Goal: Check status: Check status

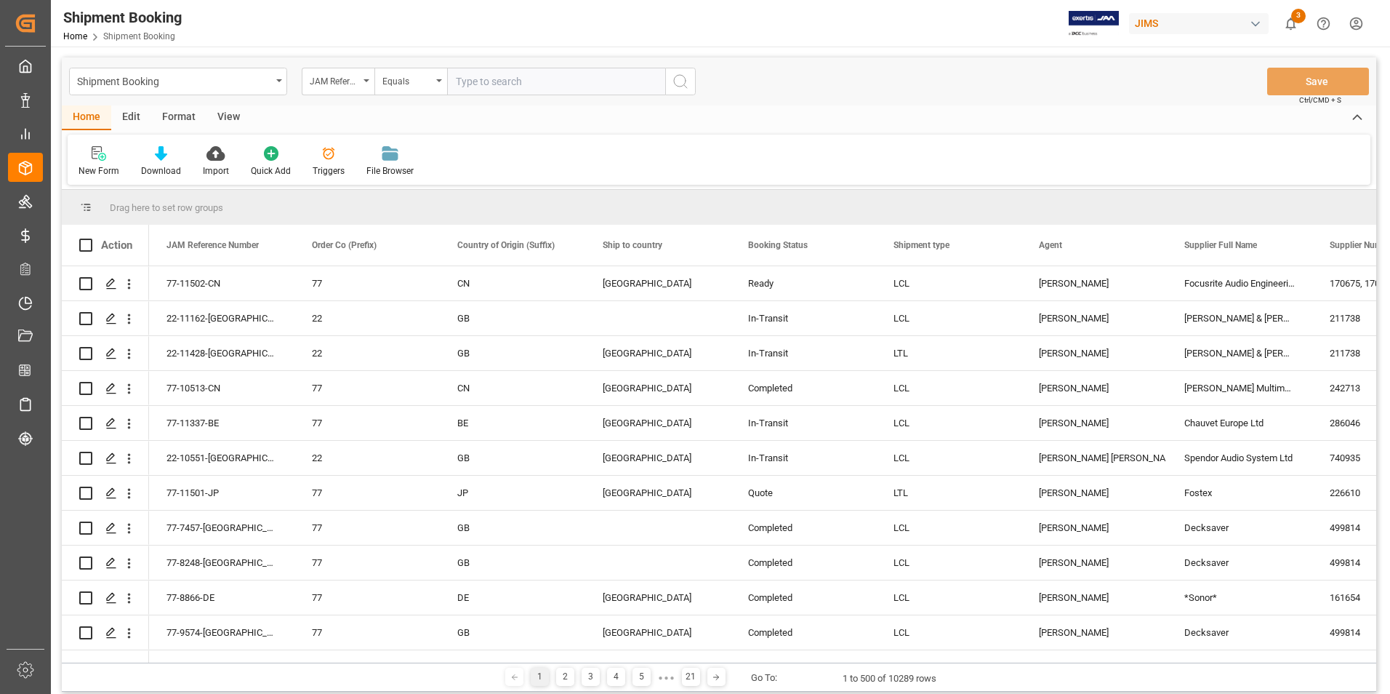
click at [502, 84] on input "text" at bounding box center [556, 82] width 218 height 28
paste input "22-10793-DE"
type input "22-10793-DE"
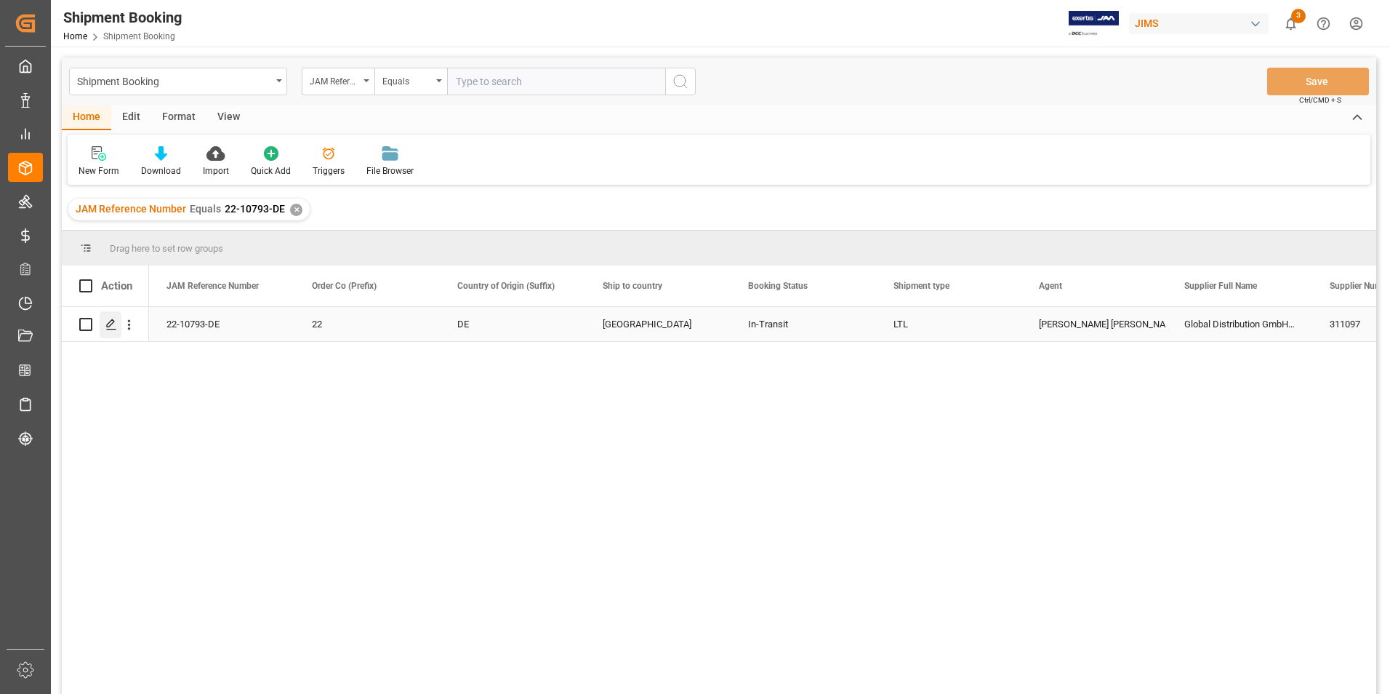
click at [111, 321] on polygon "Press SPACE to select this row." at bounding box center [110, 323] width 7 height 7
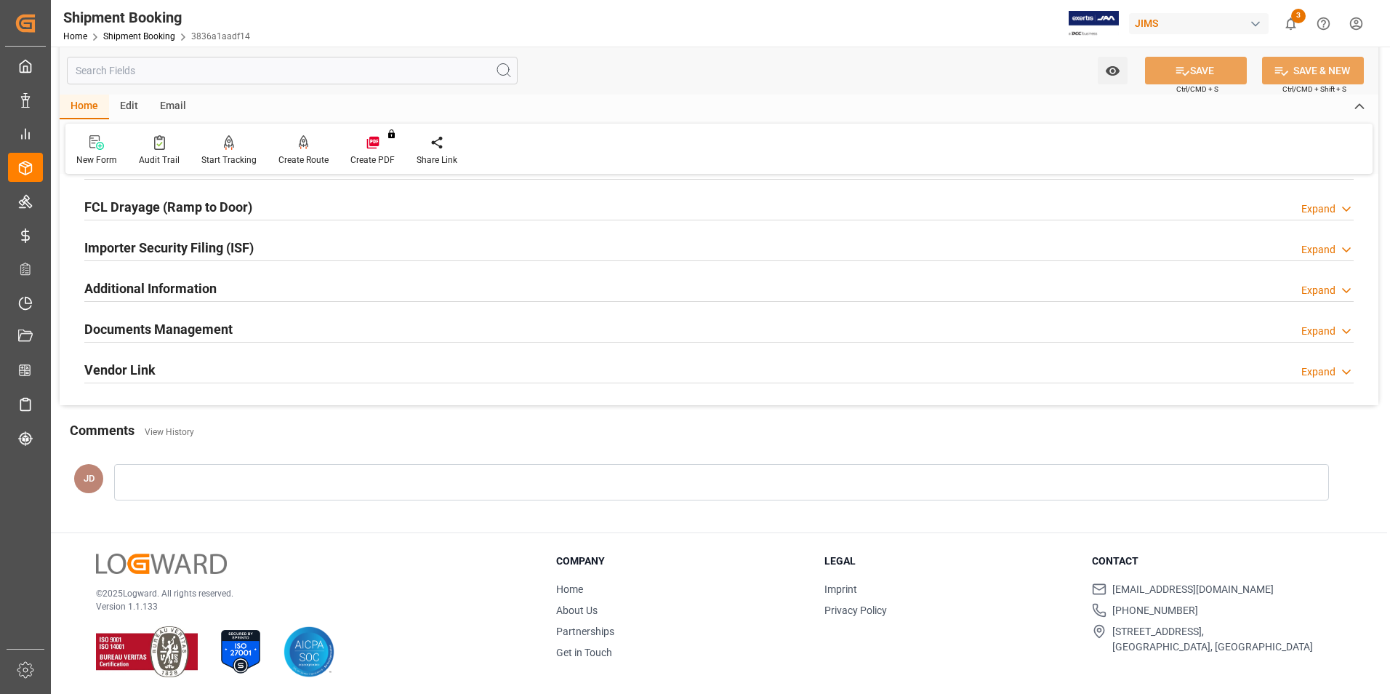
scroll to position [398, 0]
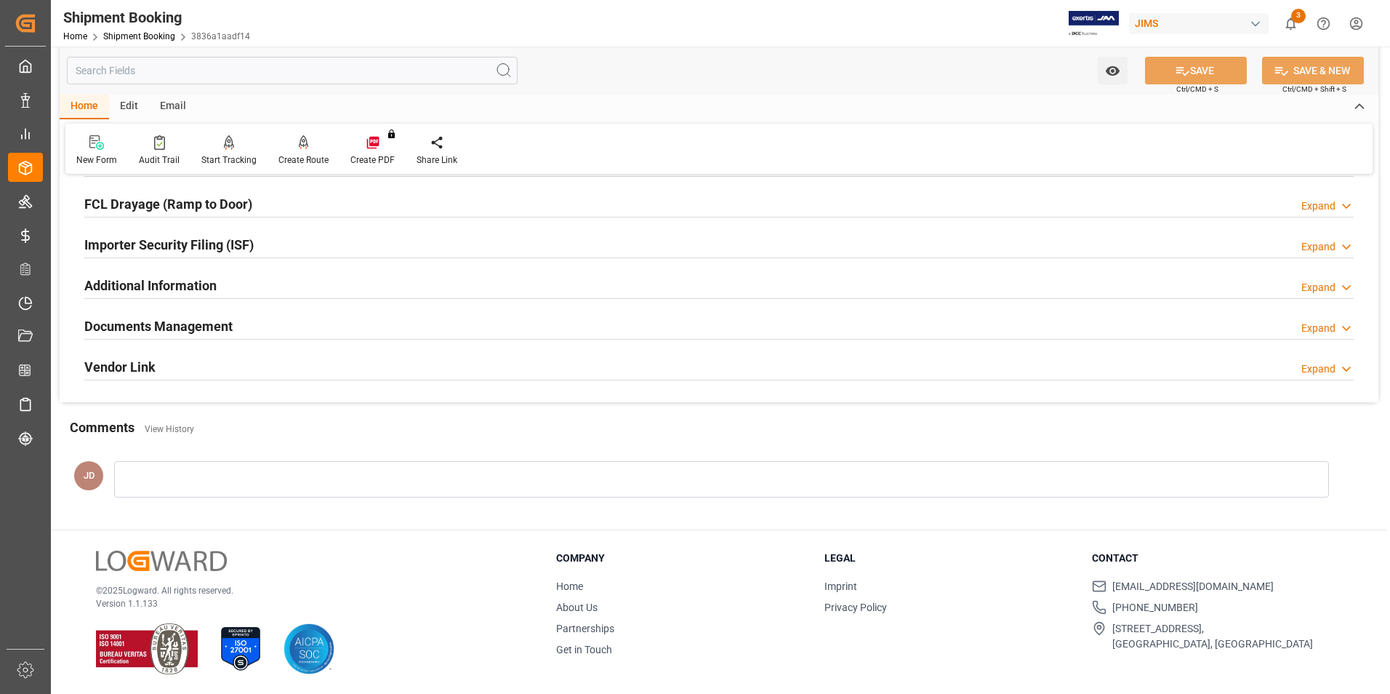
click at [161, 327] on h2 "Documents Management" at bounding box center [158, 326] width 148 height 20
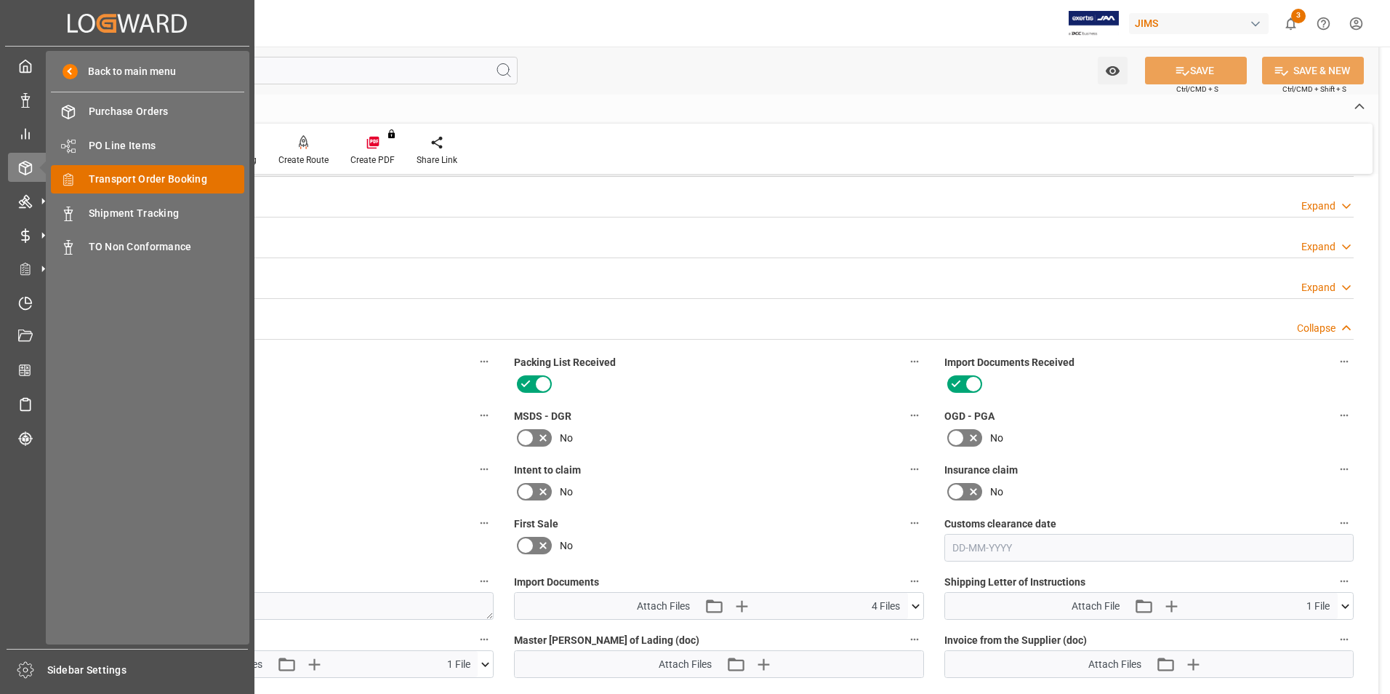
click at [177, 170] on div "Transport Order Booking Transport Order Booking" at bounding box center [147, 179] width 193 height 28
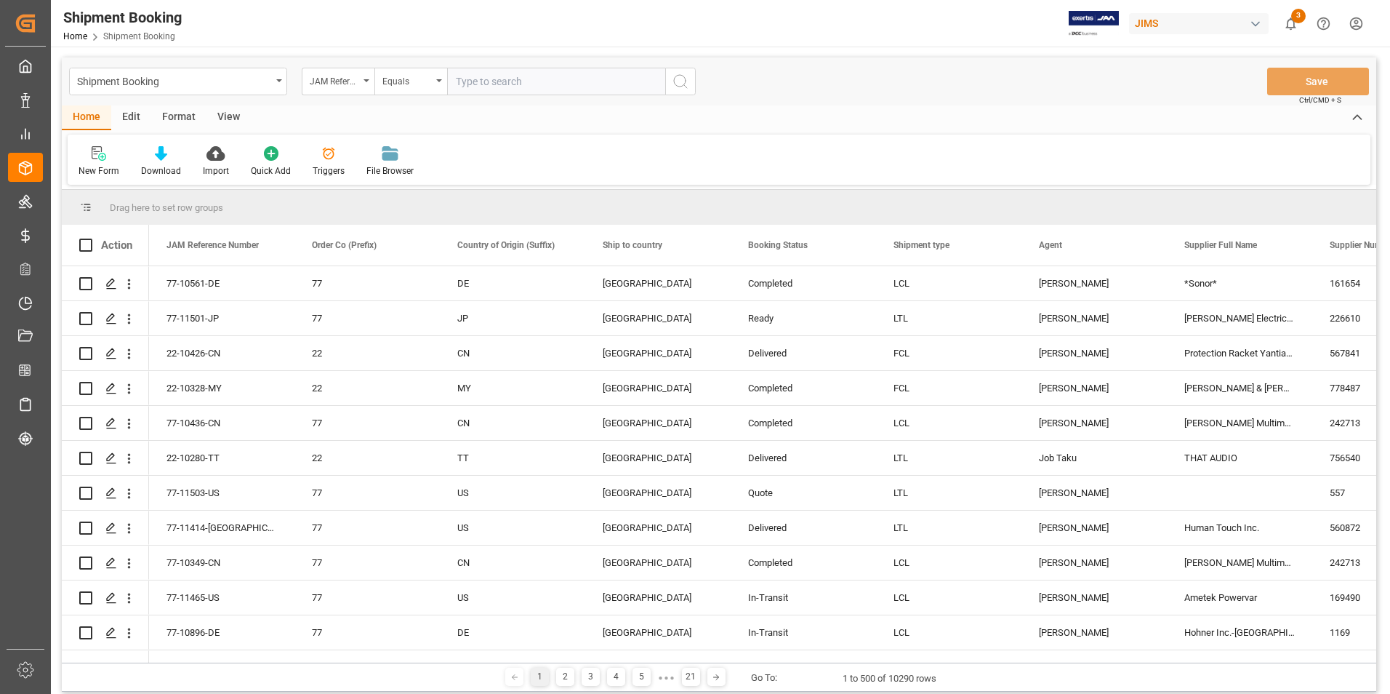
click at [501, 82] on input "text" at bounding box center [556, 82] width 218 height 28
paste input "22-10961-CN"
type input "22-10961-CN"
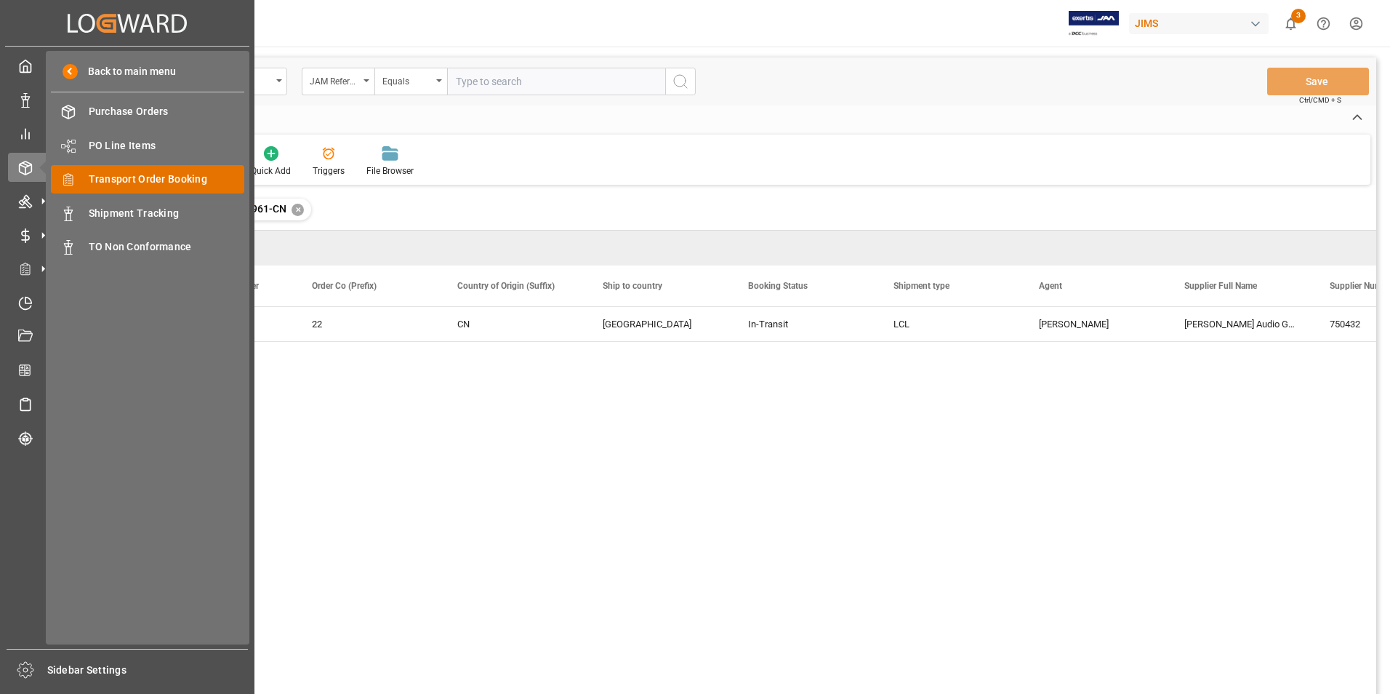
click at [183, 176] on span "Transport Order Booking" at bounding box center [167, 179] width 156 height 15
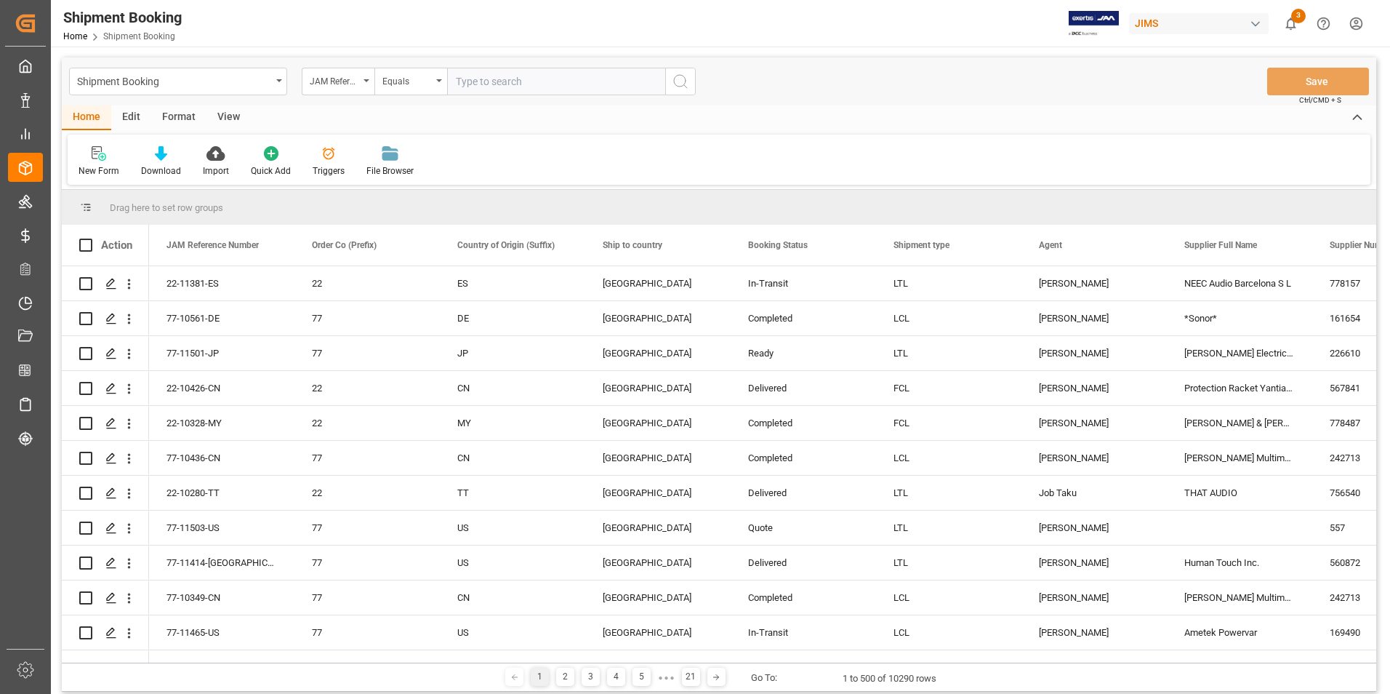
click at [523, 77] on input "text" at bounding box center [556, 82] width 218 height 28
paste input "77-11274-IT"
type input "77-11274-IT"
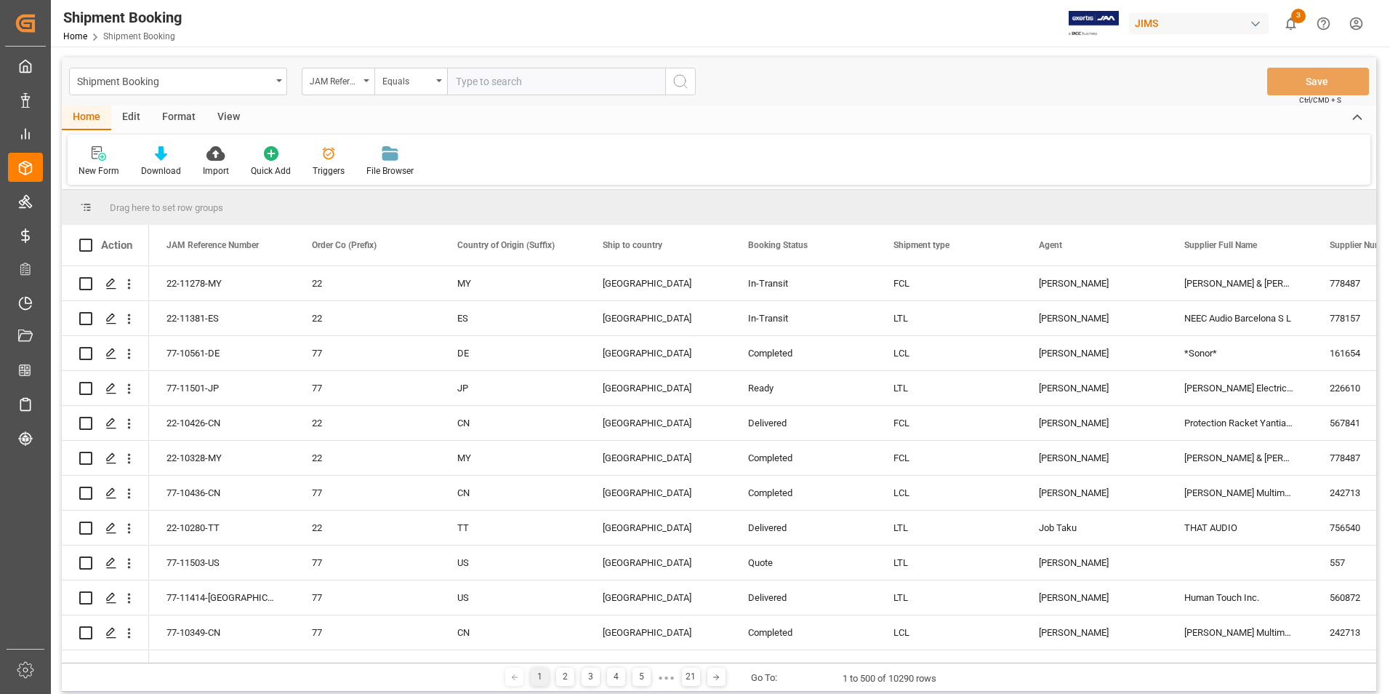
click at [485, 84] on input "text" at bounding box center [556, 82] width 218 height 28
paste input "22-11479-CN"
type input "22-11479-CN"
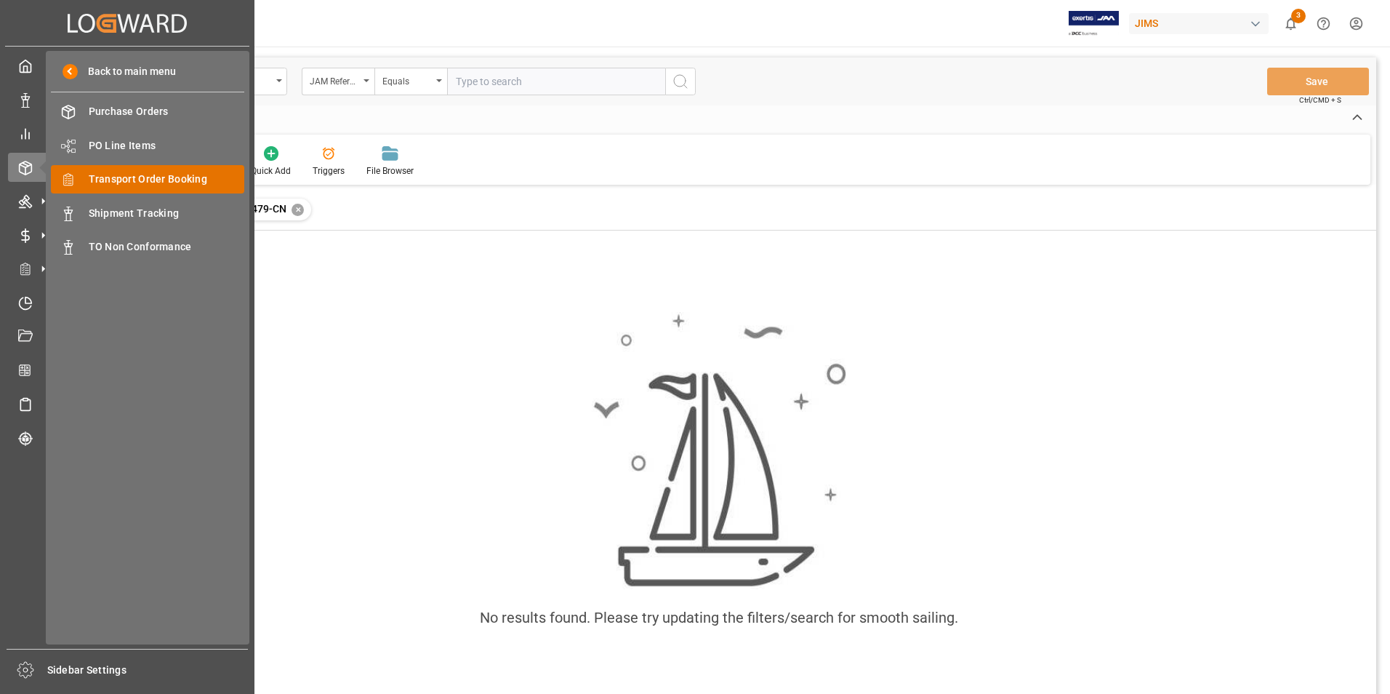
click at [177, 182] on span "Transport Order Booking" at bounding box center [167, 179] width 156 height 15
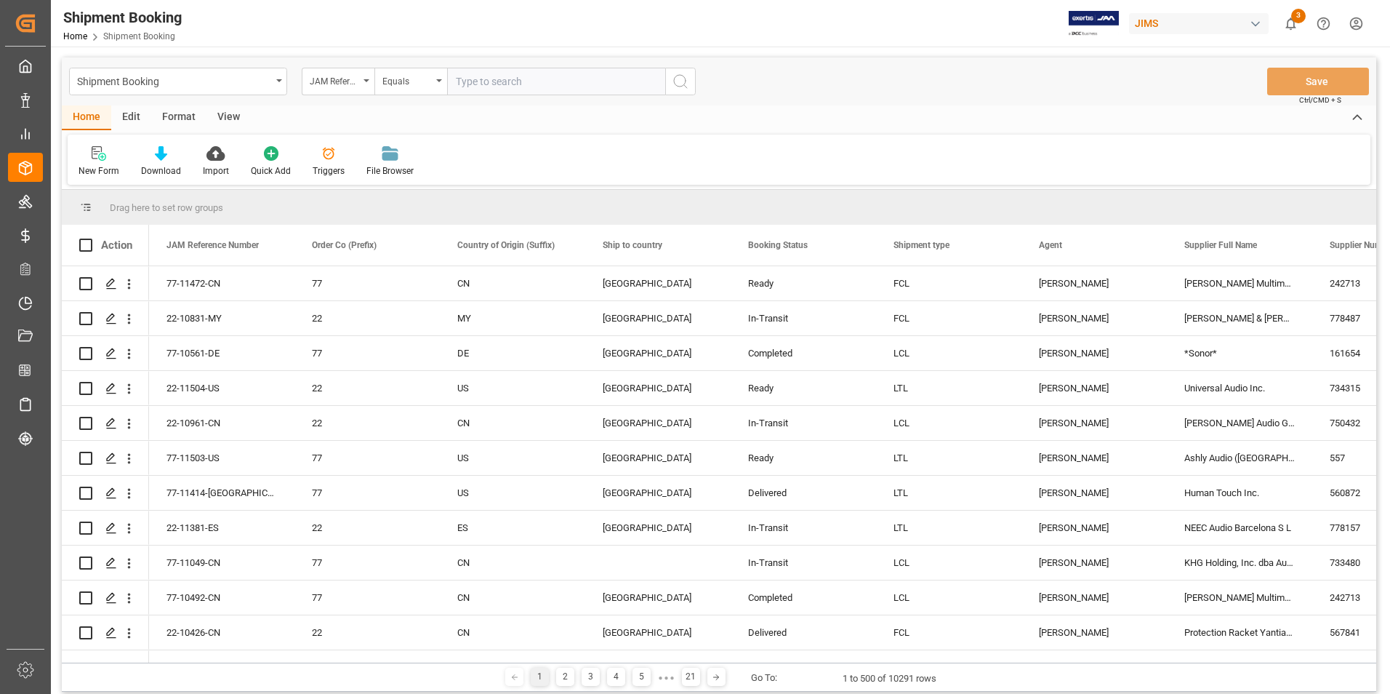
click at [477, 76] on input "text" at bounding box center [556, 82] width 218 height 28
type input "22-11479-CN"
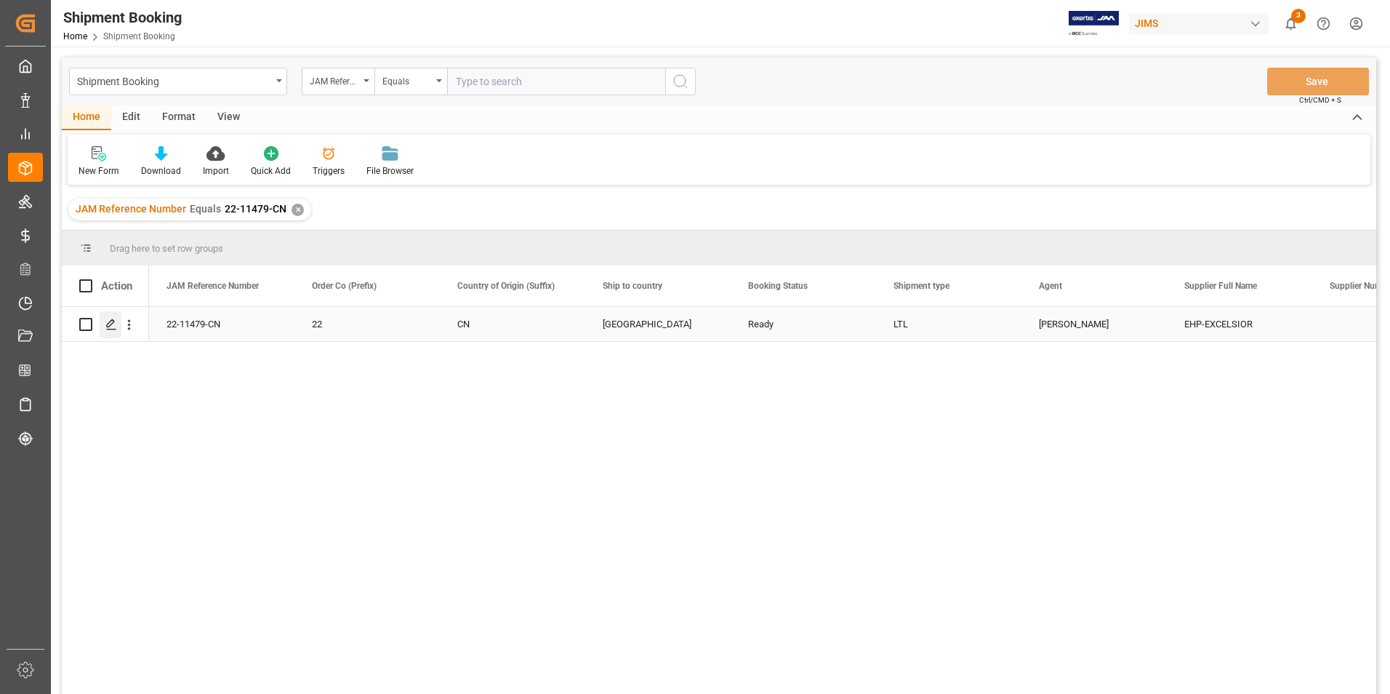
click at [108, 322] on icon "Press SPACE to select this row." at bounding box center [111, 324] width 12 height 12
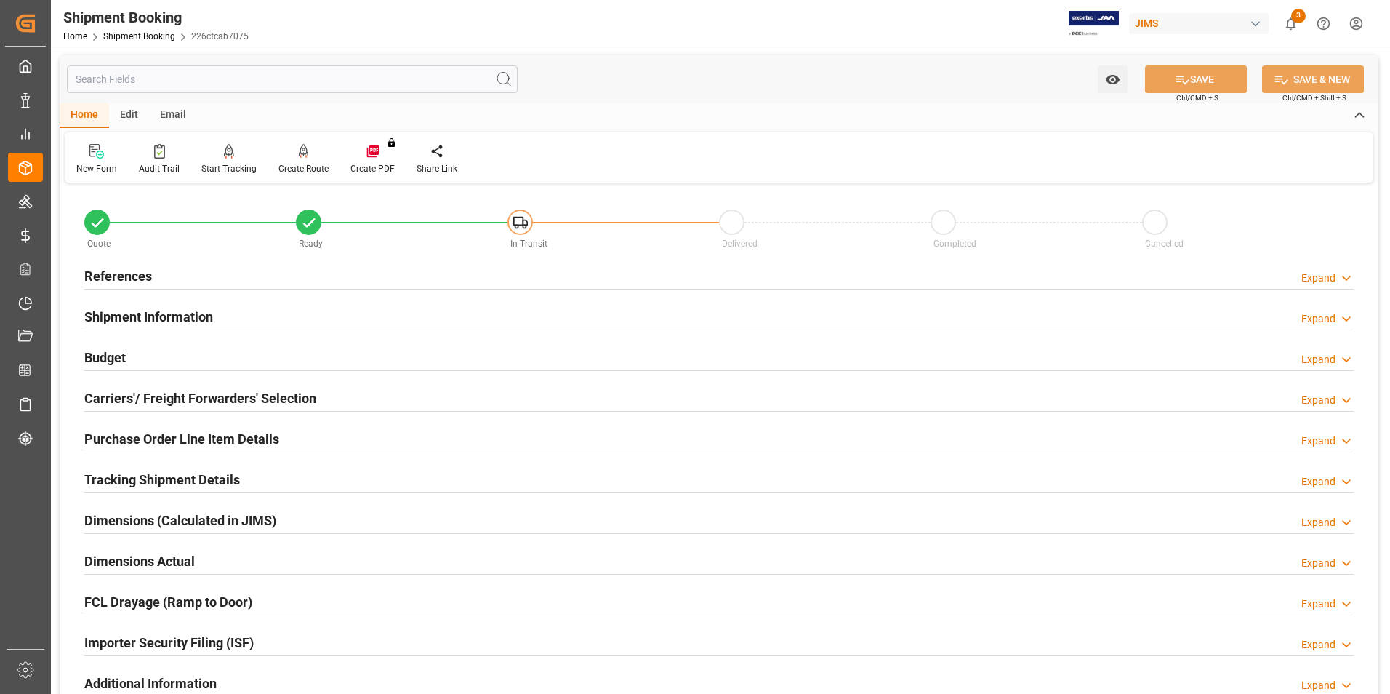
click at [96, 270] on h2 "References" at bounding box center [118, 276] width 68 height 20
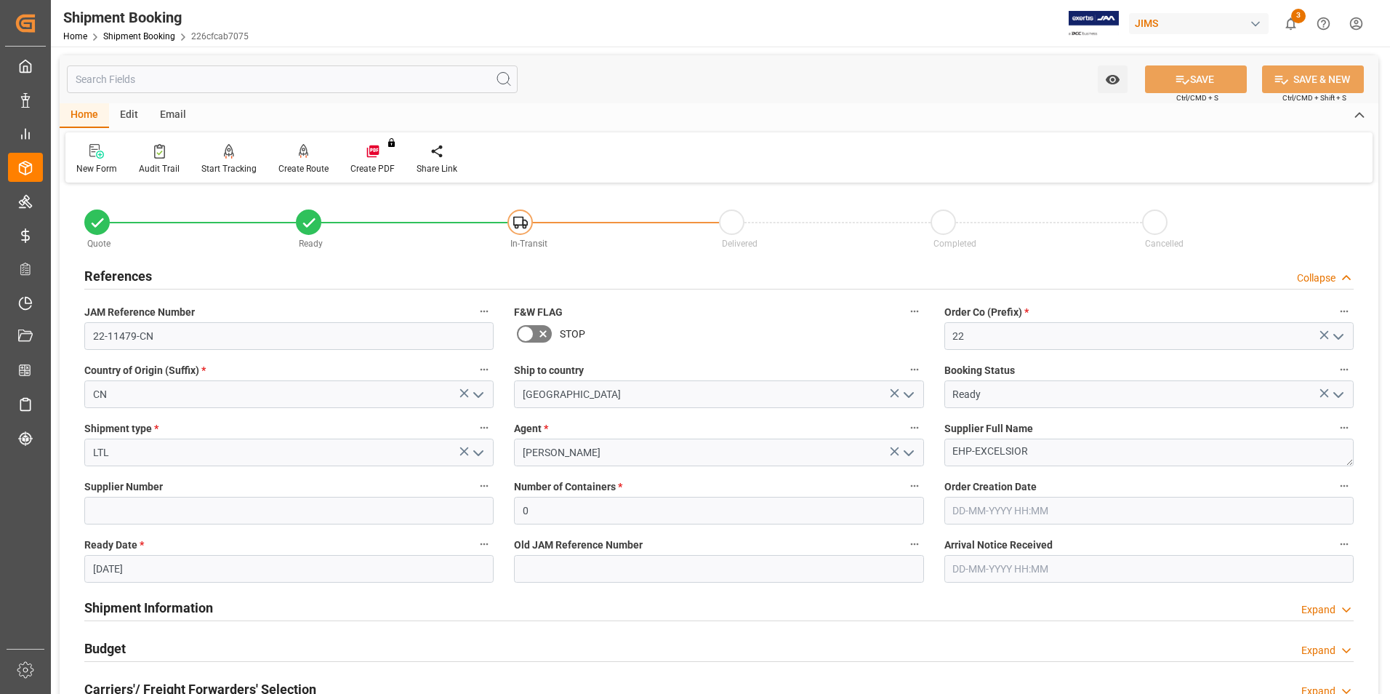
click at [910, 450] on icon "open menu" at bounding box center [908, 452] width 17 height 17
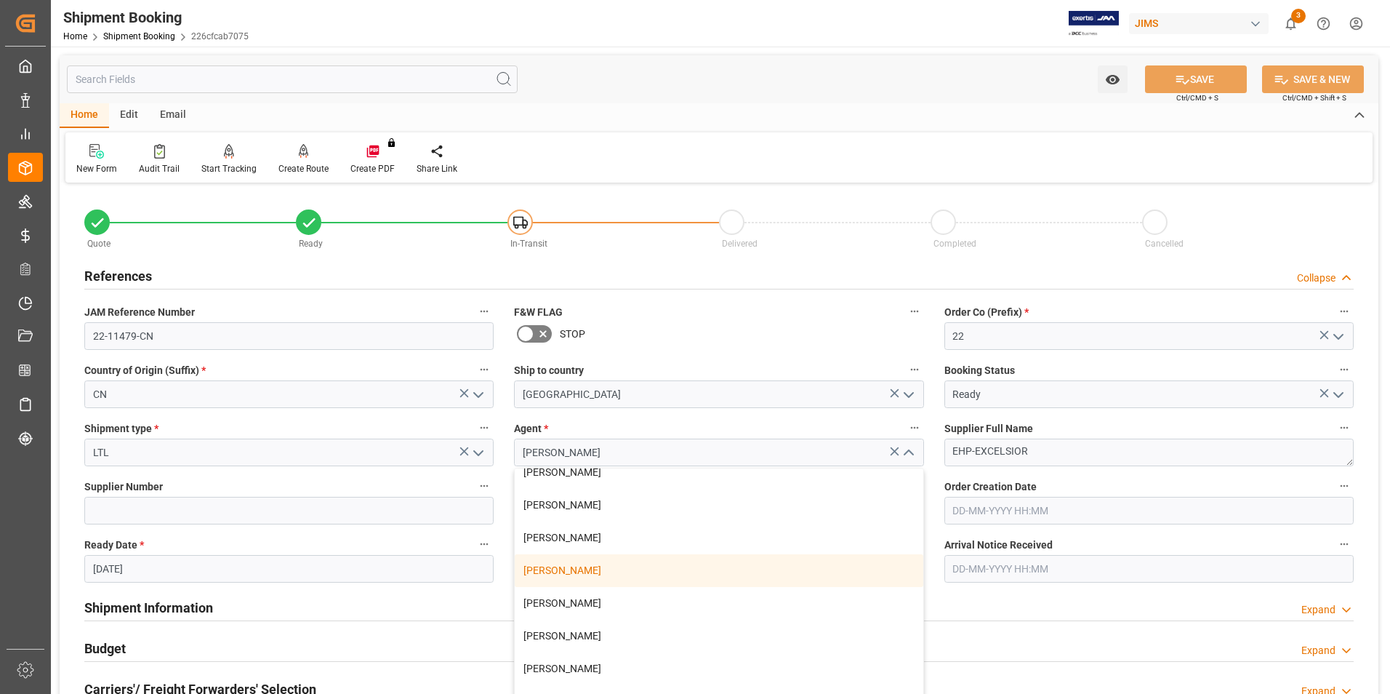
scroll to position [291, 0]
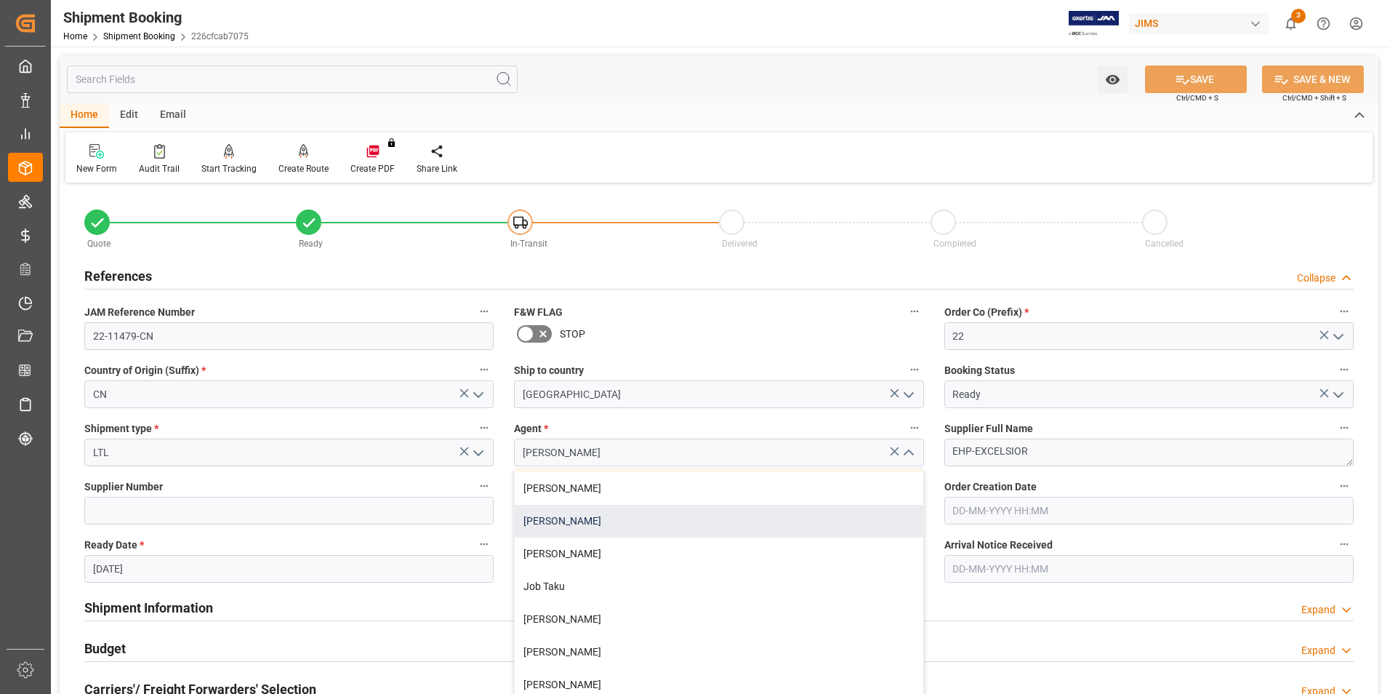
click at [699, 526] on div "[PERSON_NAME]" at bounding box center [719, 521] width 408 height 33
type input "[PERSON_NAME]"
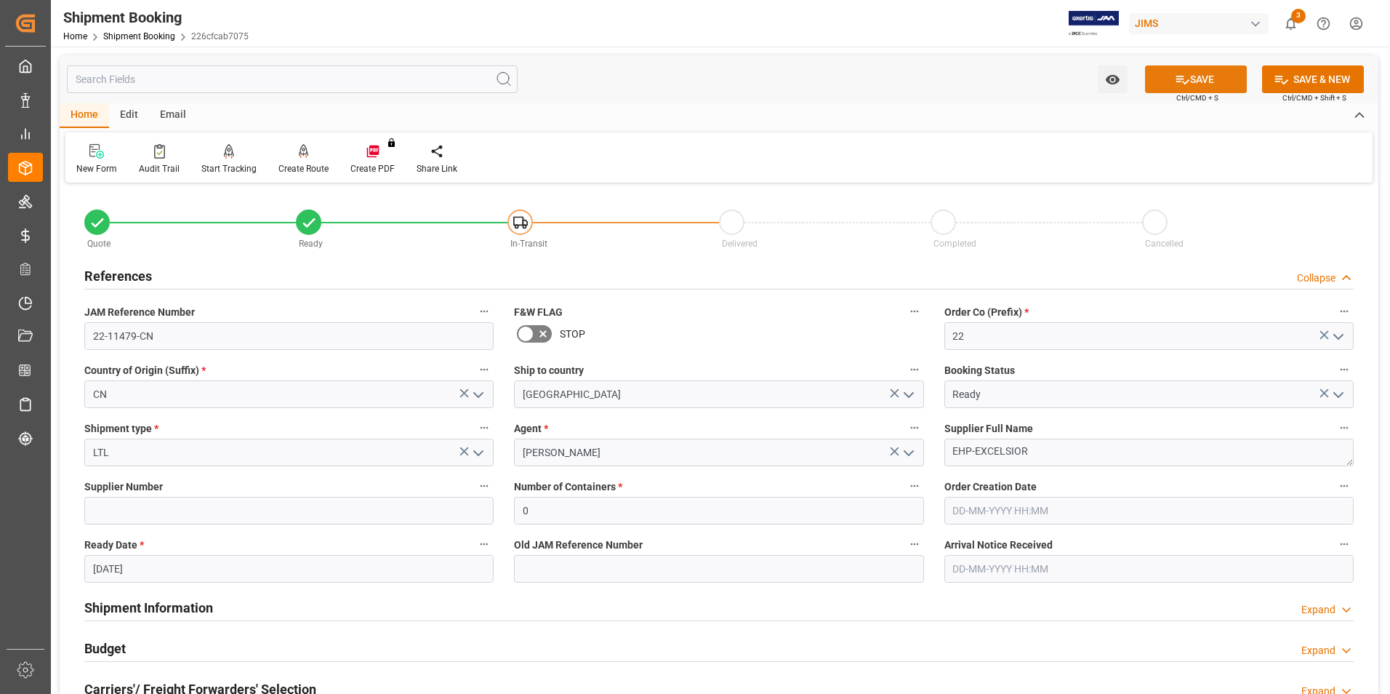
click at [1188, 76] on button "SAVE" at bounding box center [1196, 79] width 102 height 28
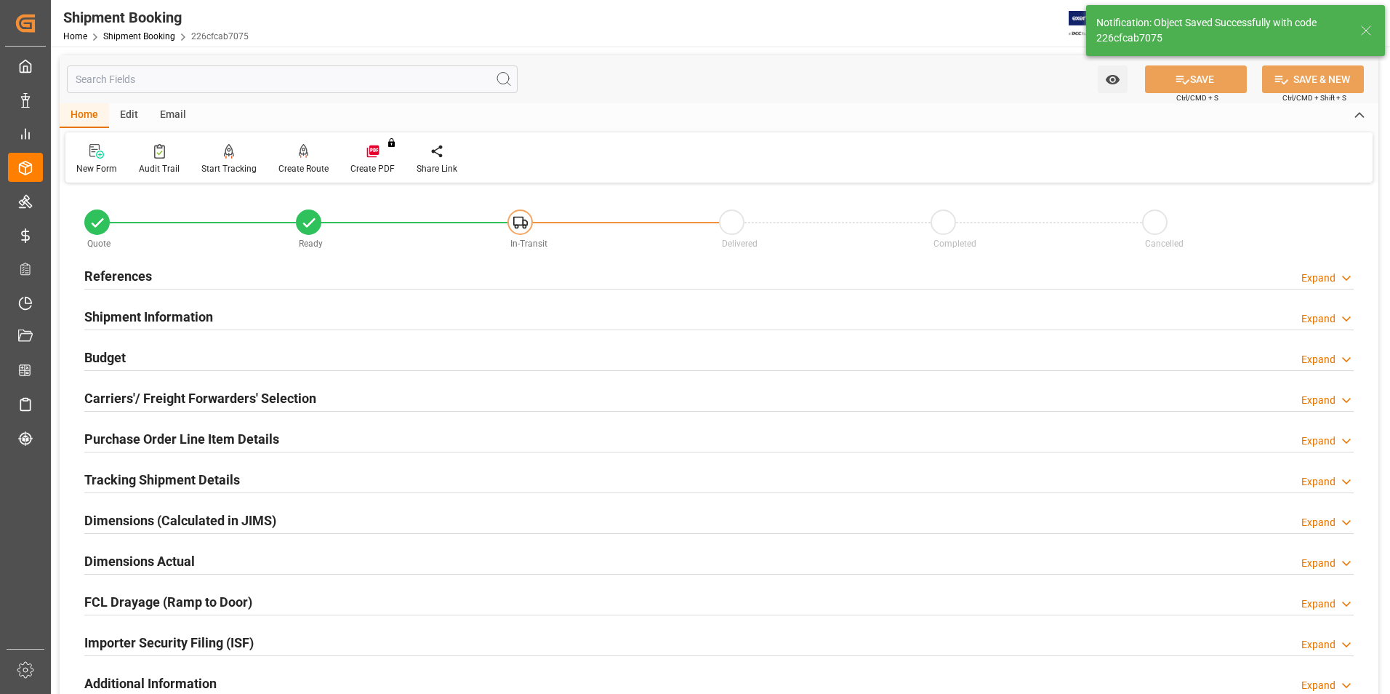
click at [130, 314] on h2 "Shipment Information" at bounding box center [148, 317] width 129 height 20
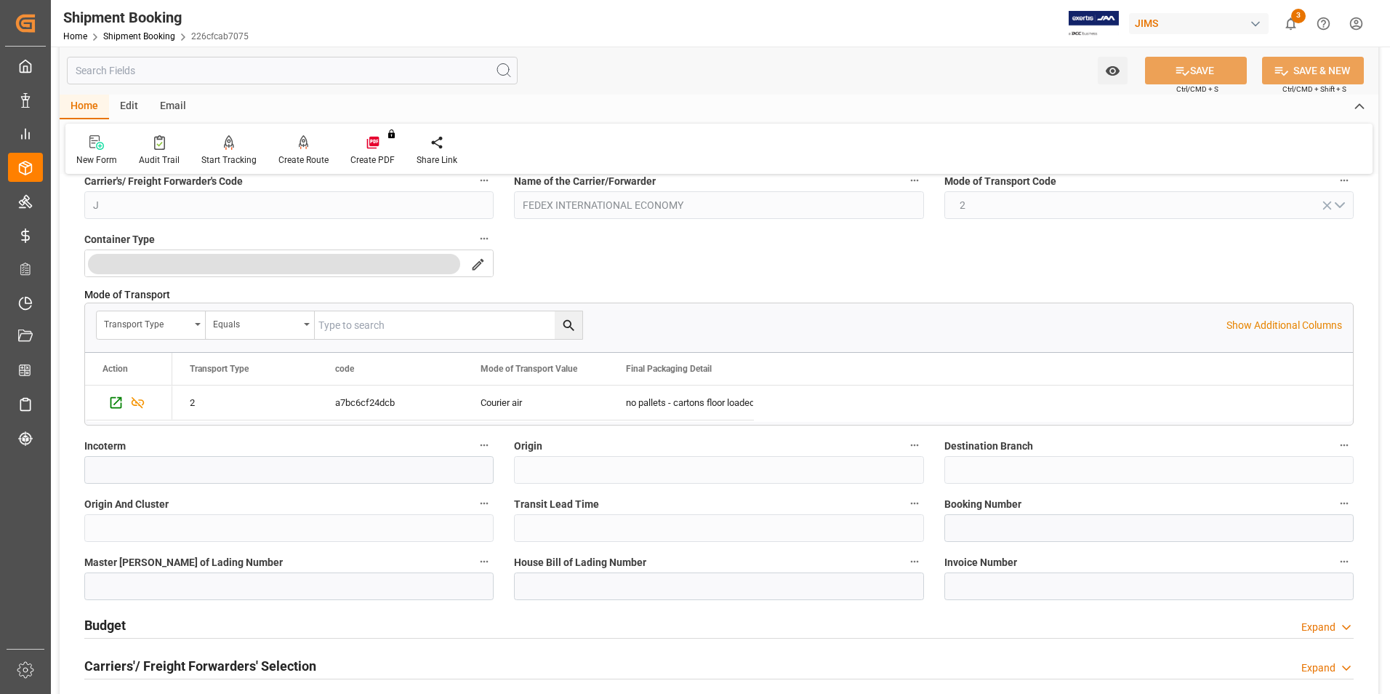
scroll to position [364, 0]
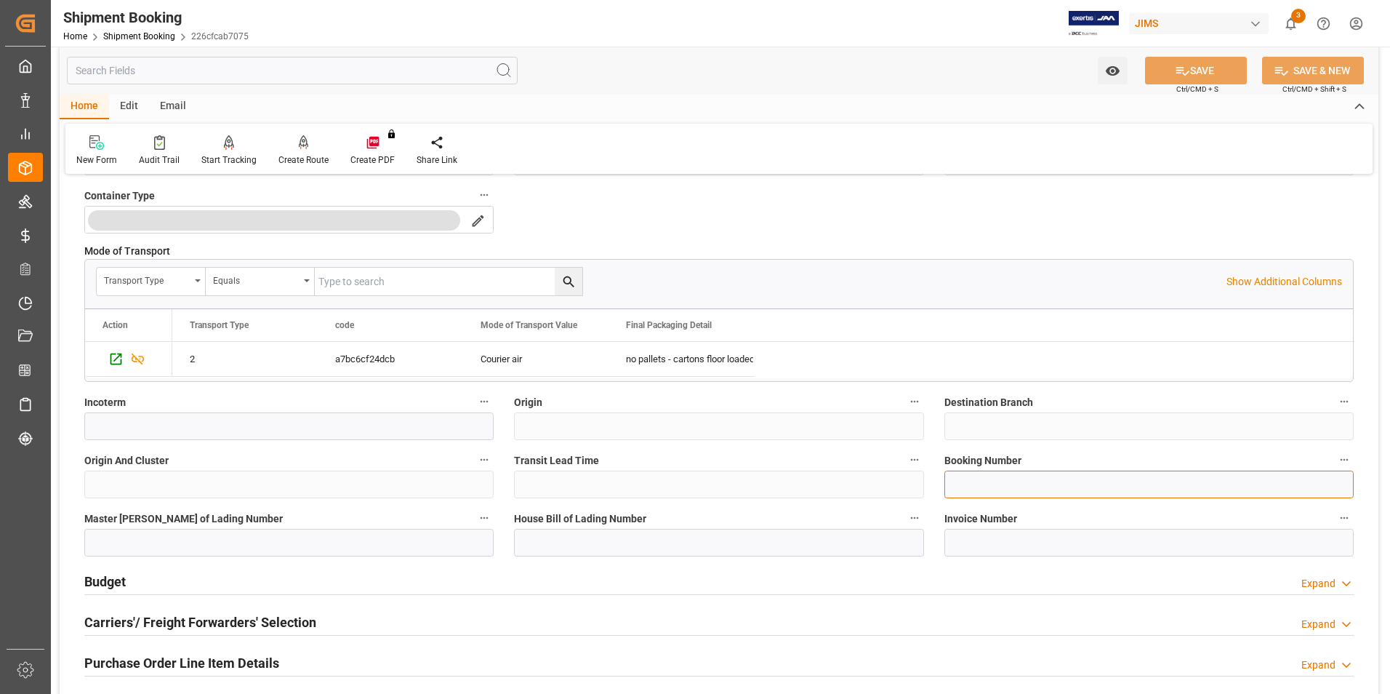
click at [985, 470] on input at bounding box center [1148, 484] width 409 height 28
paste input "885184139271"
type input "885184139271"
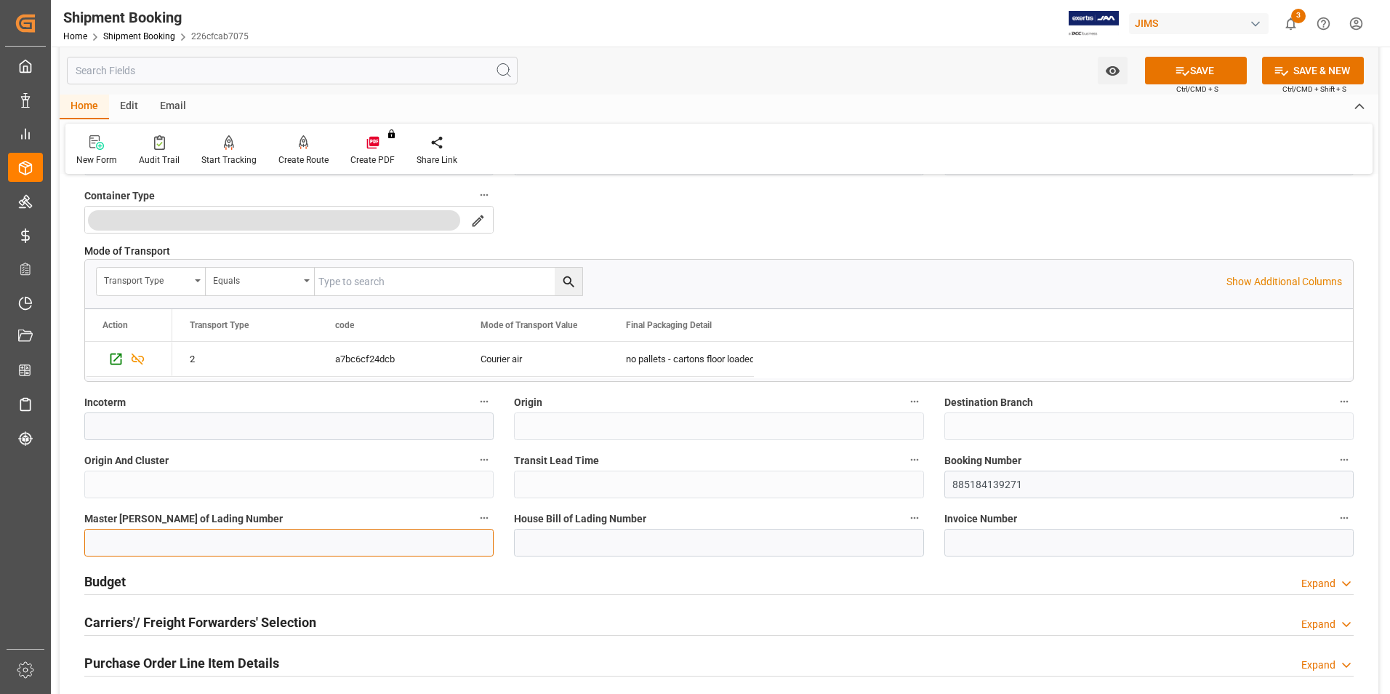
click at [198, 546] on input at bounding box center [288, 543] width 409 height 28
paste input "885184139271"
type input "885184139271"
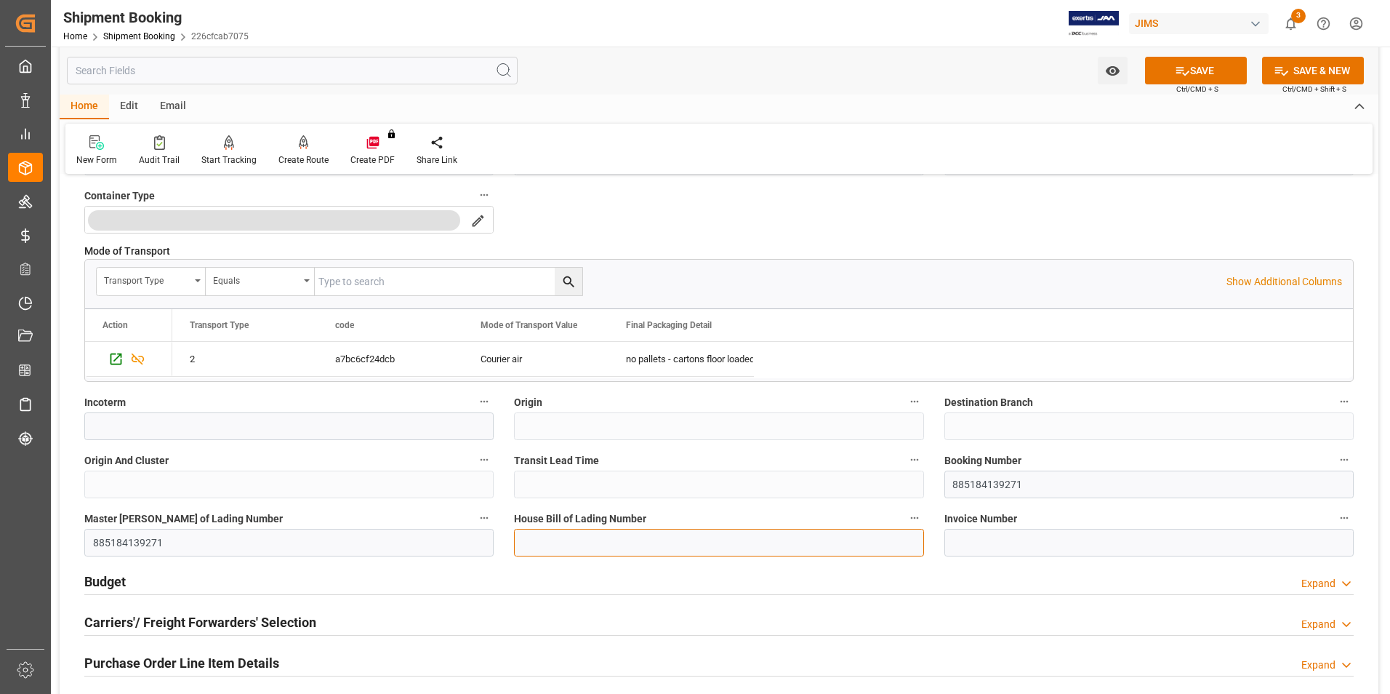
click at [582, 533] on input at bounding box center [718, 543] width 409 height 28
paste input "885184139271"
type input "885184139271"
click at [1186, 66] on icon at bounding box center [1182, 70] width 15 height 15
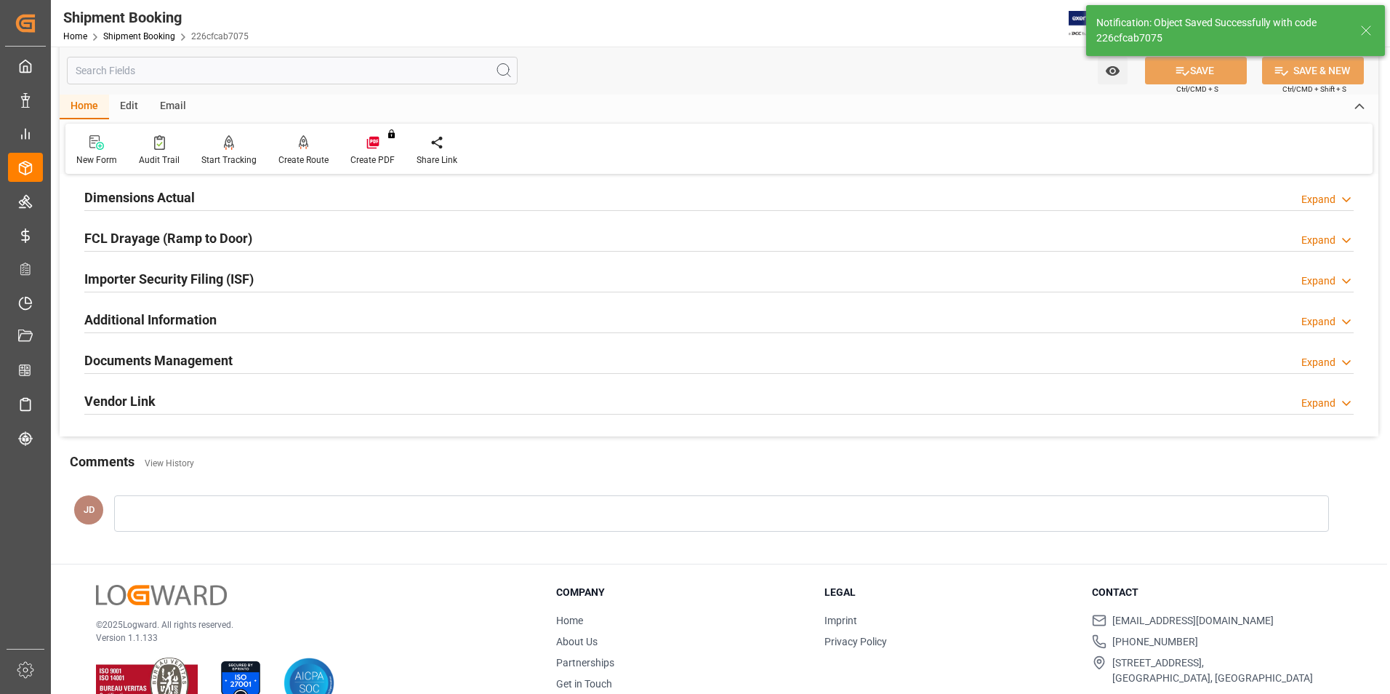
scroll to position [0, 0]
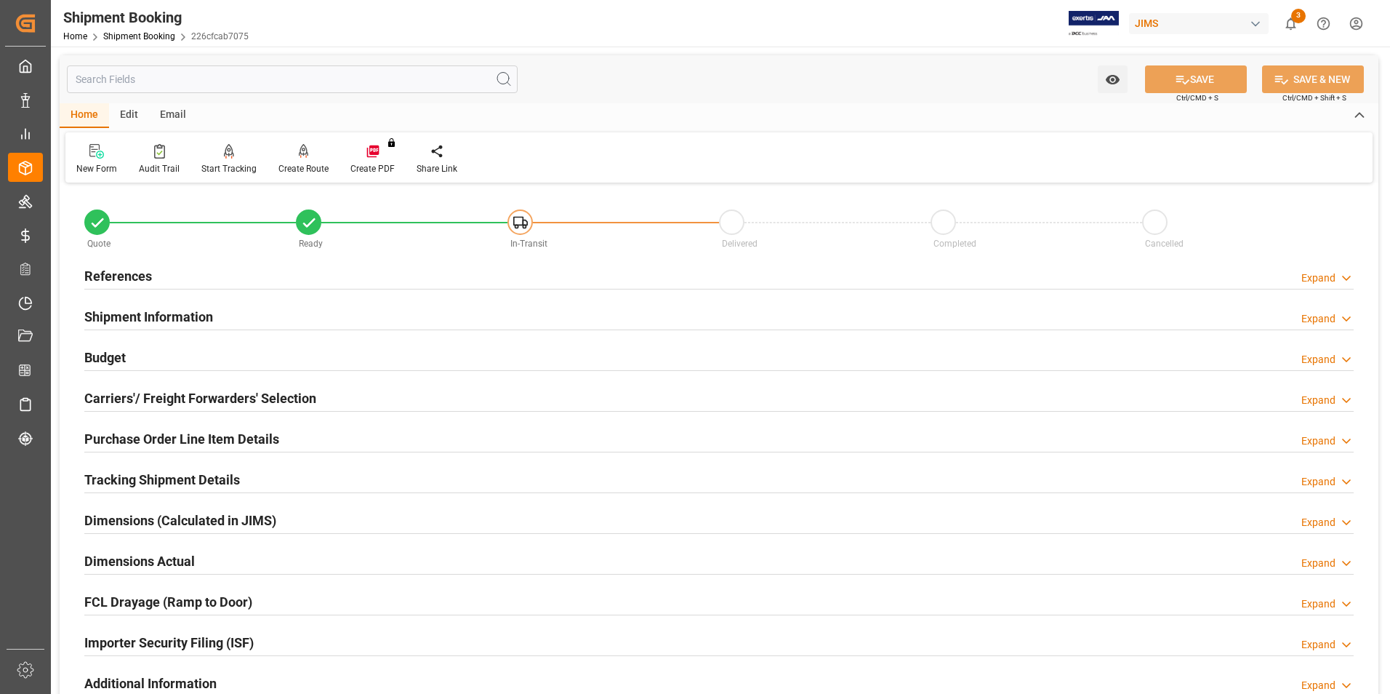
click at [105, 358] on h2 "Budget" at bounding box center [104, 358] width 41 height 20
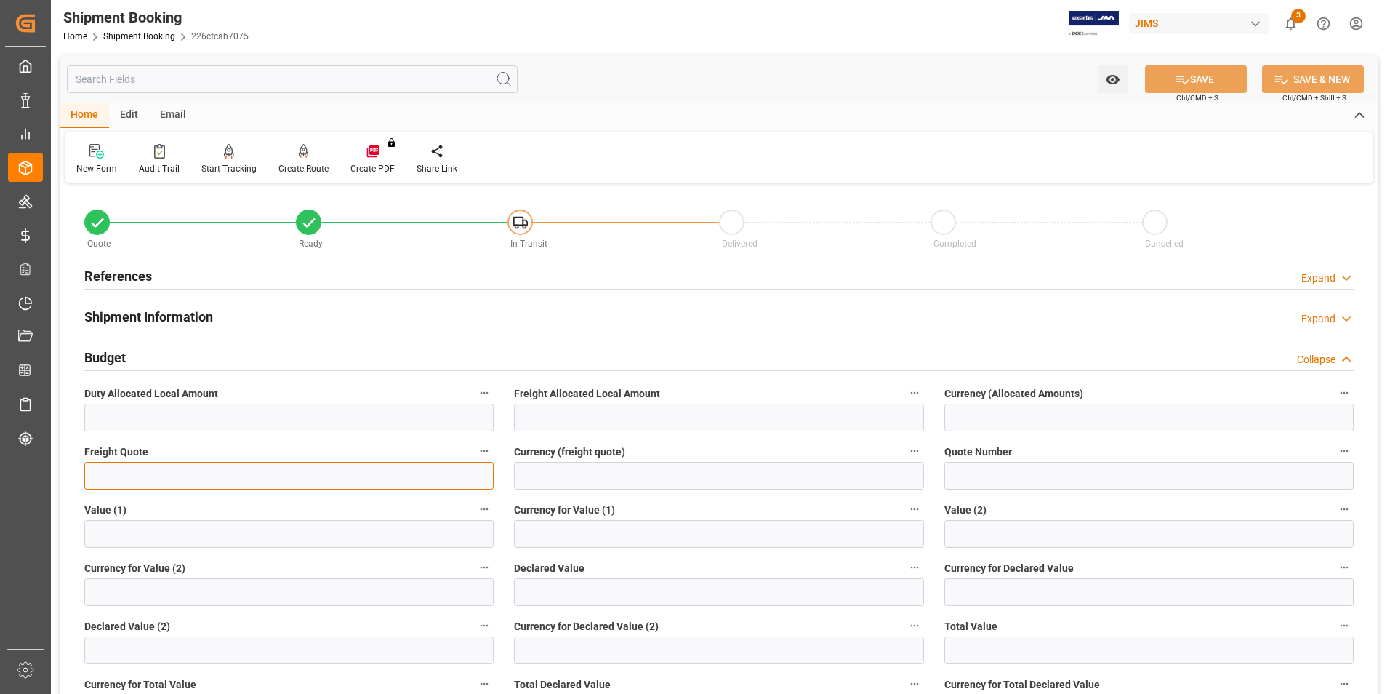
click at [143, 469] on input "text" at bounding box center [288, 476] width 409 height 28
type input "110"
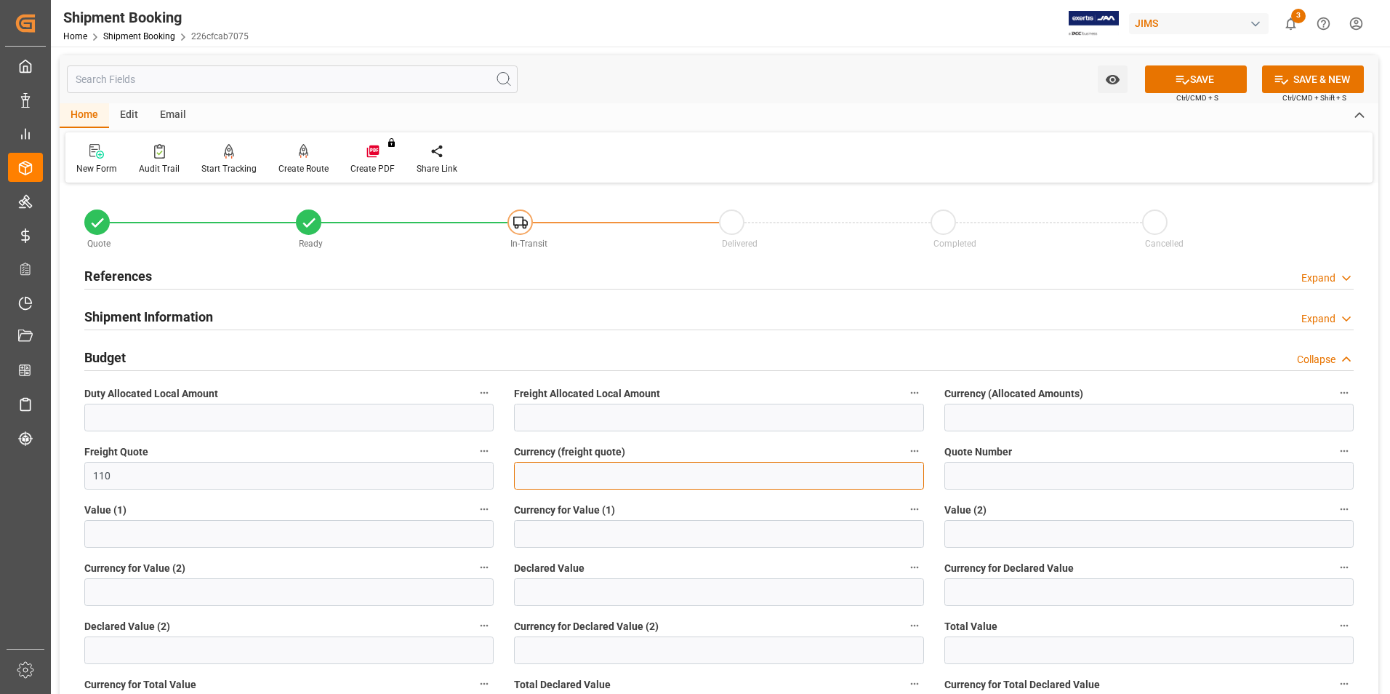
click at [556, 481] on input at bounding box center [718, 476] width 409 height 28
type input "usd"
click at [530, 587] on input "text" at bounding box center [718, 592] width 409 height 28
type input "15.4"
click at [987, 592] on input at bounding box center [1148, 592] width 409 height 28
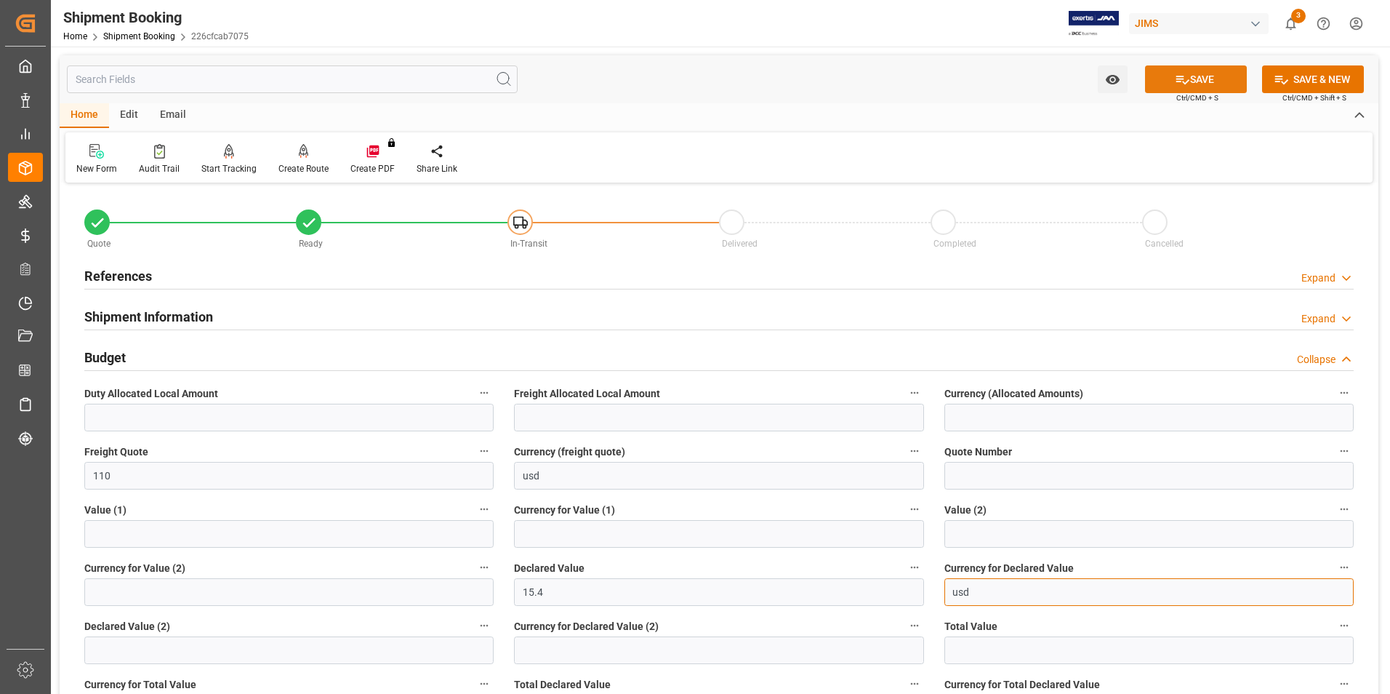
type input "usd"
click at [1195, 82] on button "SAVE" at bounding box center [1196, 79] width 102 height 28
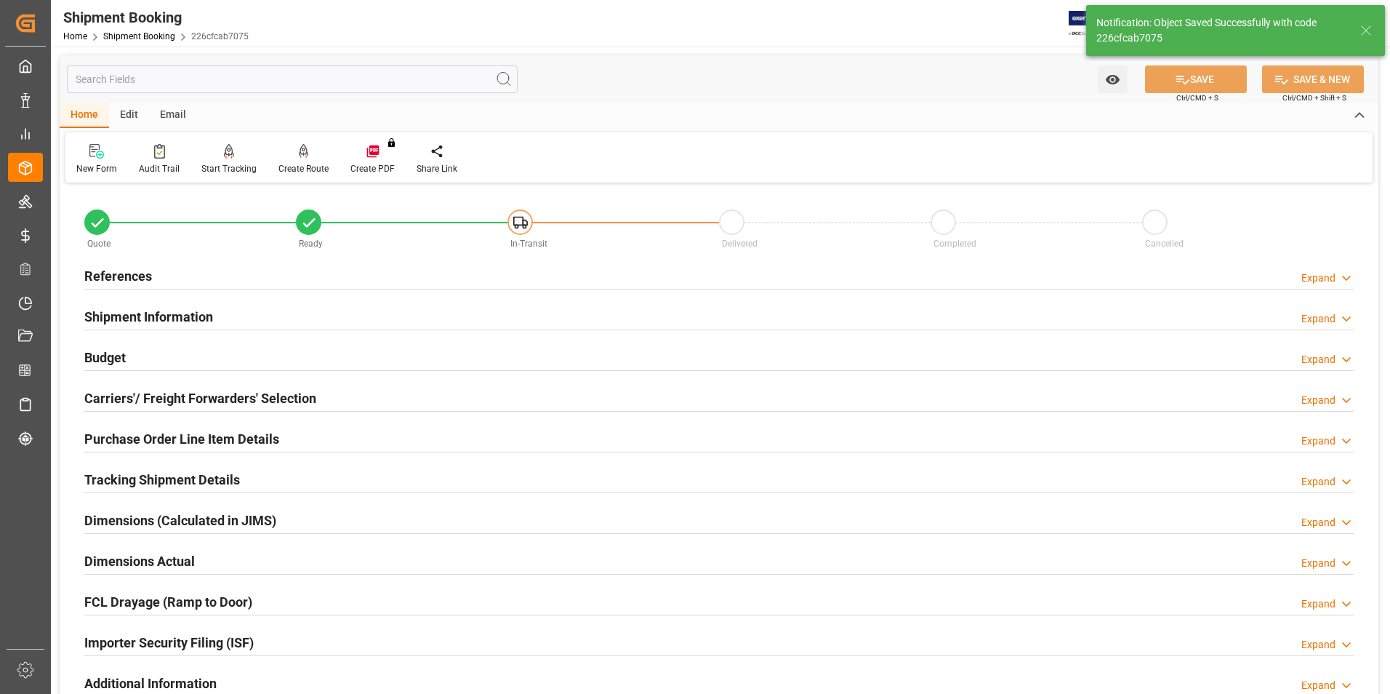
click at [161, 395] on h2 "Carriers'/ Freight Forwarders' Selection" at bounding box center [200, 398] width 232 height 20
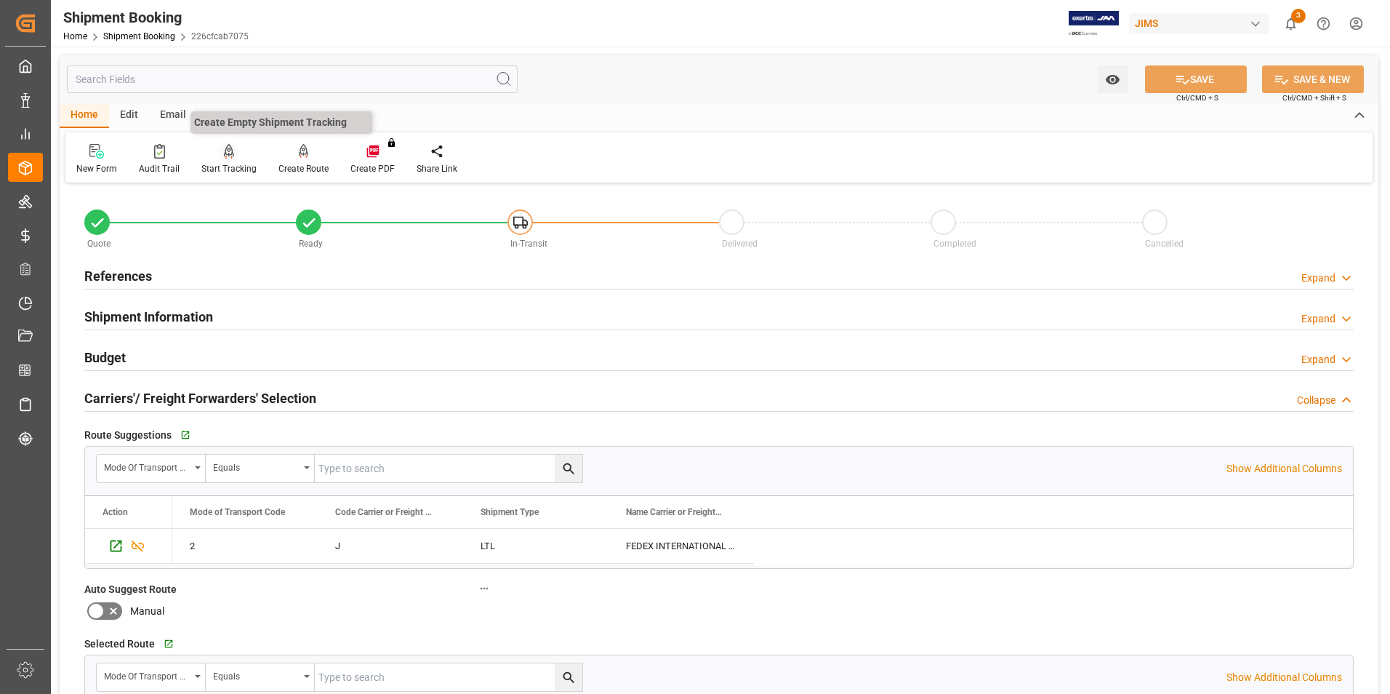
click at [222, 165] on div "Start Tracking" at bounding box center [228, 168] width 55 height 13
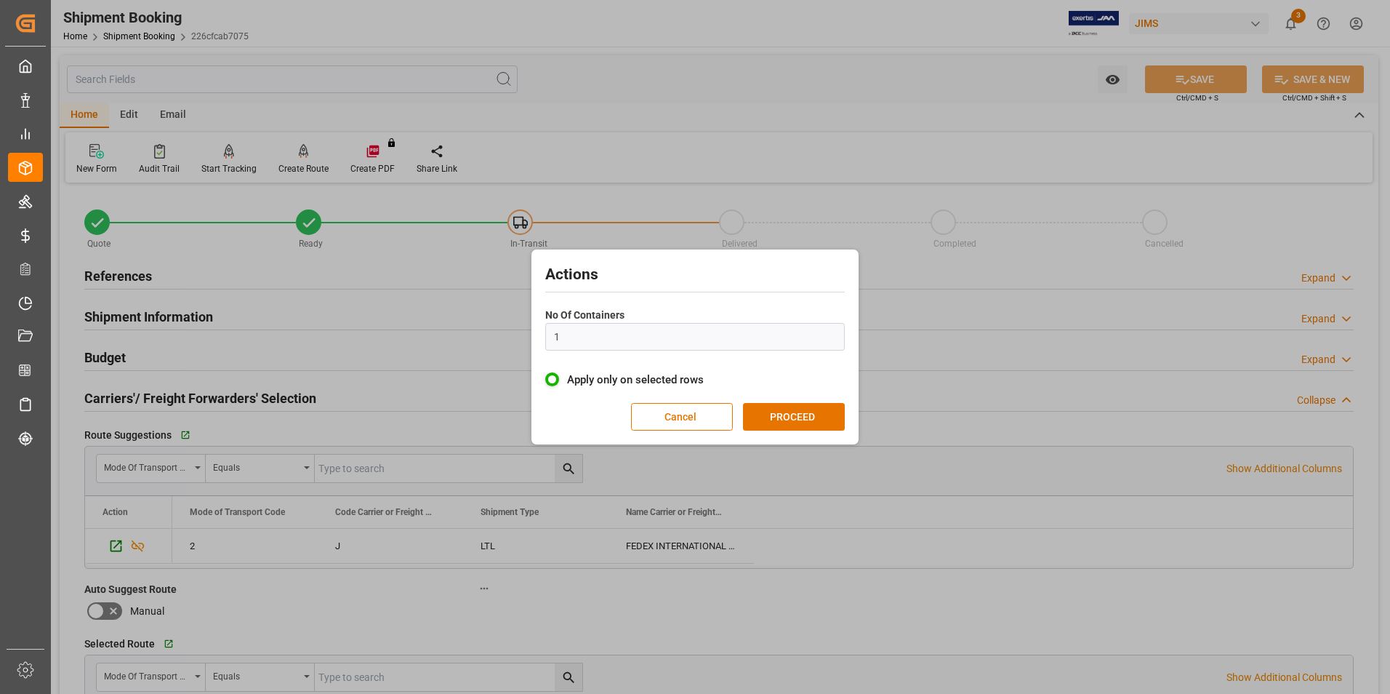
click at [310, 167] on div "Actions No Of Containers 1 Apply only on selected rows Cancel PROCEED" at bounding box center [695, 347] width 1390 height 694
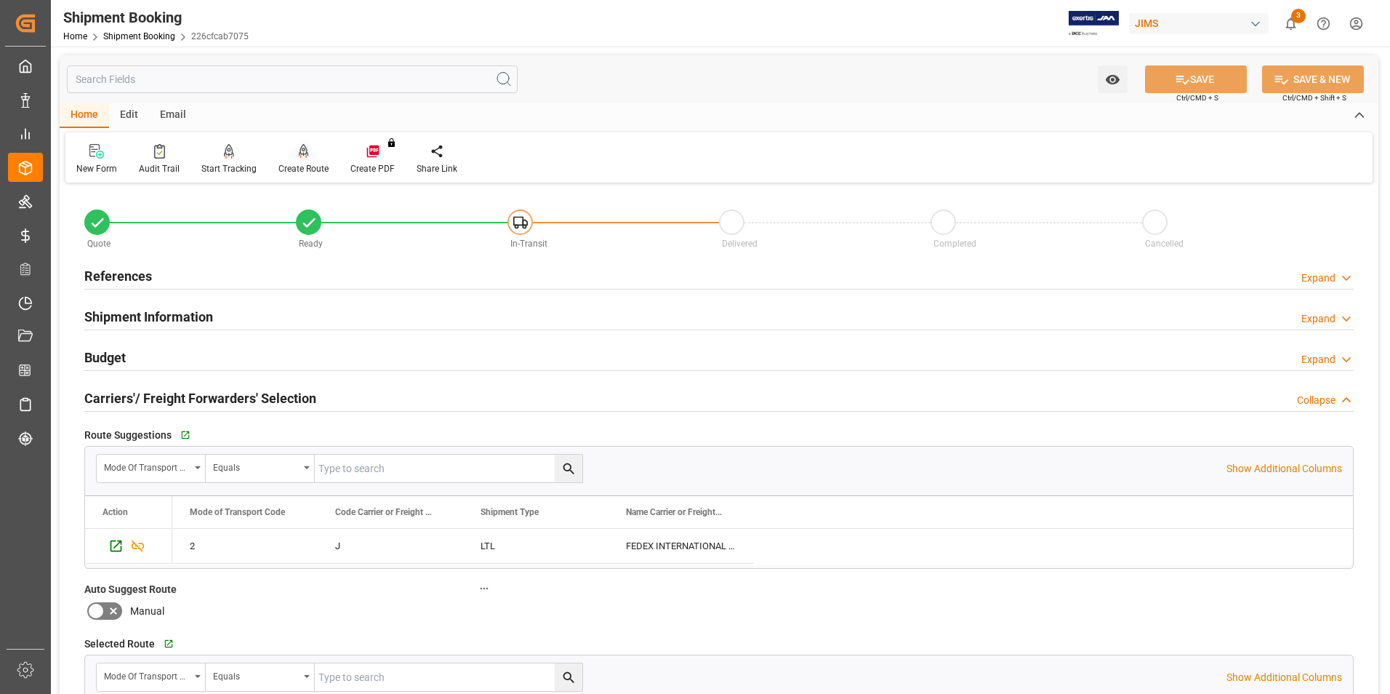
click at [324, 169] on div "Create Route" at bounding box center [303, 168] width 50 height 13
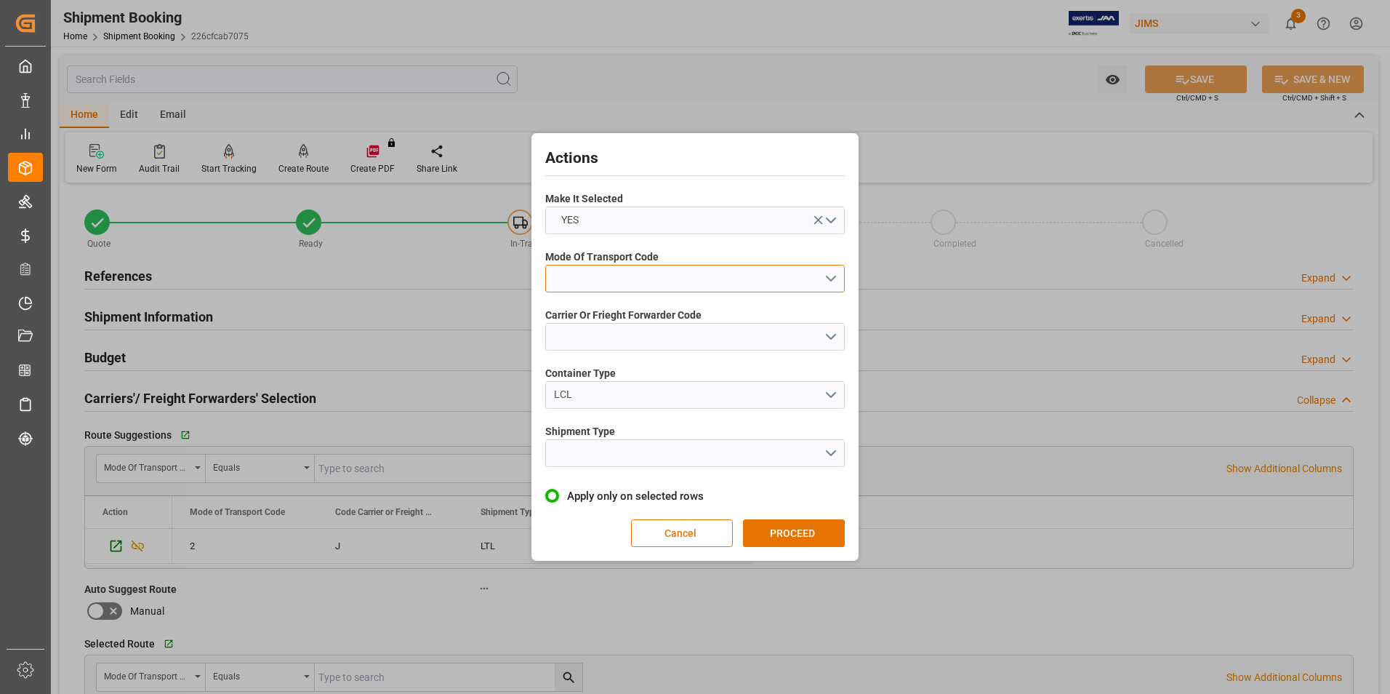
click at [623, 272] on button "open menu" at bounding box center [695, 279] width 300 height 28
click at [634, 308] on div "2- COURIER AIR" at bounding box center [695, 312] width 298 height 31
click at [625, 340] on button "open menu" at bounding box center [695, 337] width 300 height 28
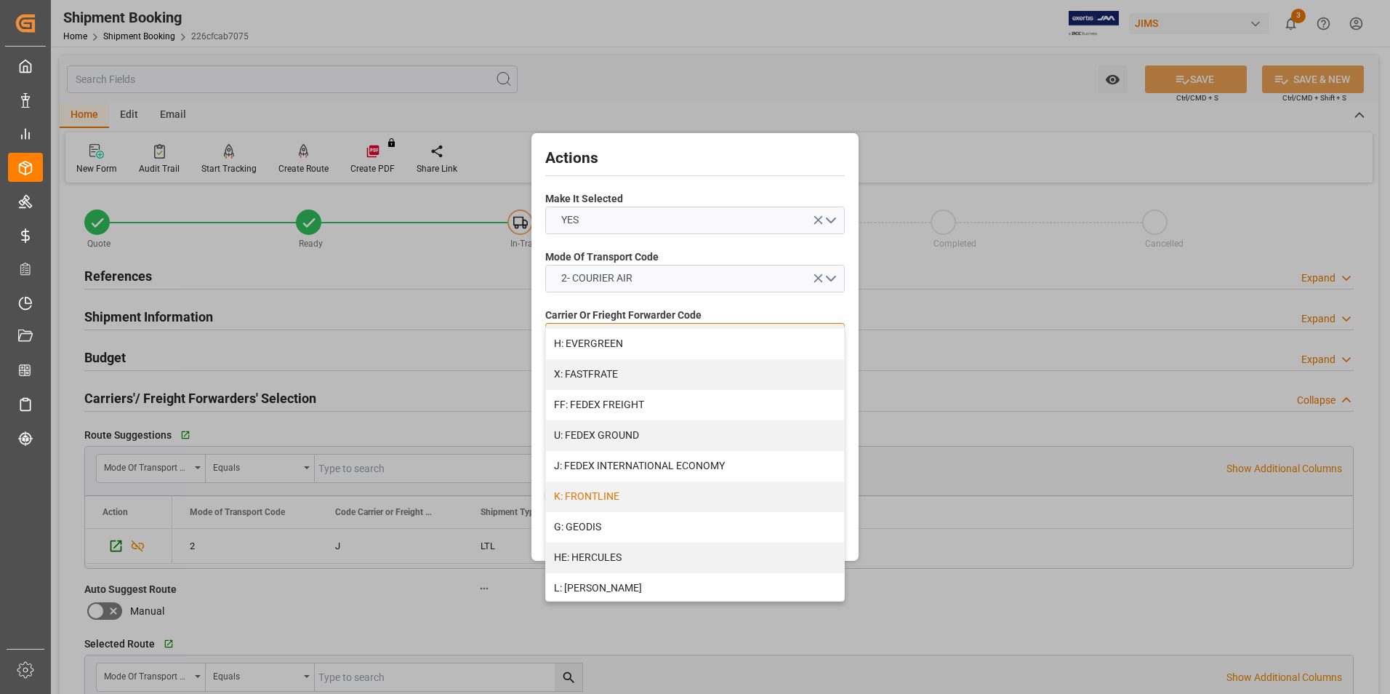
scroll to position [364, 0]
click at [651, 465] on div "J: FEDEX INTERNATIONAL ECONOMY" at bounding box center [695, 465] width 298 height 31
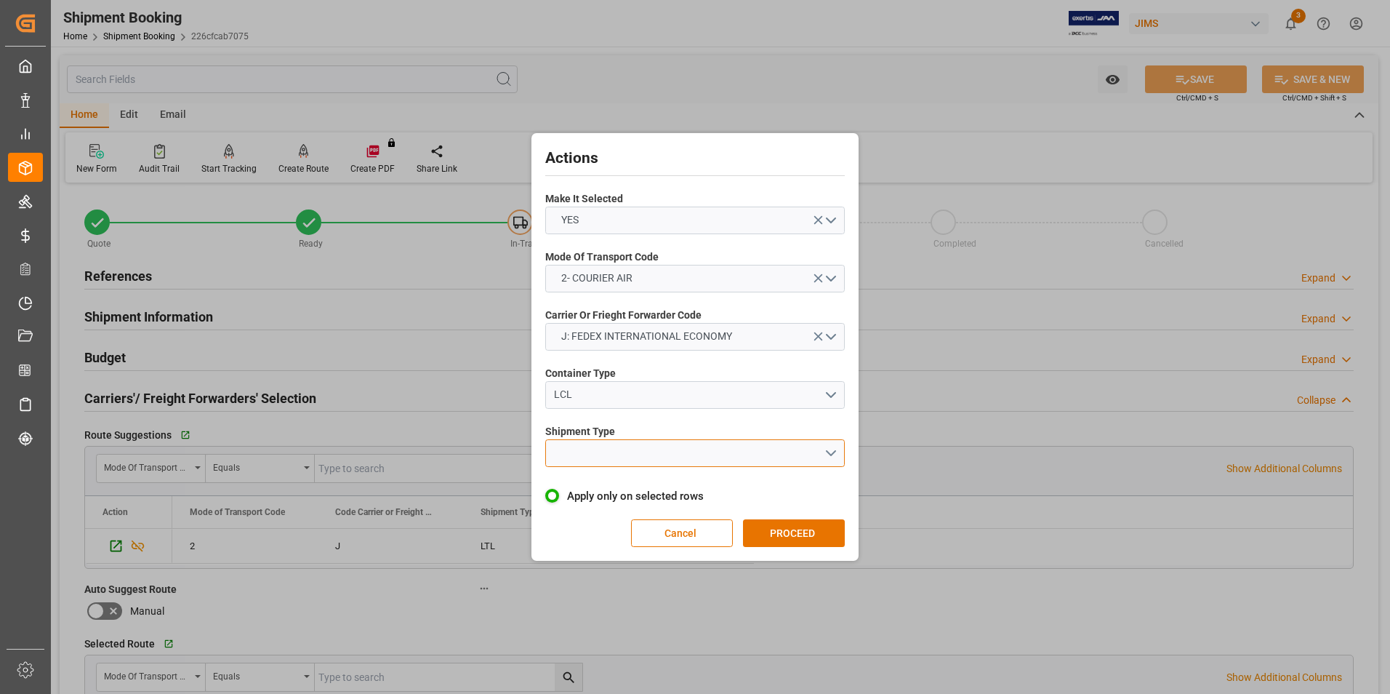
click at [647, 457] on button "open menu" at bounding box center [695, 453] width 300 height 28
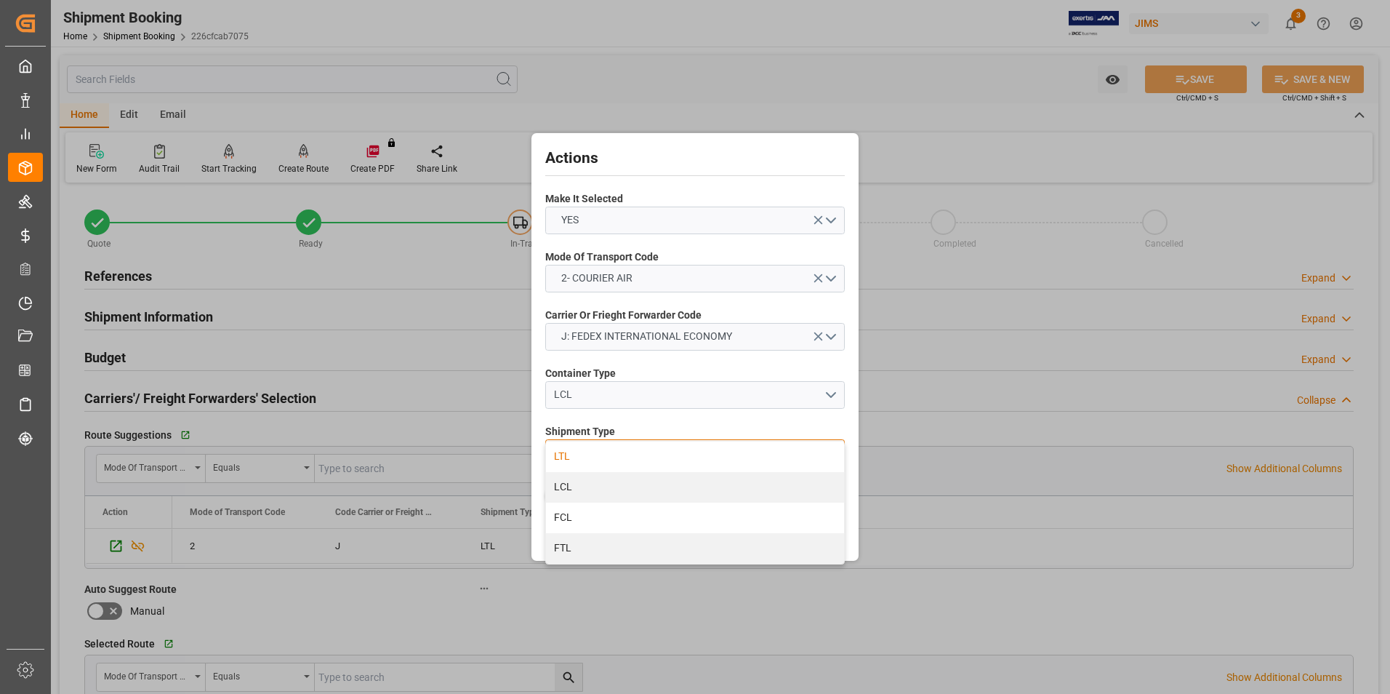
click at [638, 459] on div "LTL" at bounding box center [695, 456] width 298 height 31
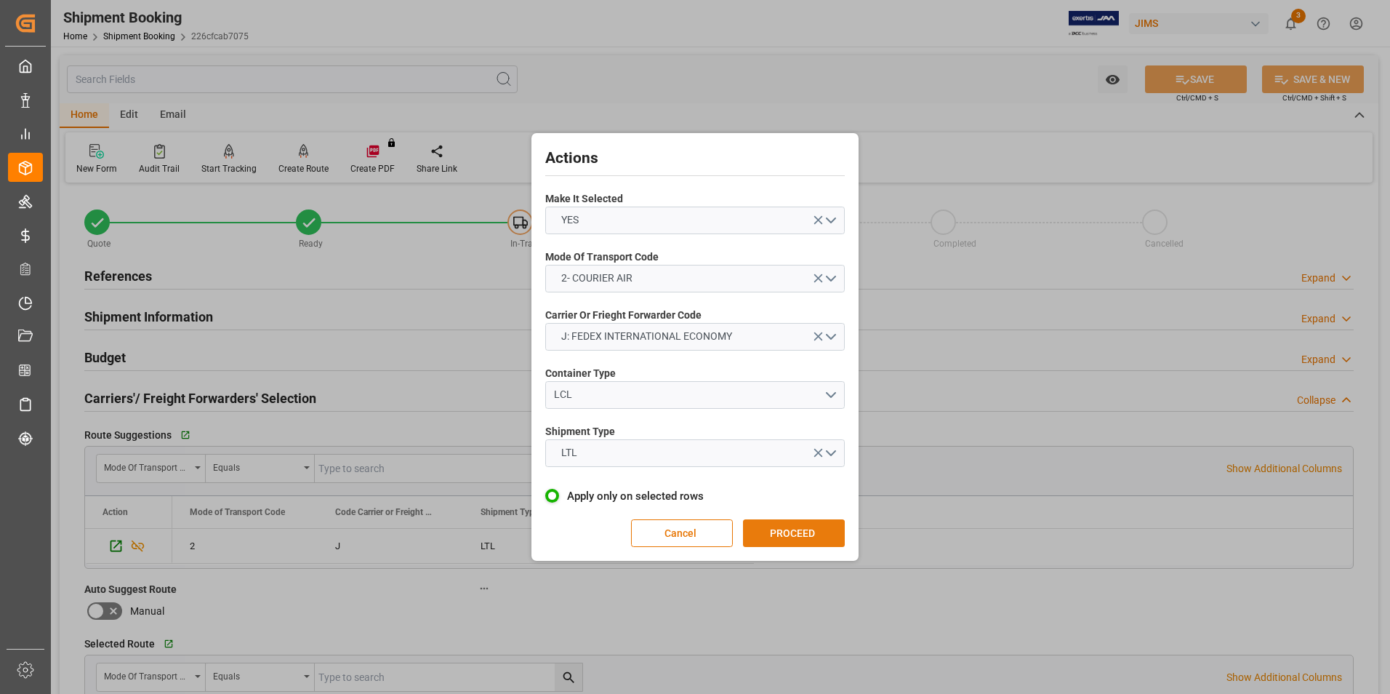
click at [801, 521] on button "PROCEED" at bounding box center [794, 533] width 102 height 28
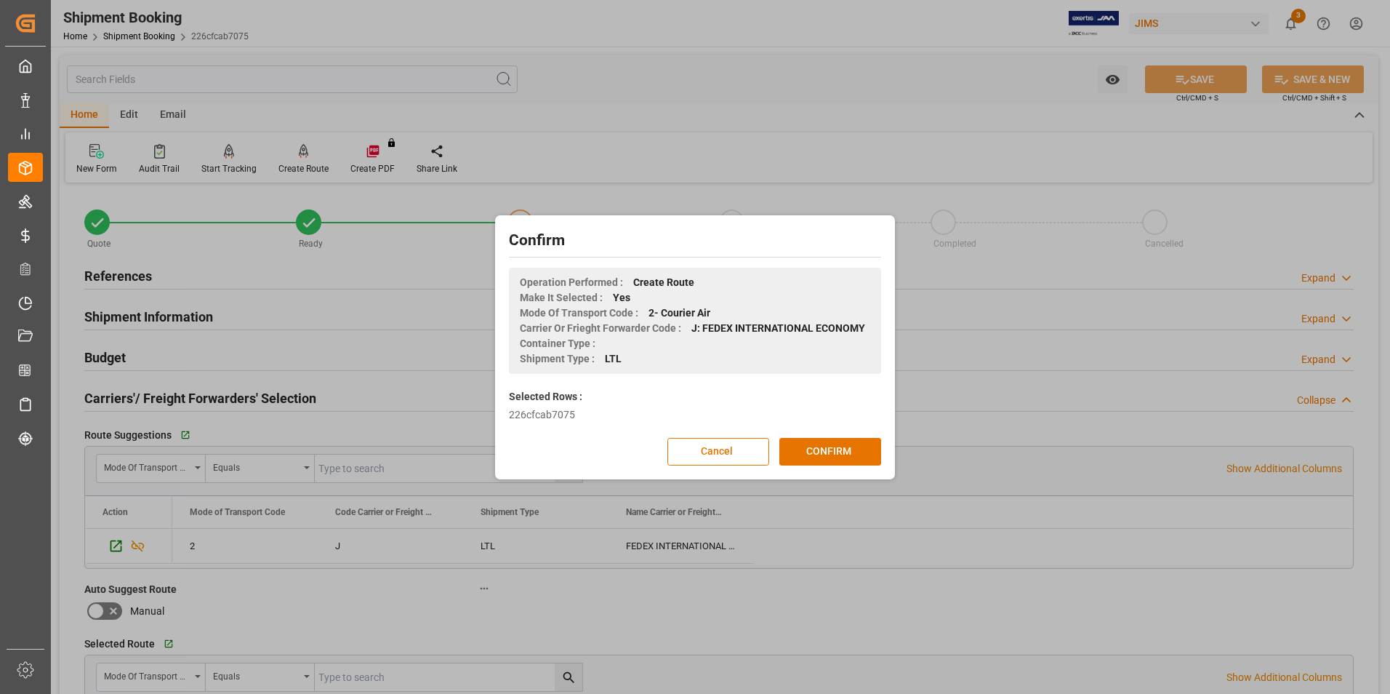
click at [841, 433] on div "Confirm Operation Performed : Create Route Make It Selected : Yes Mode Of Trans…" at bounding box center [695, 347] width 393 height 257
click at [839, 443] on button "CONFIRM" at bounding box center [830, 452] width 102 height 28
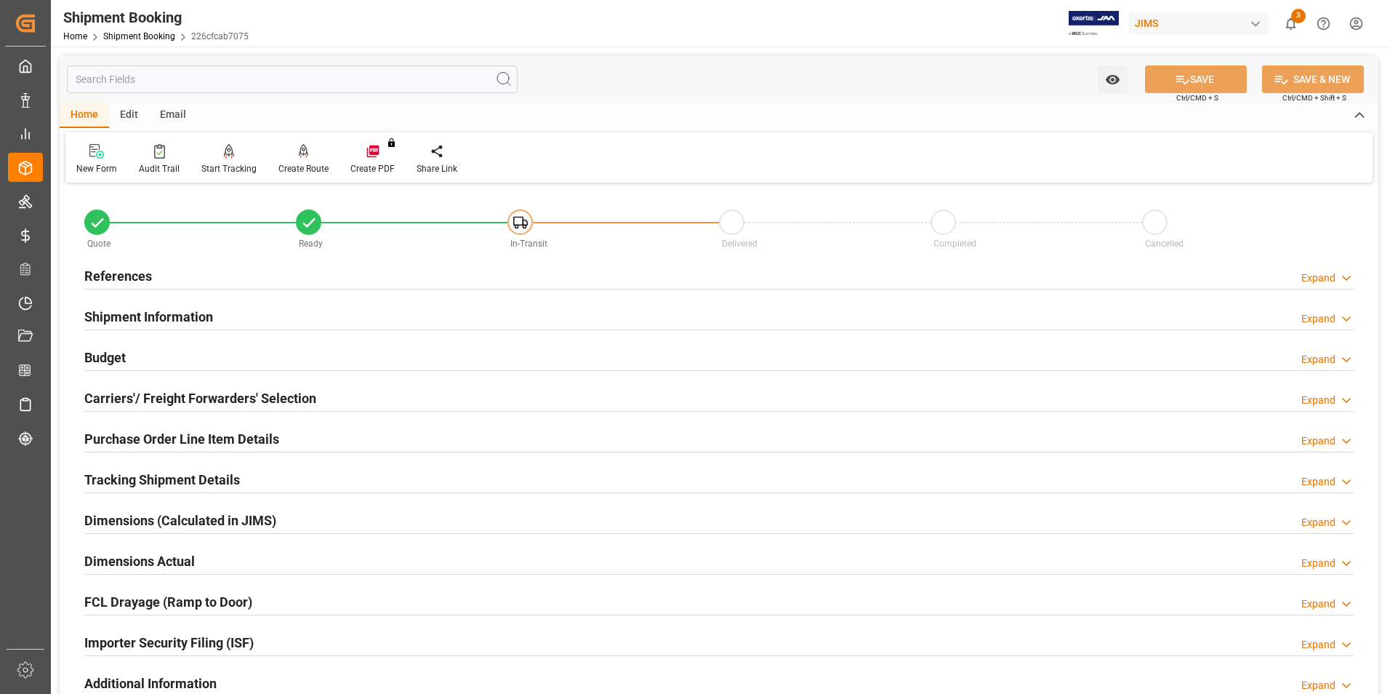
click at [147, 560] on h2 "Dimensions Actual" at bounding box center [139, 561] width 111 height 20
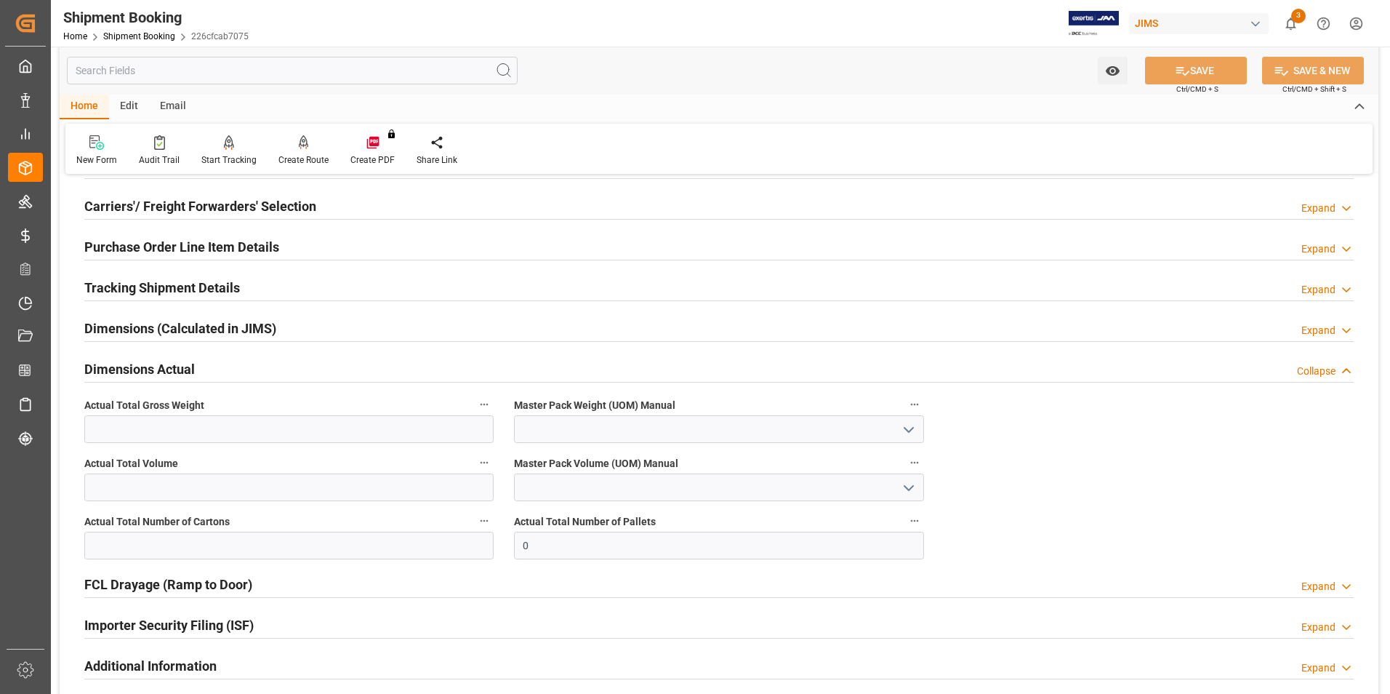
scroll to position [218, 0]
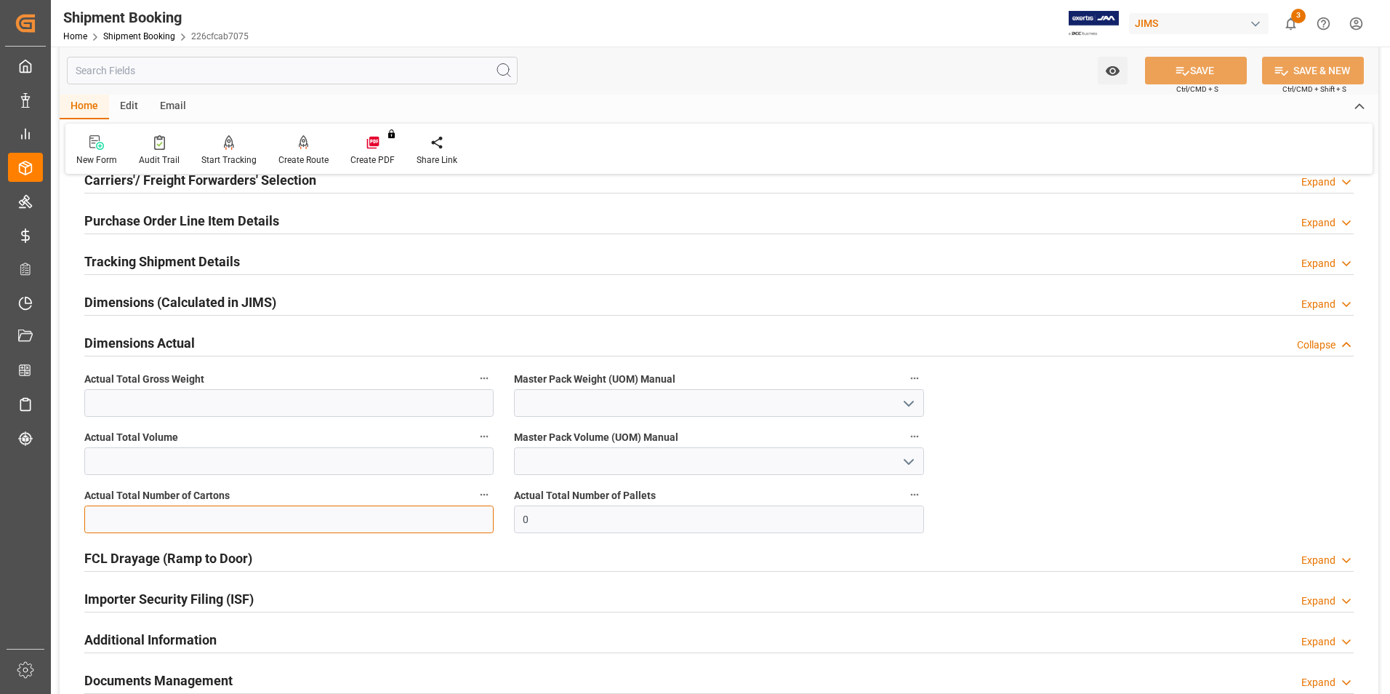
click at [202, 524] on input "text" at bounding box center [288, 519] width 409 height 28
type input "1"
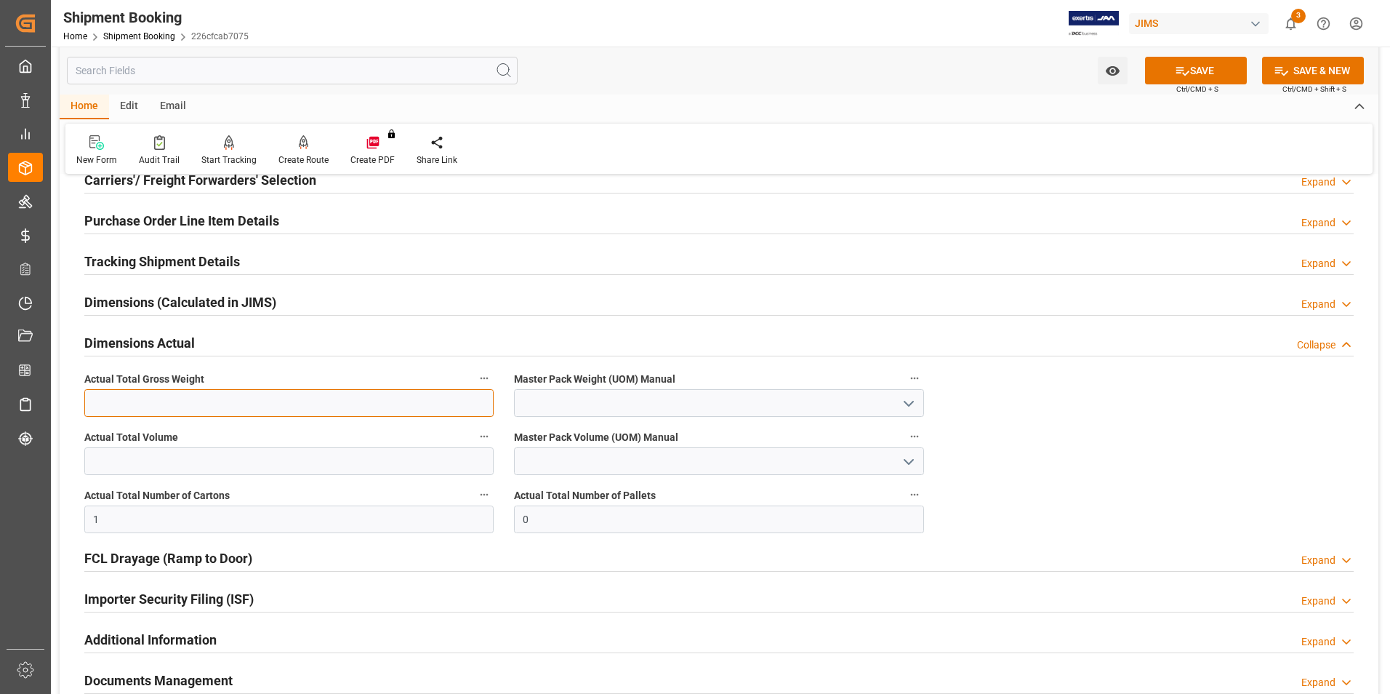
click at [104, 405] on input "text" at bounding box center [288, 403] width 409 height 28
type input "1.5"
click at [556, 395] on input at bounding box center [718, 403] width 409 height 28
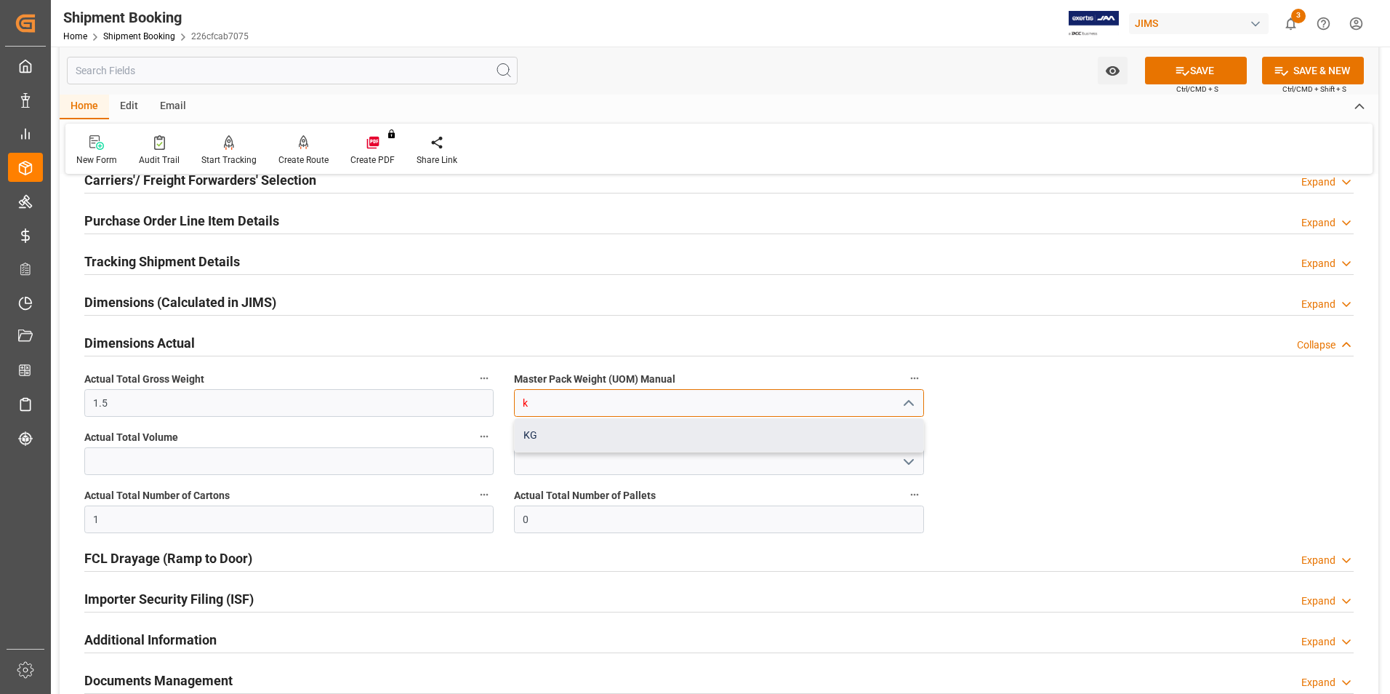
click at [607, 429] on div "KG" at bounding box center [719, 435] width 408 height 33
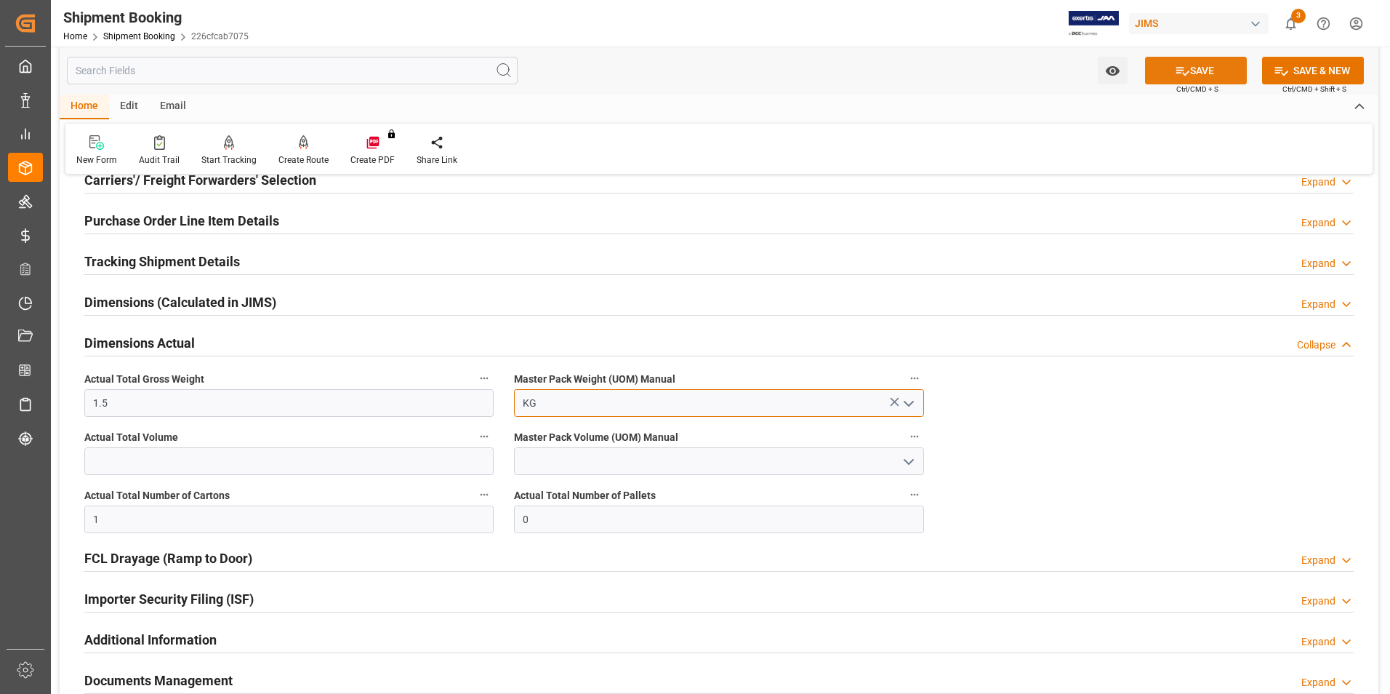
type input "KG"
click at [1182, 73] on icon at bounding box center [1182, 70] width 15 height 15
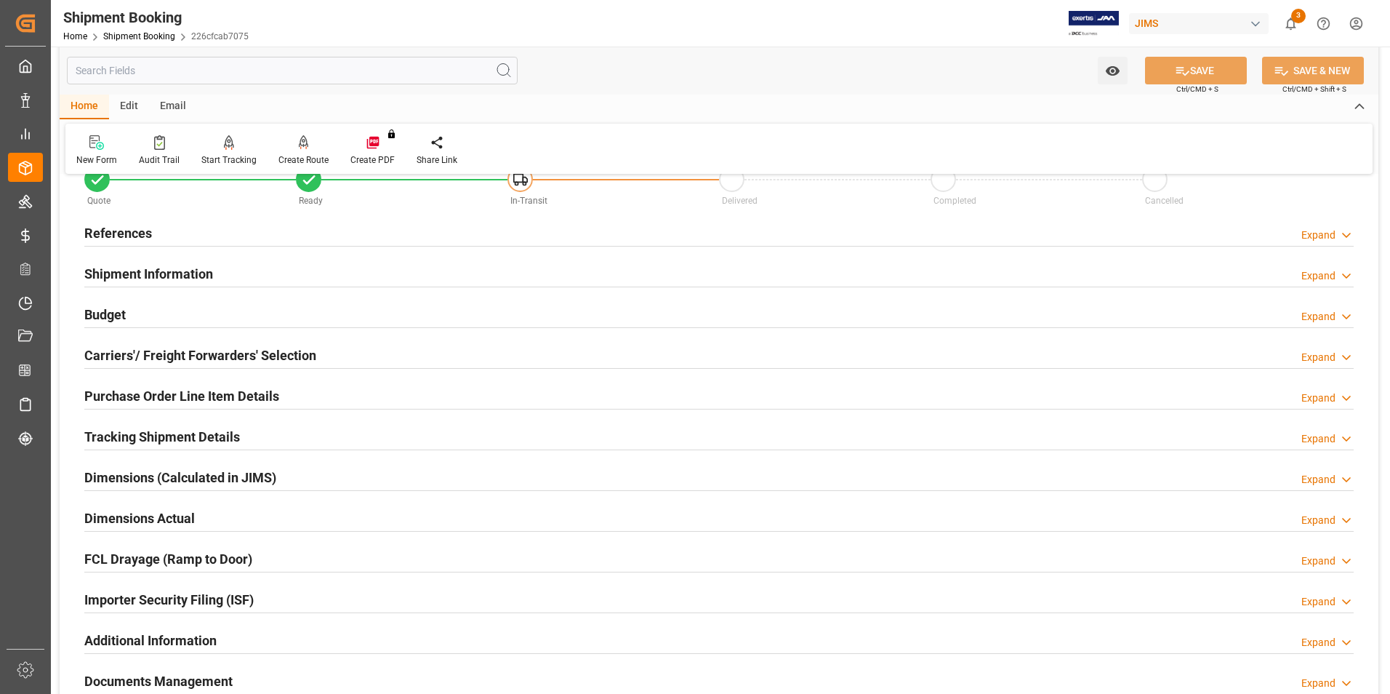
scroll to position [0, 0]
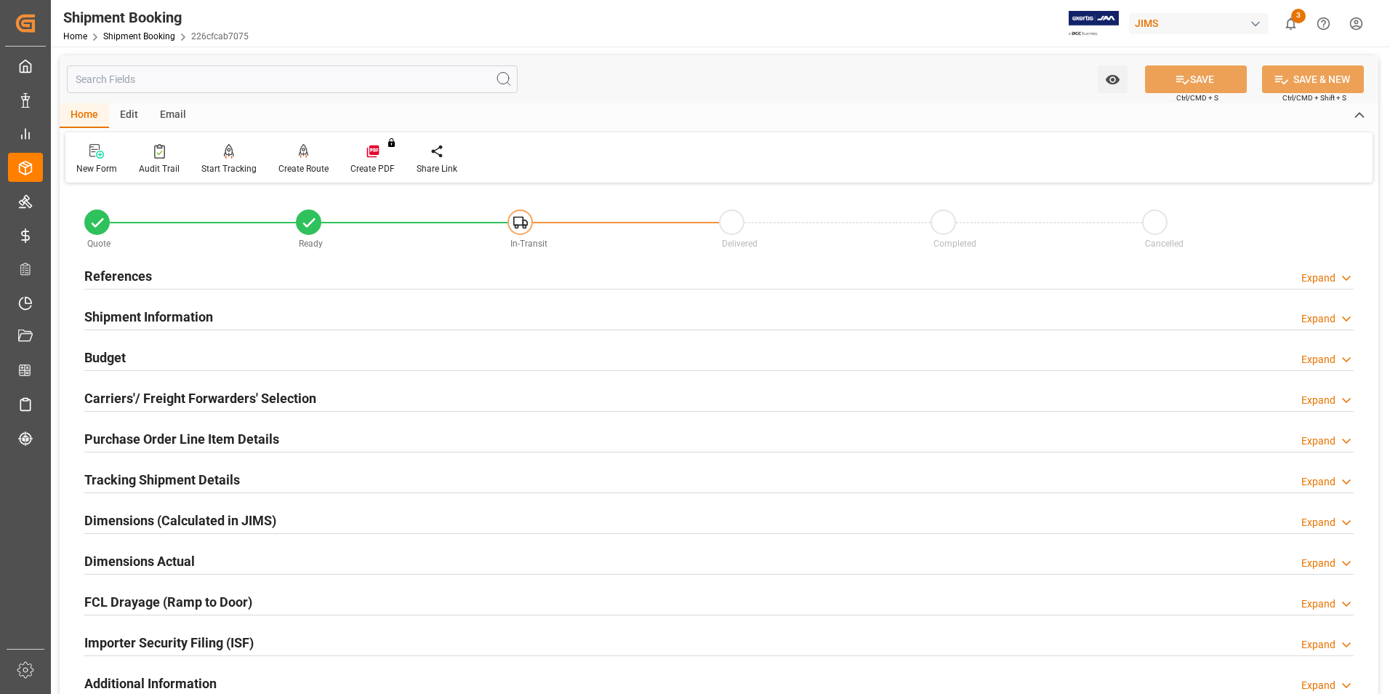
click at [146, 476] on h2 "Tracking Shipment Details" at bounding box center [162, 480] width 156 height 20
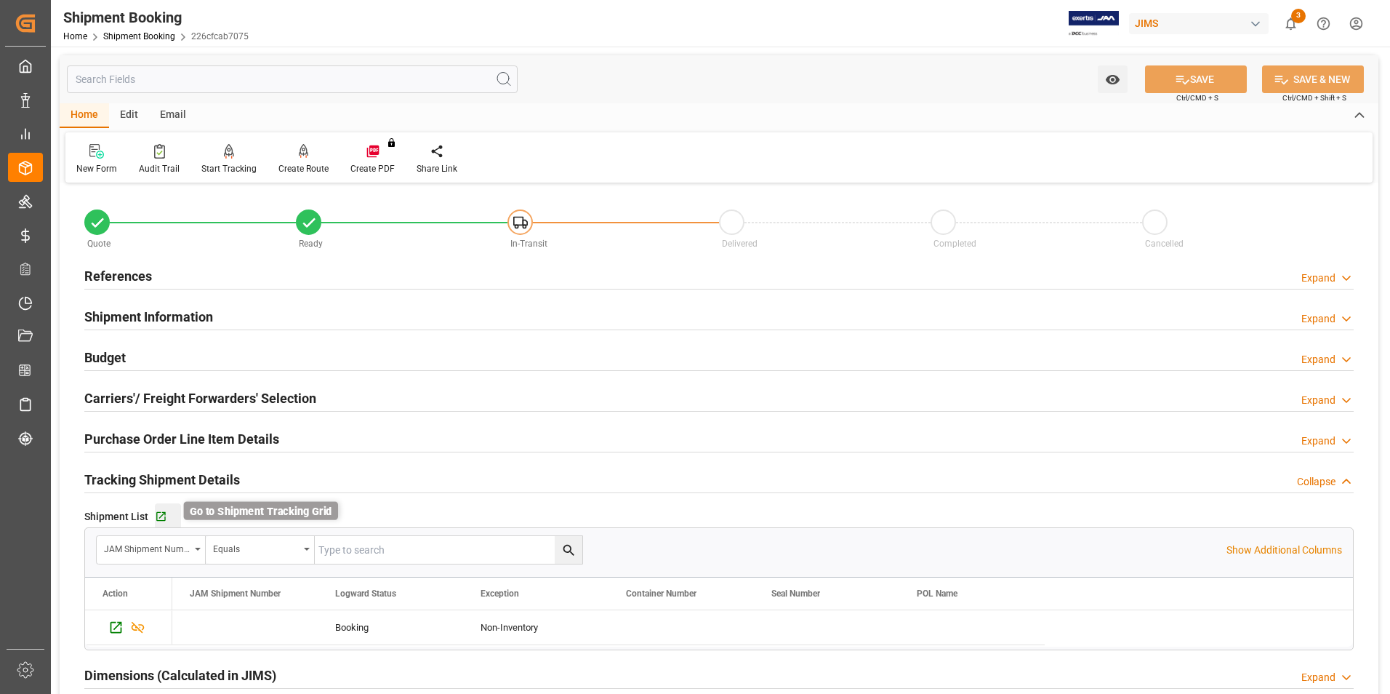
click at [160, 512] on icon "button" at bounding box center [161, 516] width 12 height 12
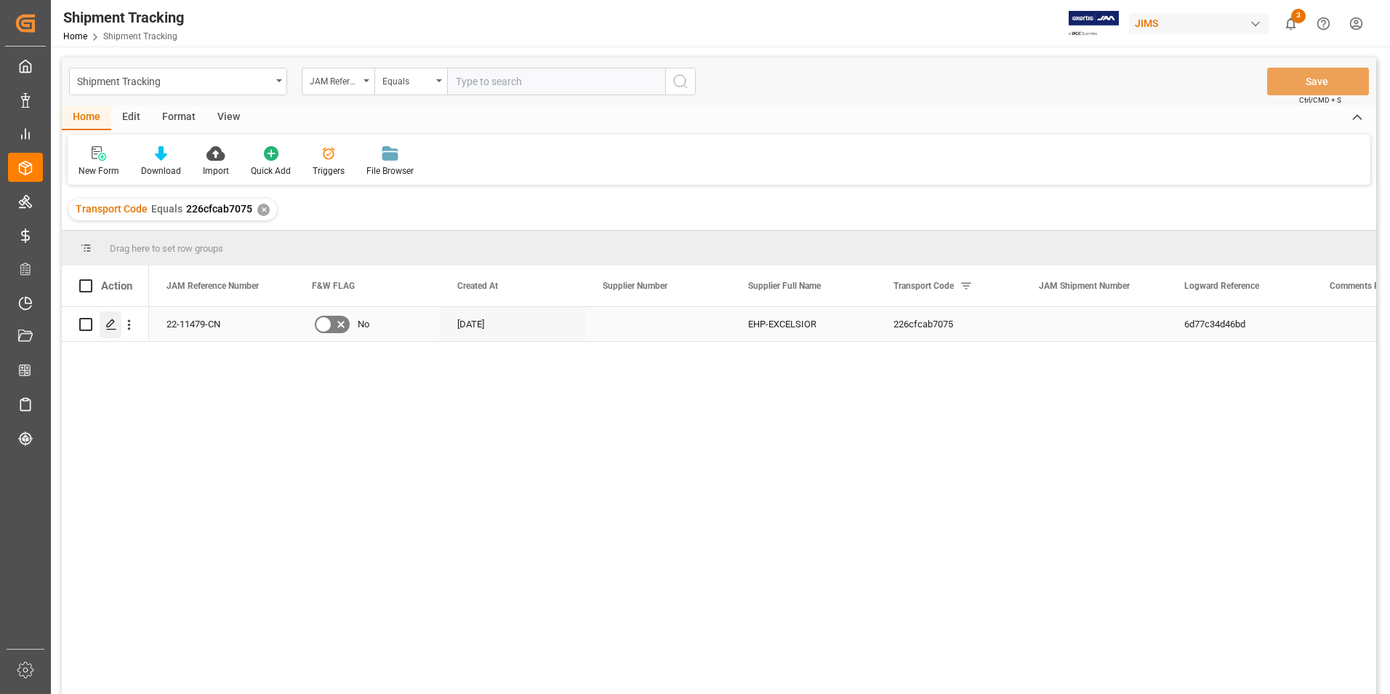
click at [111, 322] on icon "Press SPACE to select this row." at bounding box center [111, 324] width 12 height 12
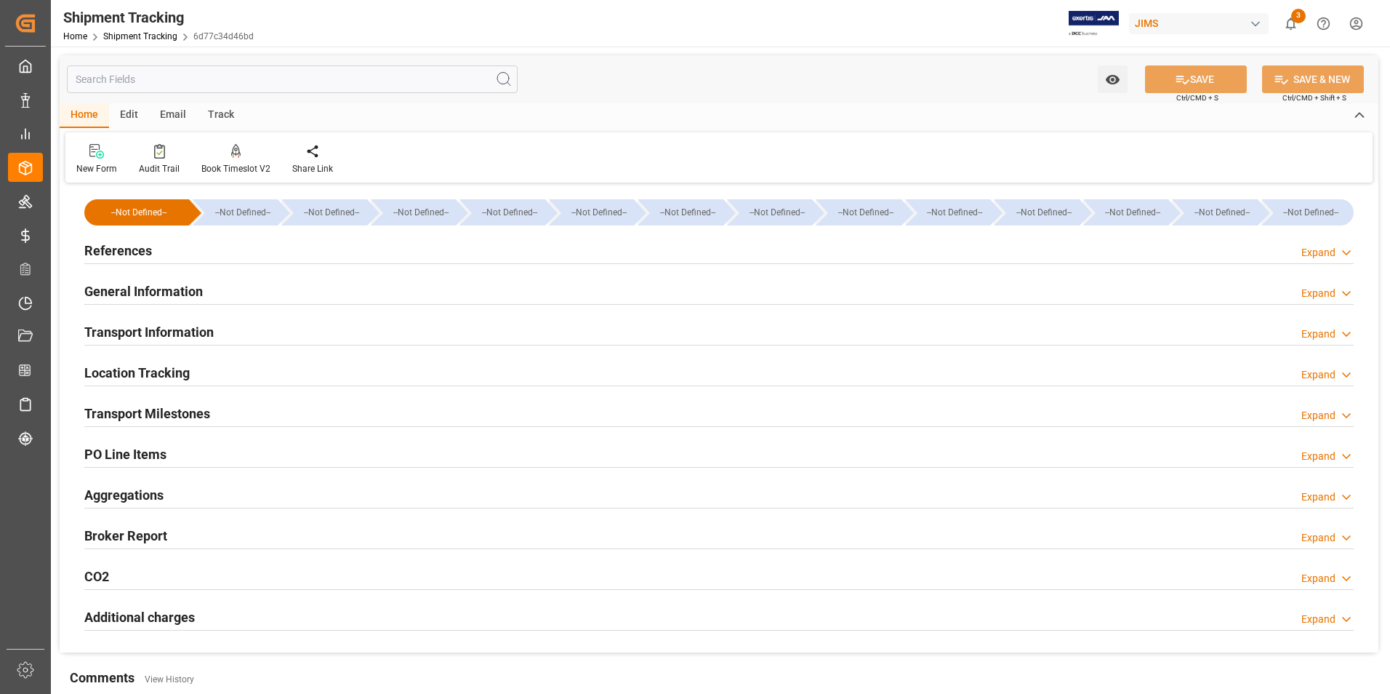
click at [188, 326] on h2 "Transport Information" at bounding box center [148, 332] width 129 height 20
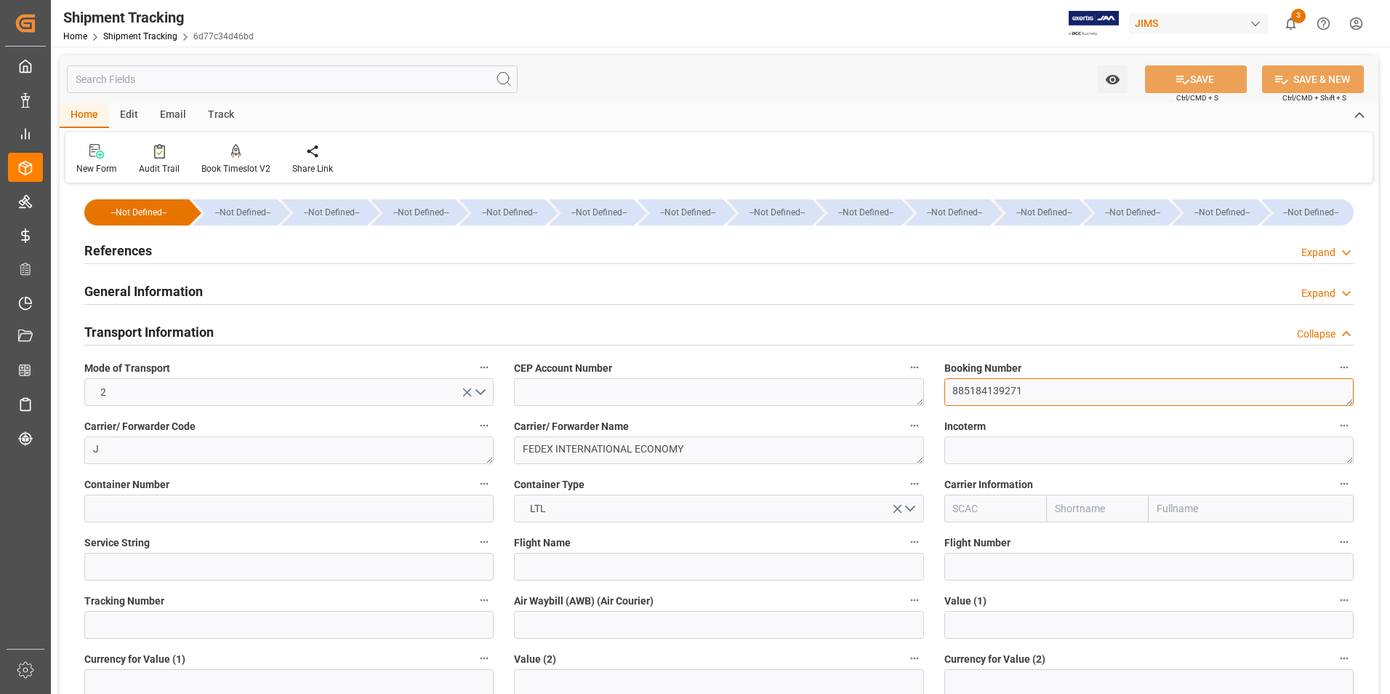
drag, startPoint x: 1029, startPoint y: 391, endPoint x: 814, endPoint y: 389, distance: 214.5
click at [814, 389] on div "--Not Defined-- --Not Defined-- --Not Defined-- --Not Defined-- --Not Defined--…" at bounding box center [719, 681] width 1319 height 989
click at [224, 619] on input at bounding box center [288, 625] width 409 height 28
paste input "885184139271"
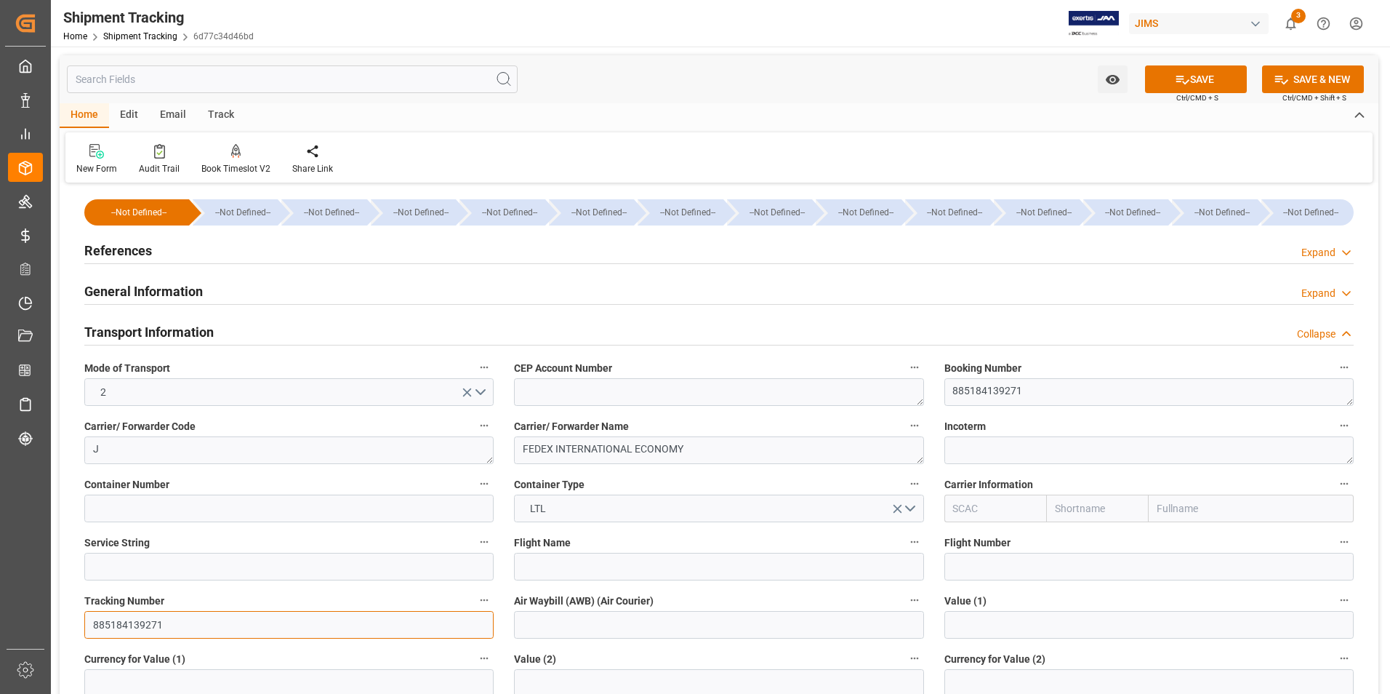
type input "885184139271"
click at [563, 624] on input at bounding box center [718, 625] width 409 height 28
paste input "885184139271"
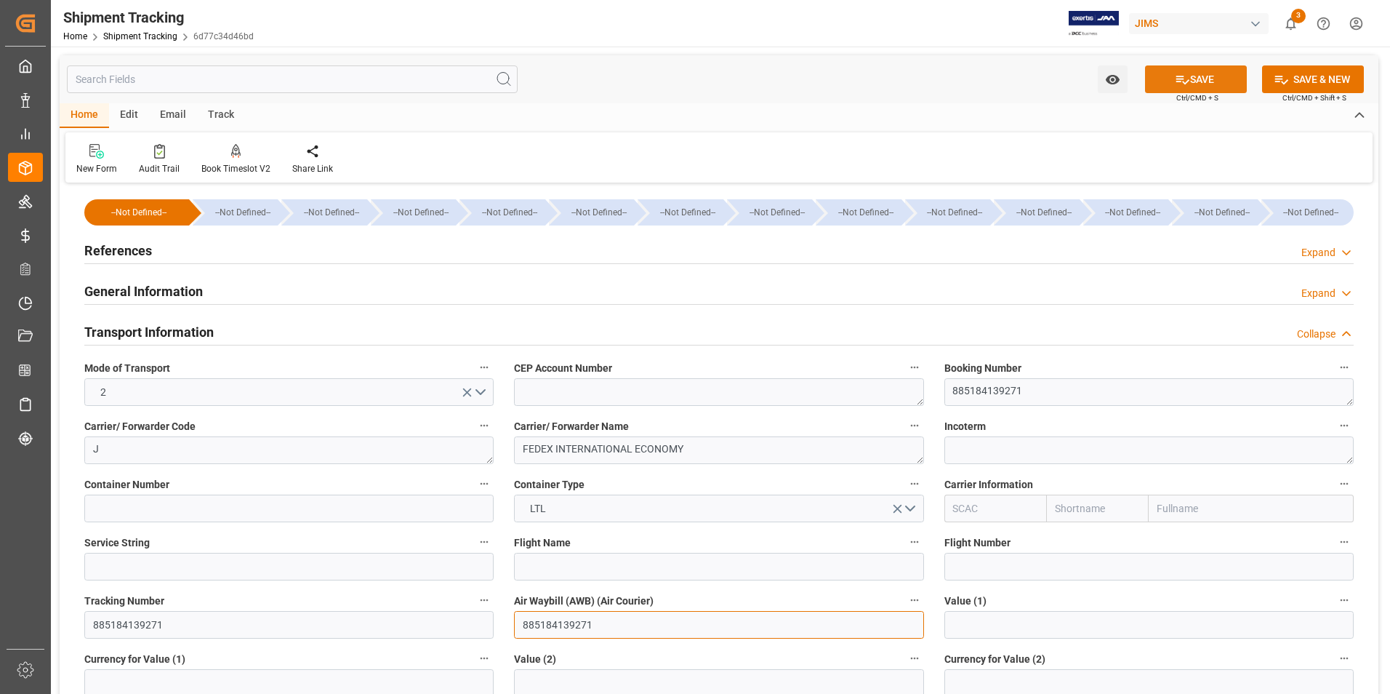
type input "885184139271"
click at [1192, 75] on button "SAVE" at bounding box center [1196, 79] width 102 height 28
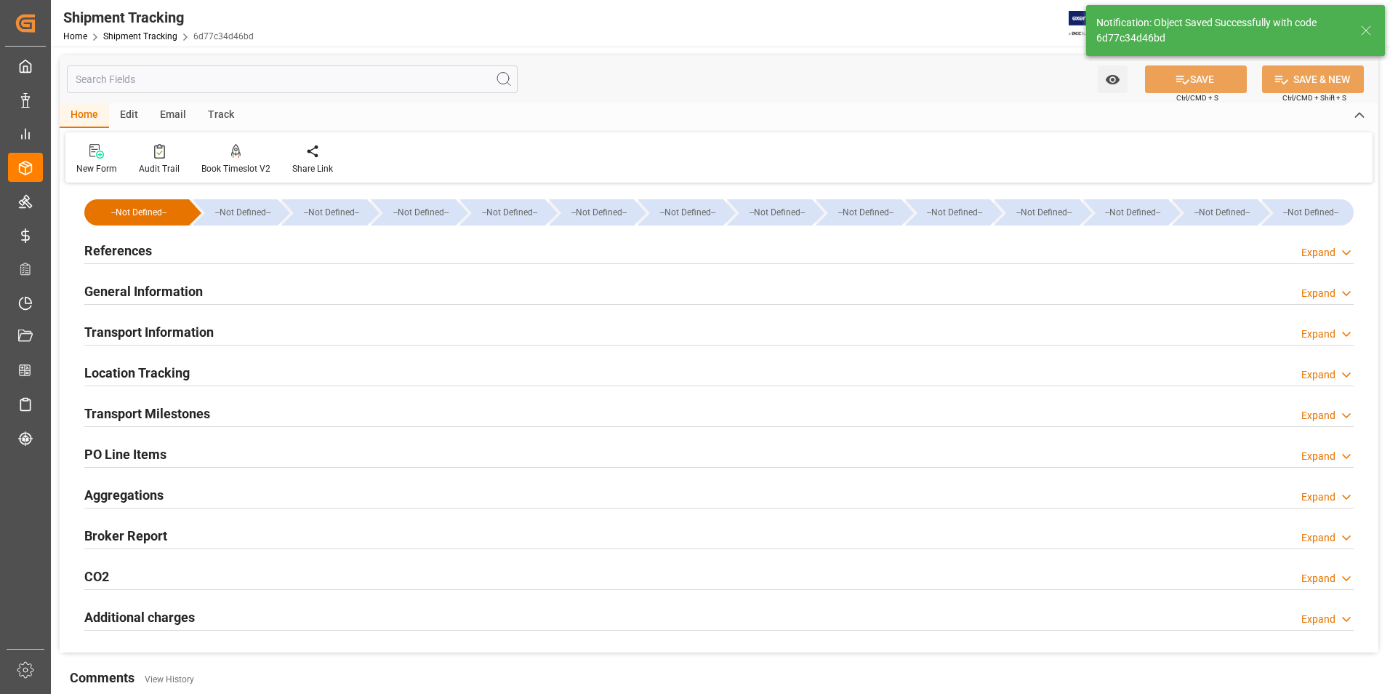
click at [179, 414] on h2 "Transport Milestones" at bounding box center [147, 414] width 126 height 20
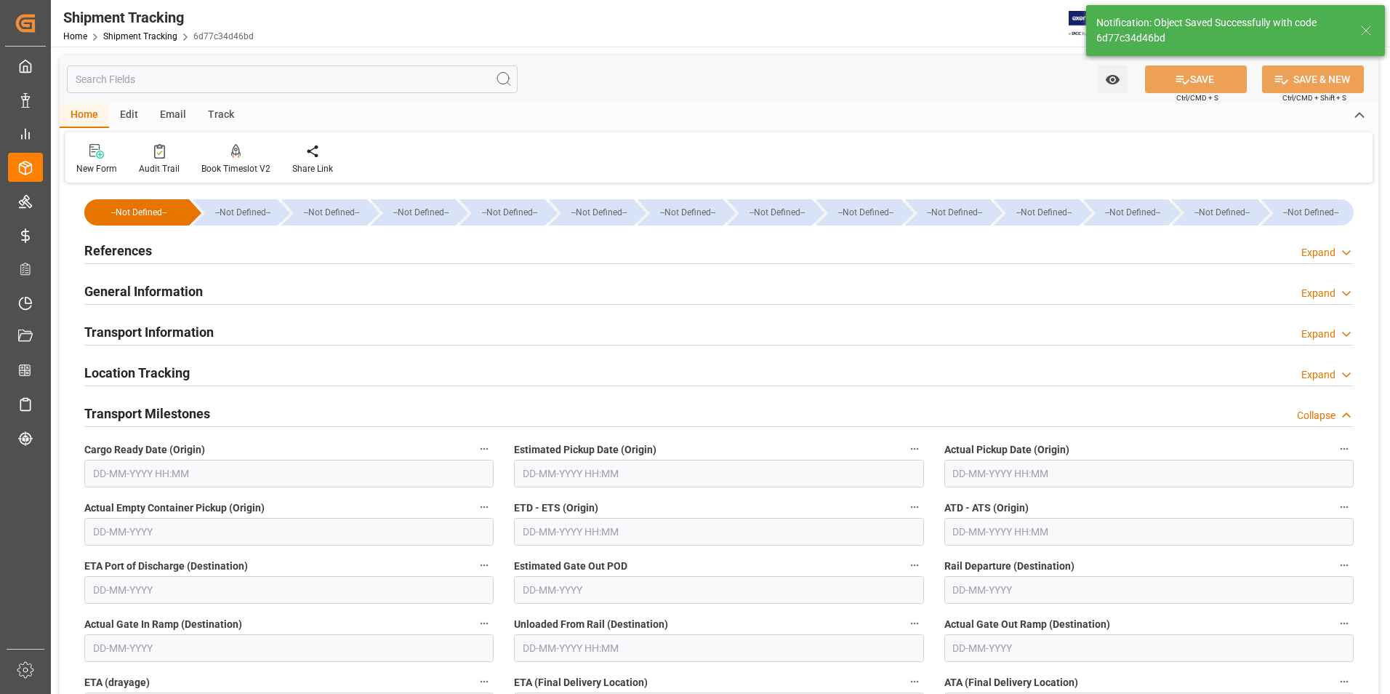
click at [975, 473] on input "text" at bounding box center [1148, 474] width 409 height 28
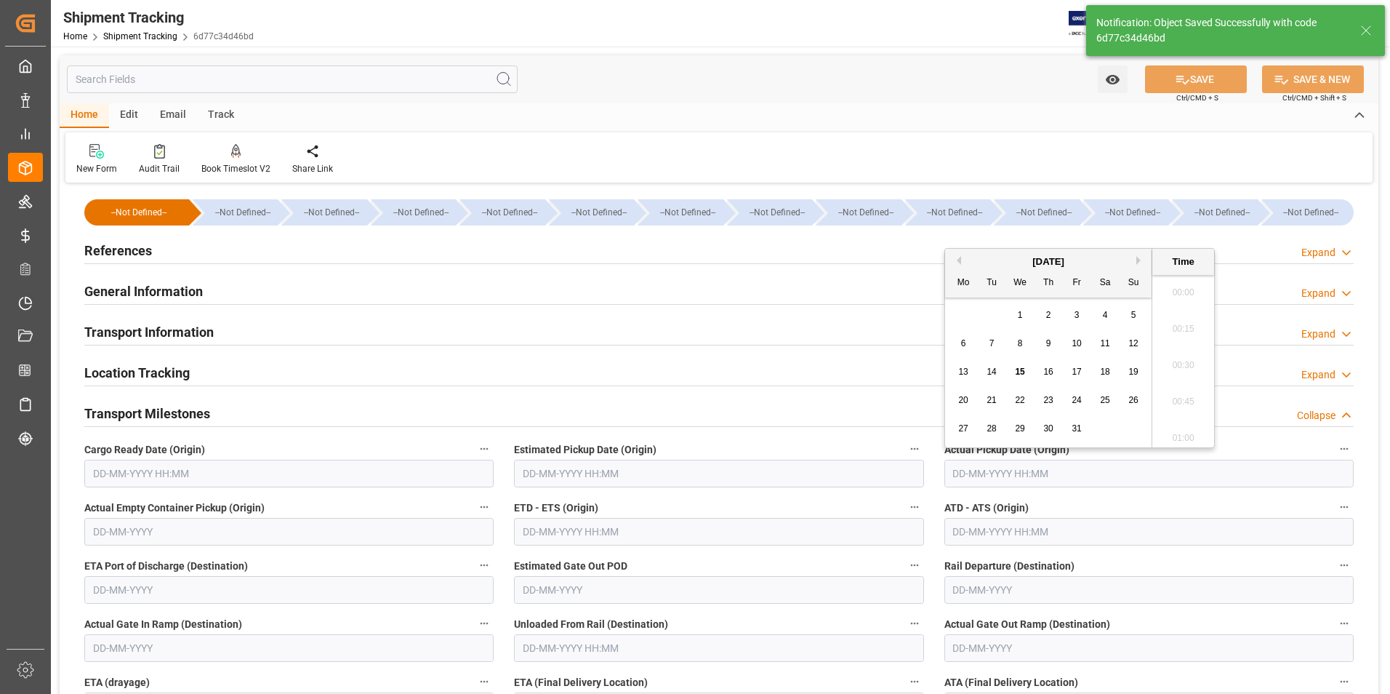
scroll to position [1350, 0]
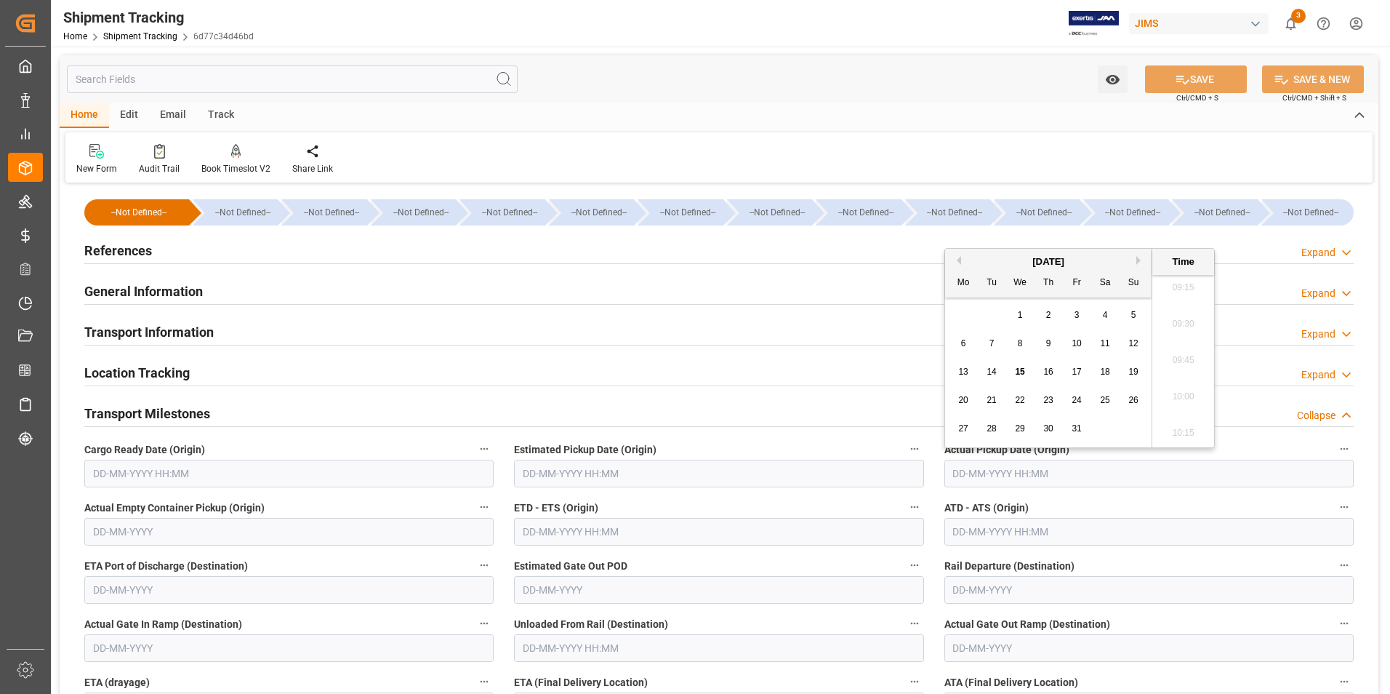
click at [1017, 369] on span "15" at bounding box center [1019, 371] width 9 height 10
type input "15-10-2025 00:00"
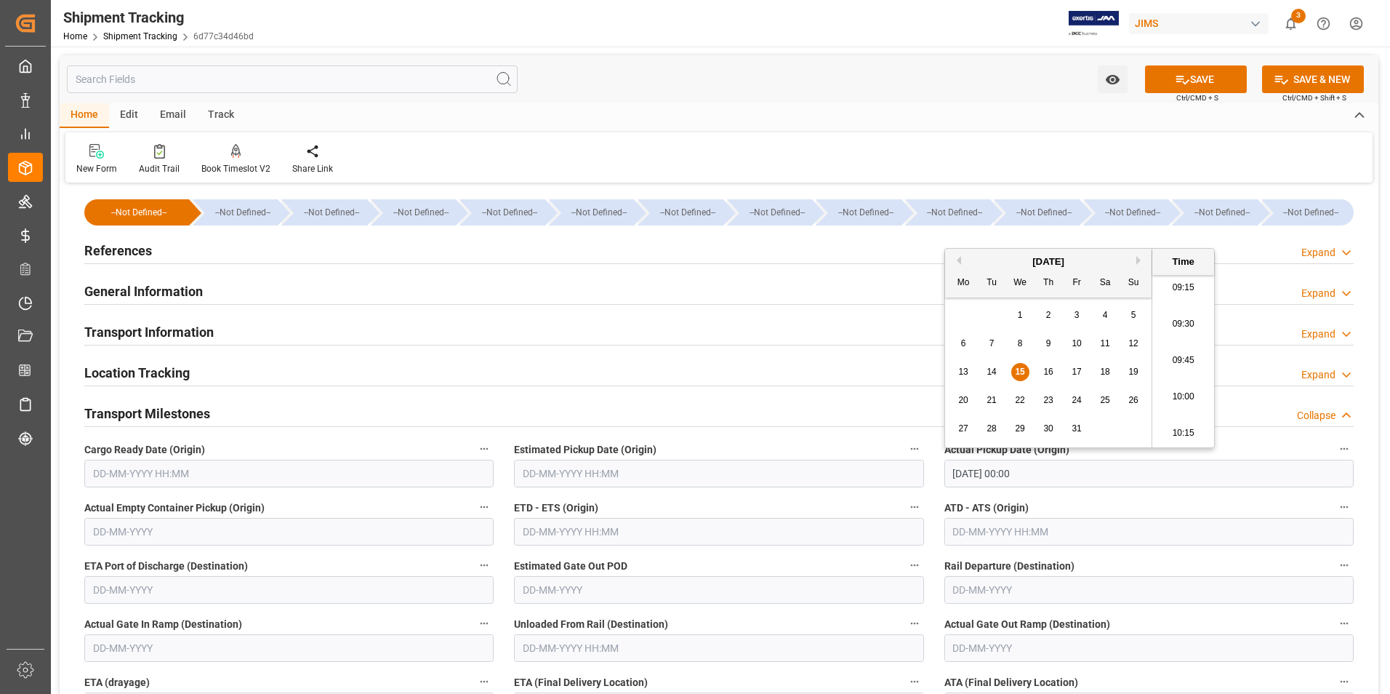
click at [643, 533] on input "text" at bounding box center [718, 532] width 409 height 28
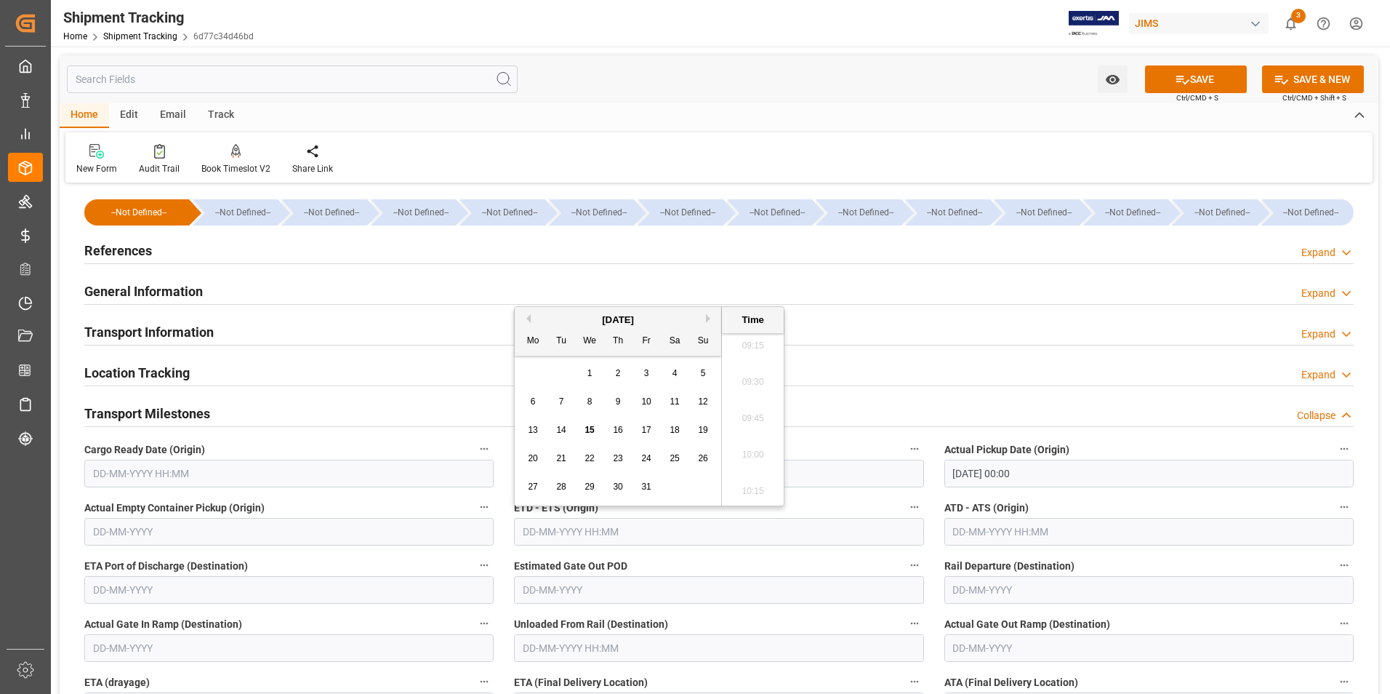
click at [524, 412] on div "6 7 8 9 10 11 12" at bounding box center [618, 402] width 198 height 28
click at [591, 427] on span "15" at bounding box center [589, 430] width 9 height 10
type input "15-10-2025 00:00"
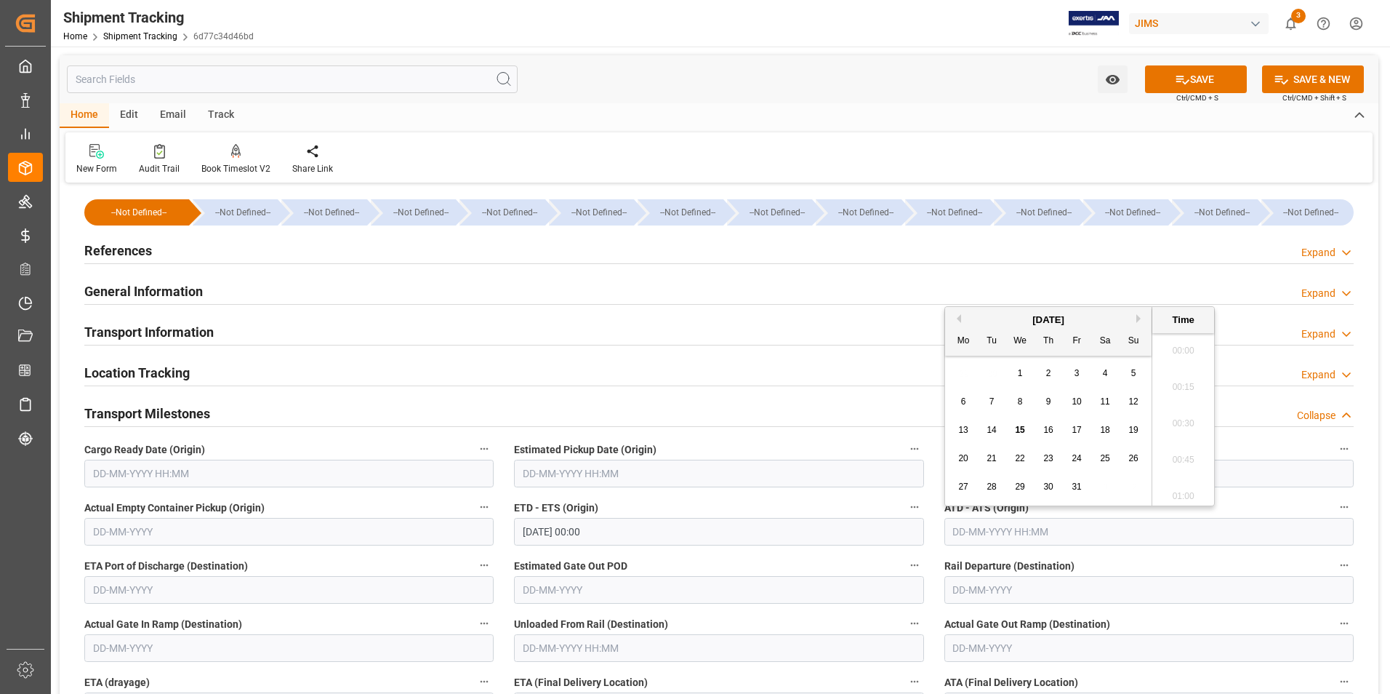
click at [992, 534] on input "text" at bounding box center [1148, 532] width 409 height 28
click at [955, 436] on div "13" at bounding box center [964, 430] width 18 height 17
click at [1024, 430] on span "15" at bounding box center [1019, 430] width 9 height 10
type input "15-10-2025 00:00"
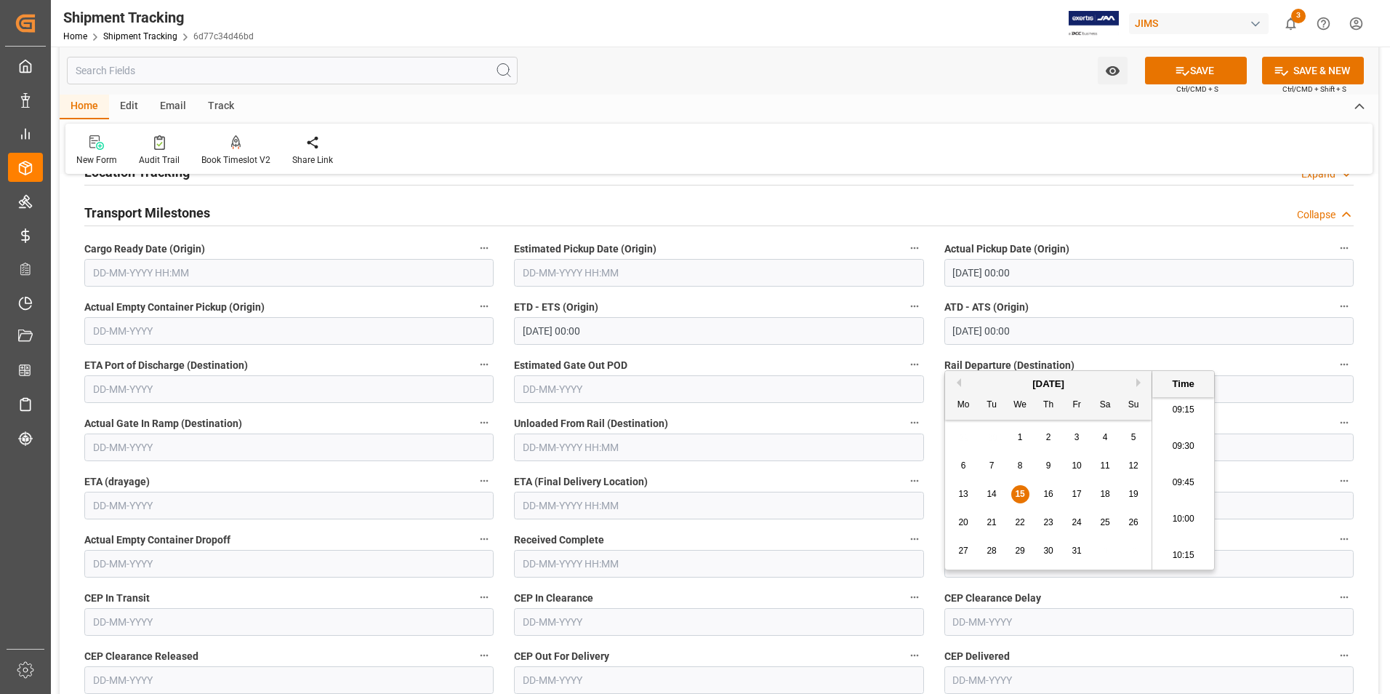
scroll to position [218, 0]
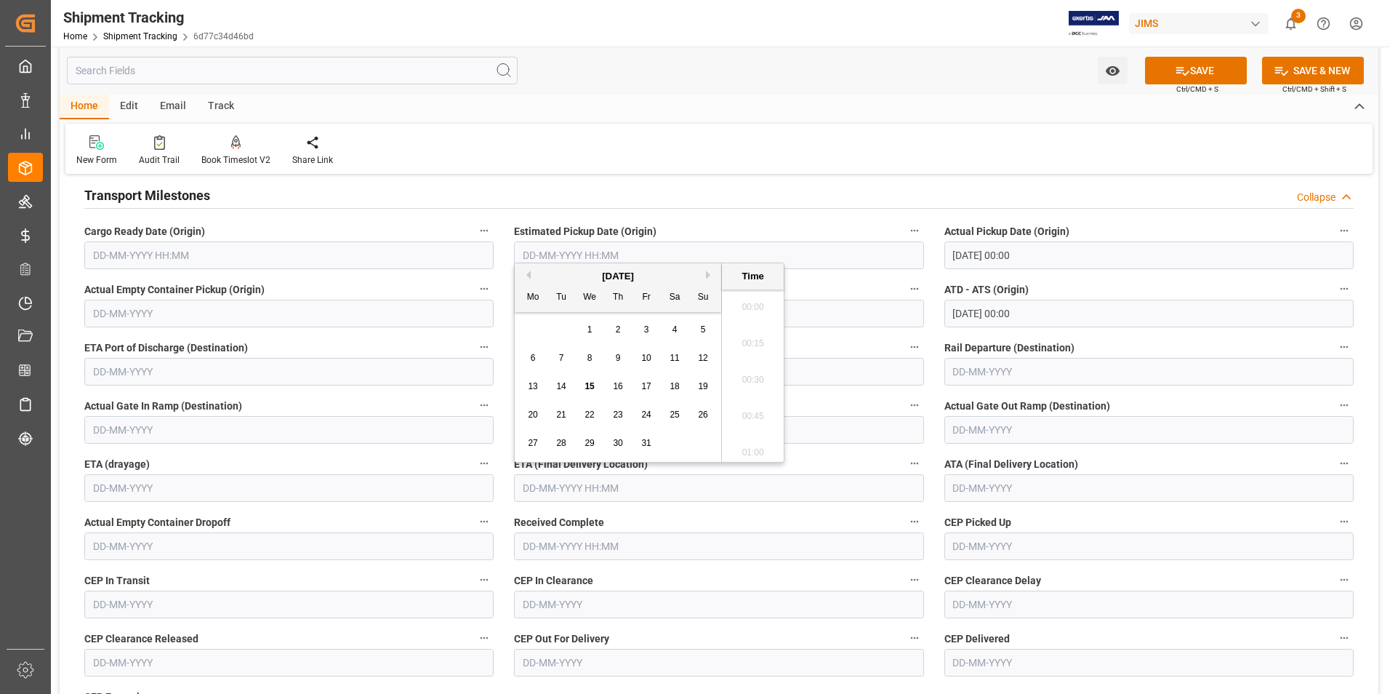
click at [553, 492] on input "text" at bounding box center [718, 488] width 409 height 28
click at [522, 395] on div "13 14 15 16 17 18 19" at bounding box center [618, 386] width 198 height 28
click at [624, 414] on div "23" at bounding box center [618, 414] width 18 height 17
type input "23-10-2025 00:00"
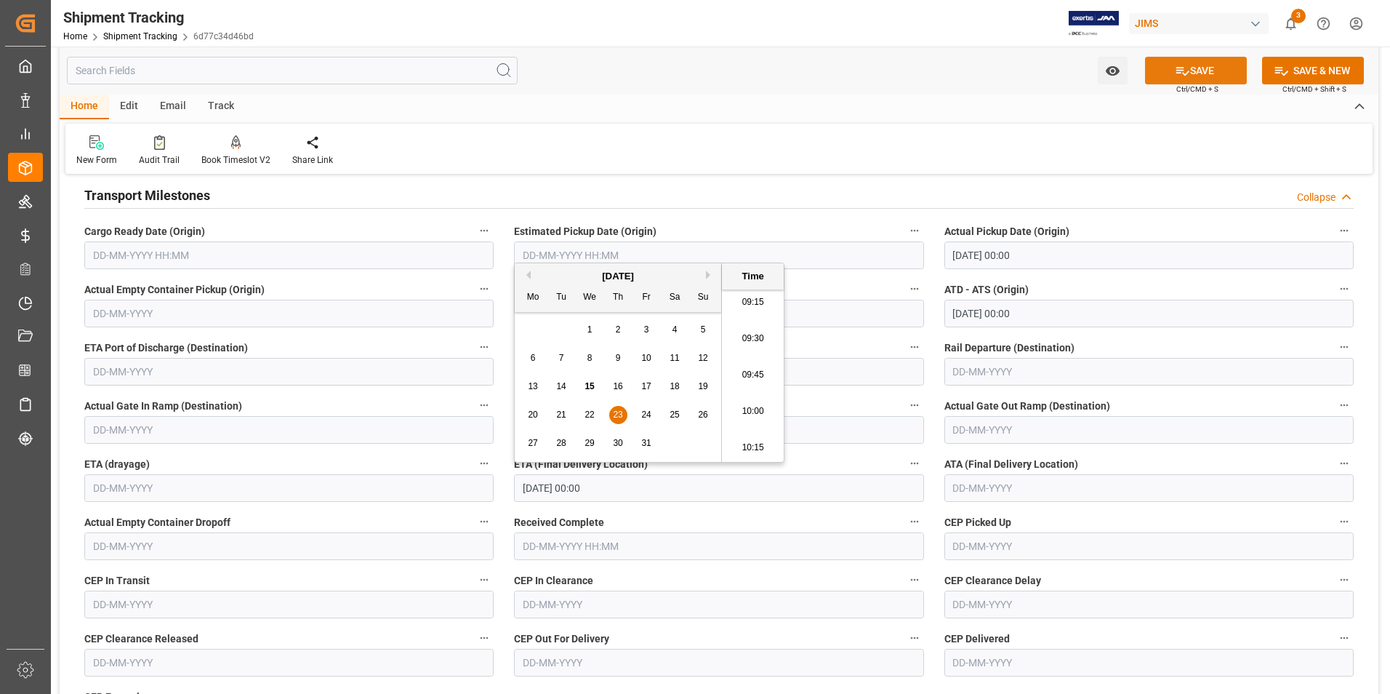
click at [1230, 70] on button "SAVE" at bounding box center [1196, 71] width 102 height 28
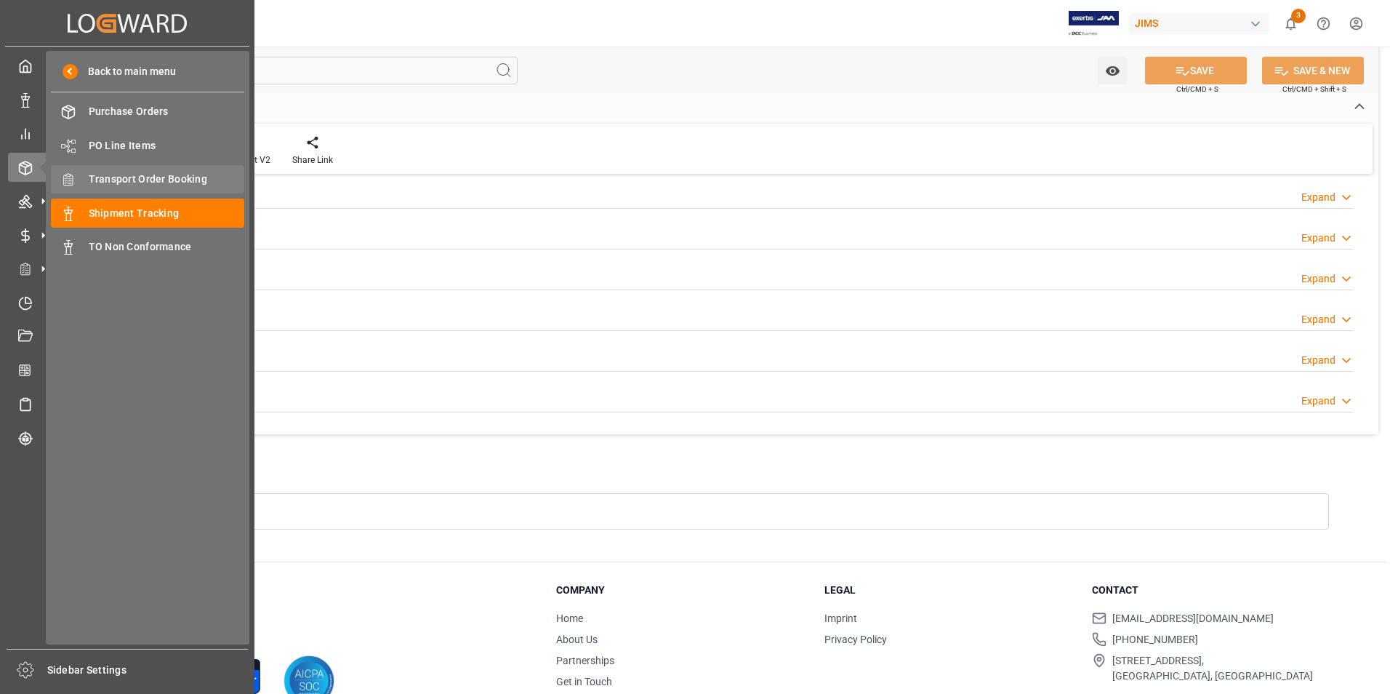
click at [128, 174] on span "Transport Order Booking" at bounding box center [167, 179] width 156 height 15
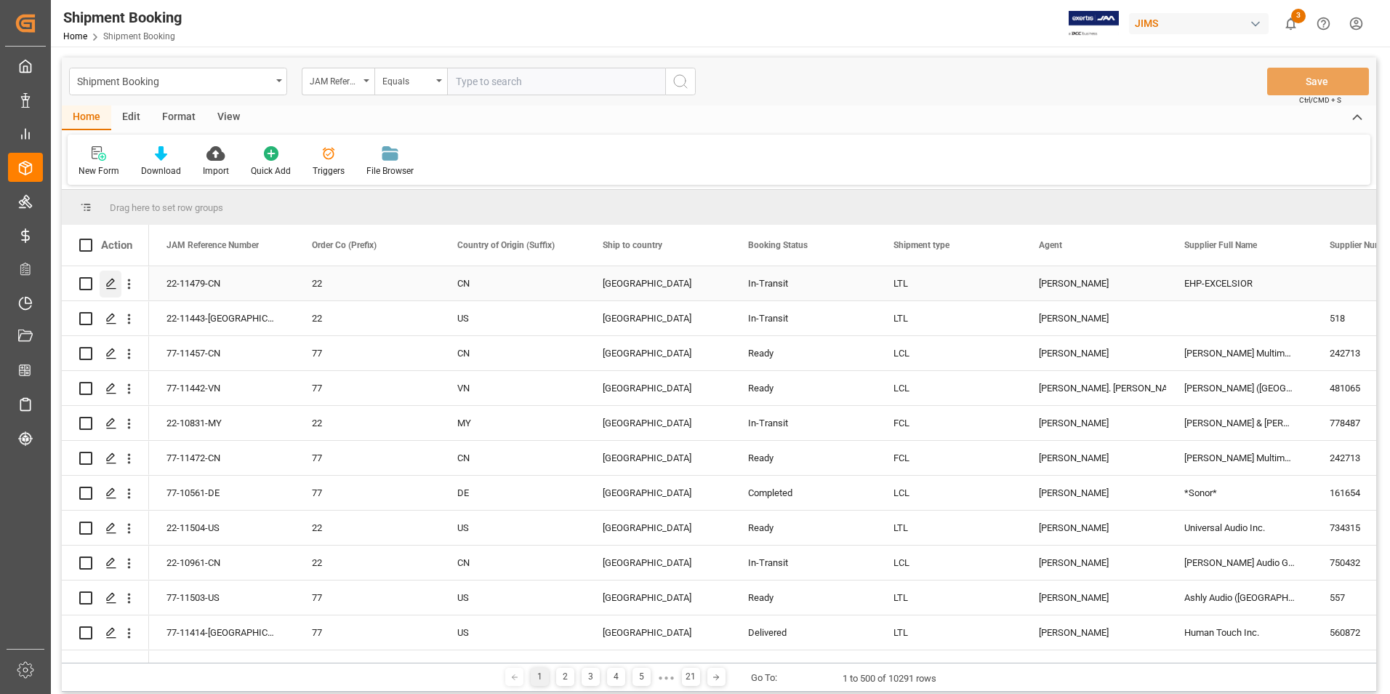
click at [110, 281] on icon "Press SPACE to select this row." at bounding box center [111, 284] width 12 height 12
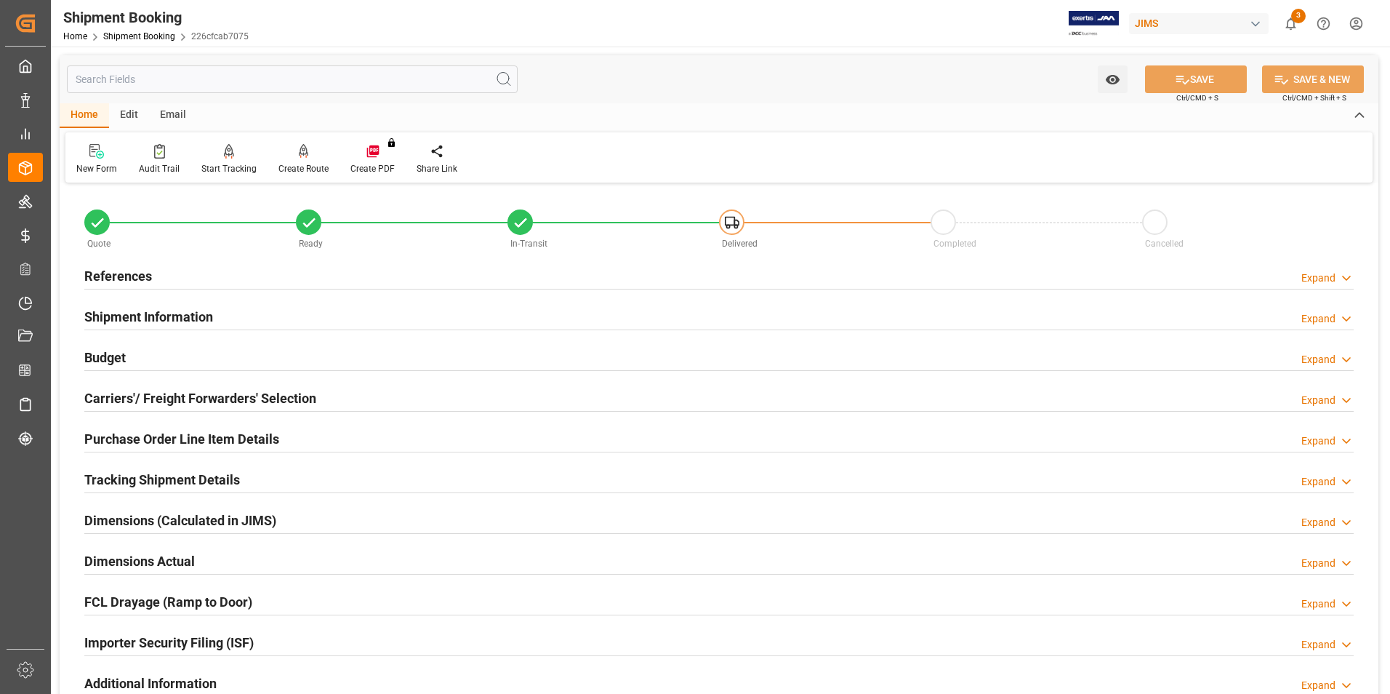
click at [153, 398] on h2 "Carriers'/ Freight Forwarders' Selection" at bounding box center [200, 398] width 232 height 20
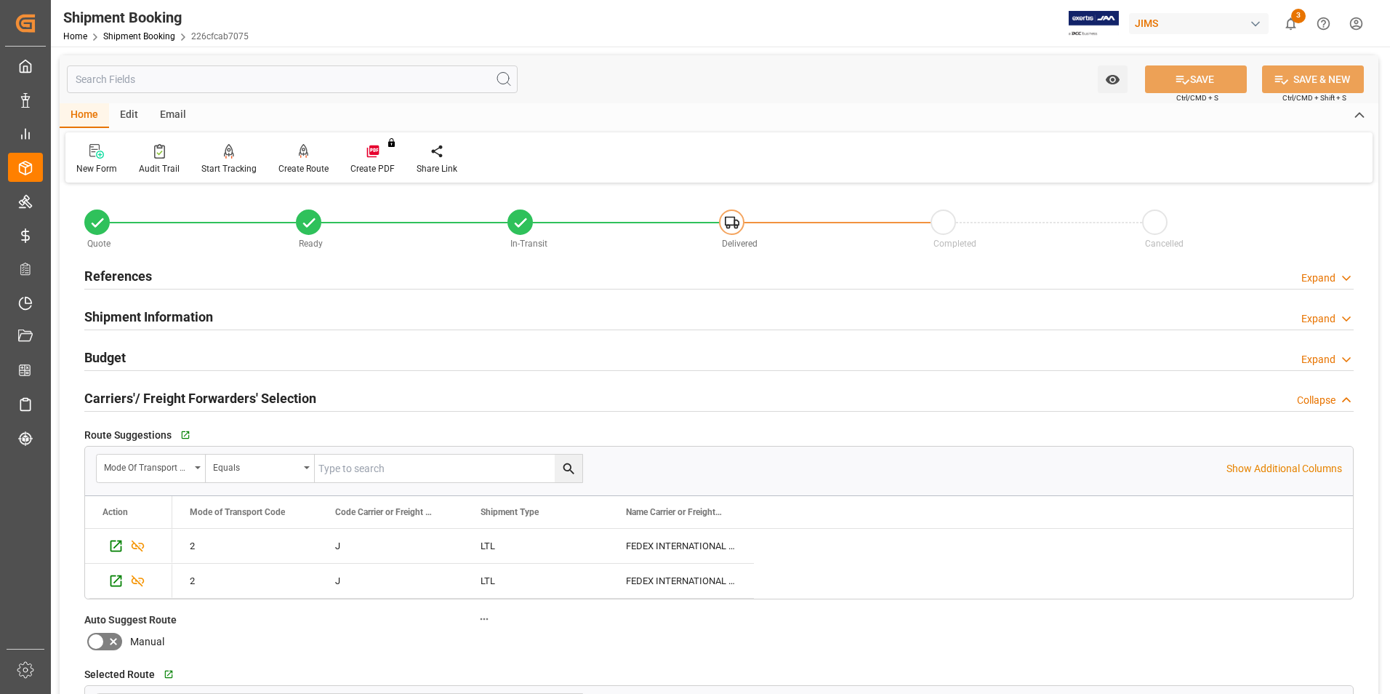
click at [153, 398] on h2 "Carriers'/ Freight Forwarders' Selection" at bounding box center [200, 398] width 232 height 20
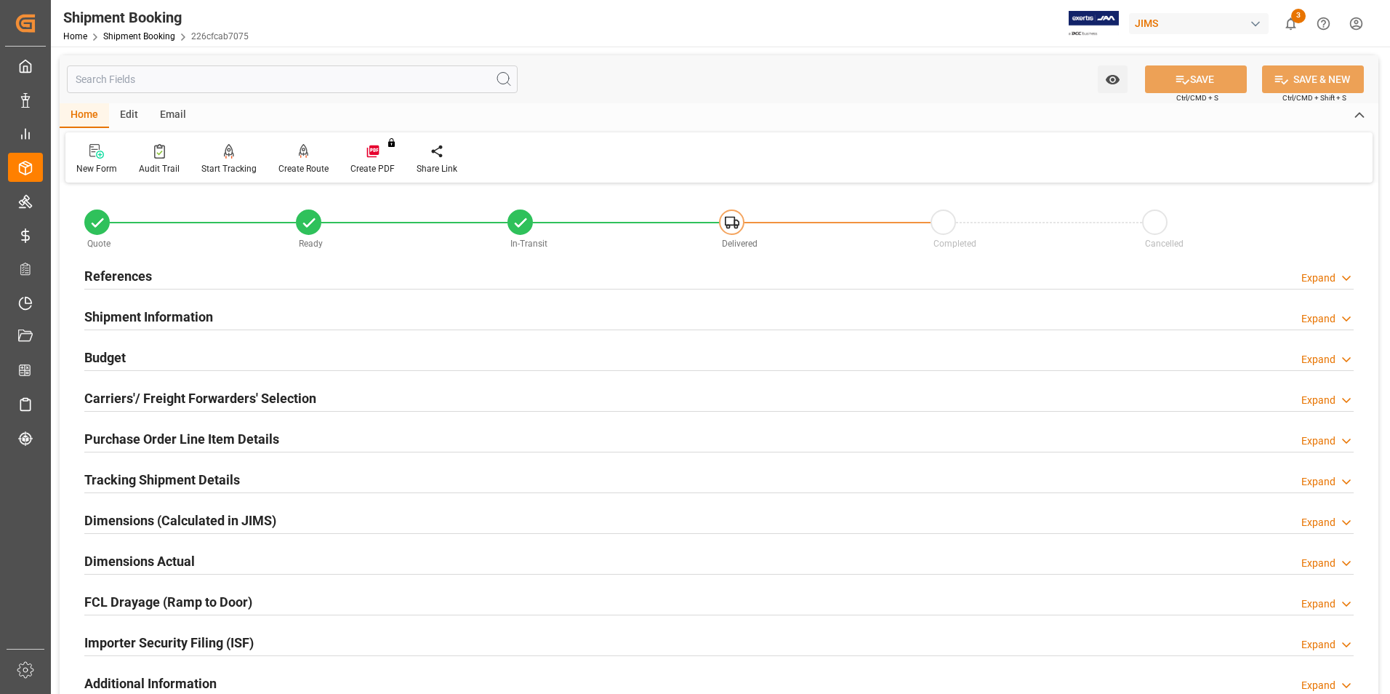
click at [148, 436] on h2 "Purchase Order Line Item Details" at bounding box center [181, 439] width 195 height 20
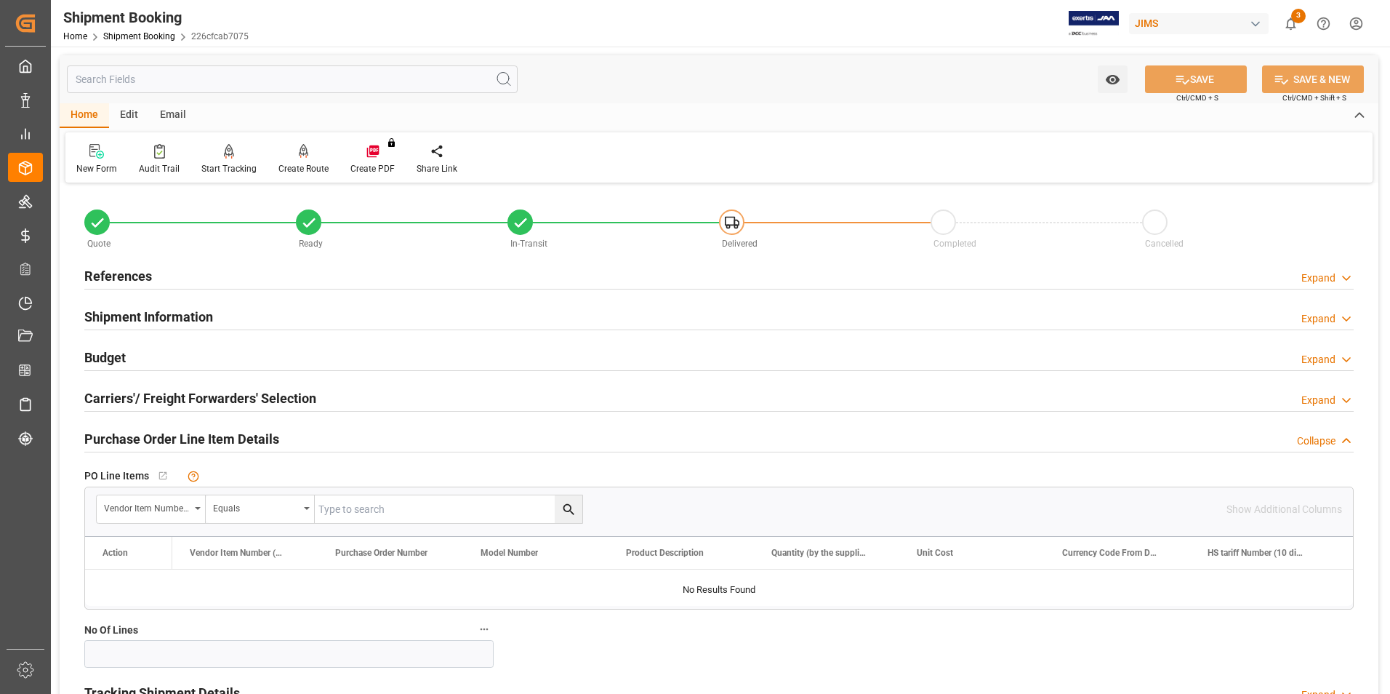
click at [65, 460] on div "Quote Ready In-Transit Delivered Completed Cancelled References Expand JAM Refe…" at bounding box center [719, 600] width 1319 height 826
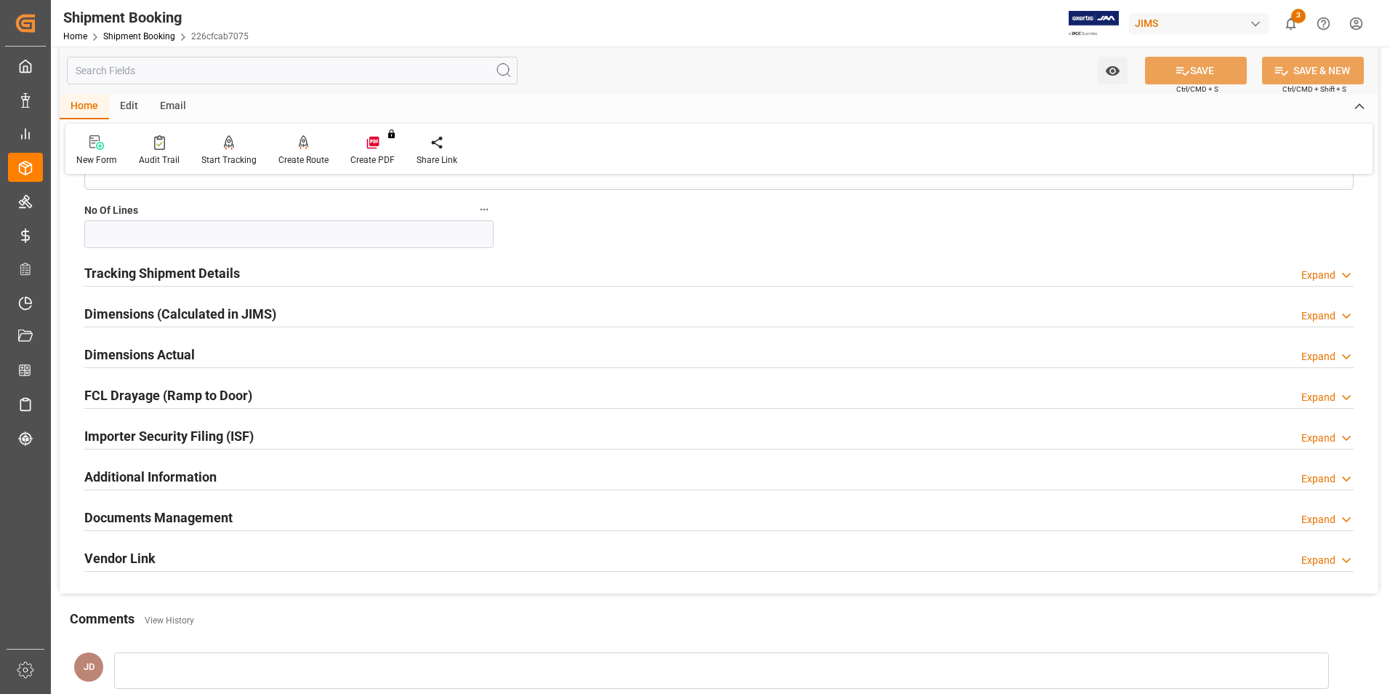
scroll to position [436, 0]
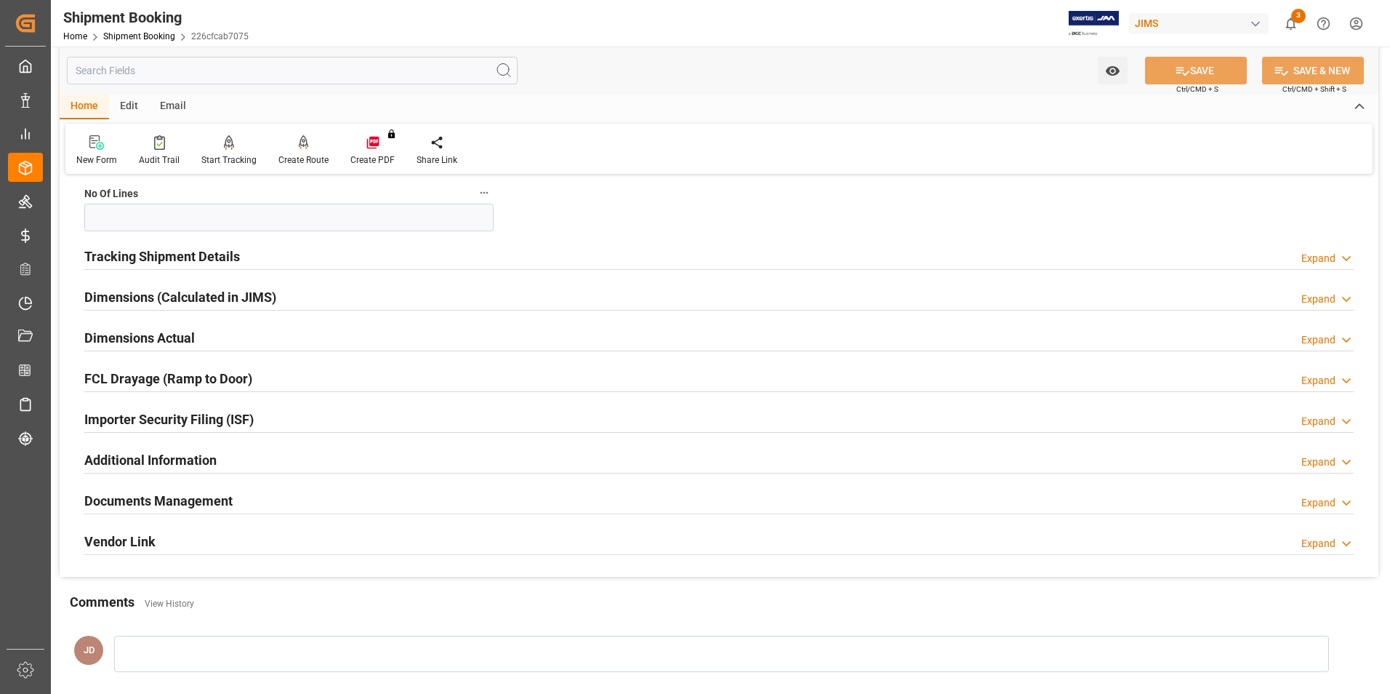
click at [132, 502] on h2 "Documents Management" at bounding box center [158, 501] width 148 height 20
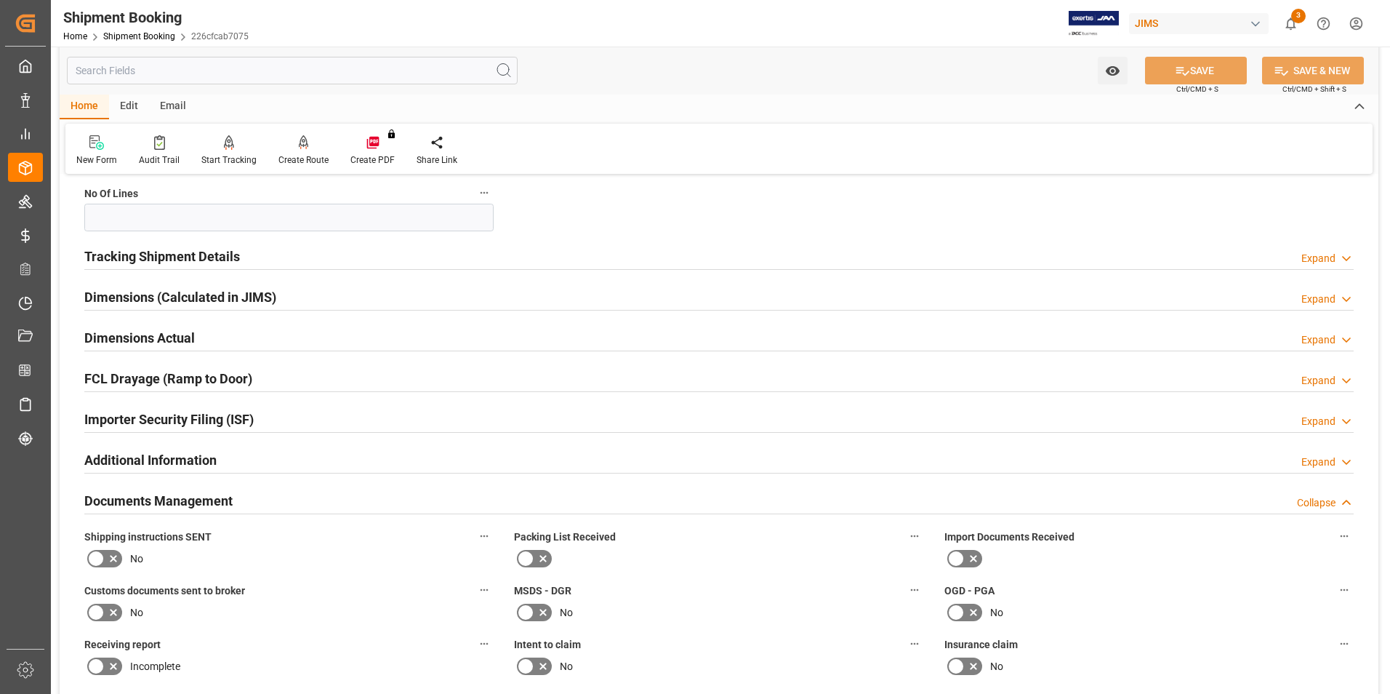
click at [966, 554] on icon at bounding box center [973, 558] width 17 height 17
click at [0, 0] on input "checkbox" at bounding box center [0, 0] width 0 height 0
click at [537, 554] on icon at bounding box center [542, 558] width 17 height 17
click at [0, 0] on input "checkbox" at bounding box center [0, 0] width 0 height 0
click at [108, 607] on icon at bounding box center [113, 611] width 17 height 17
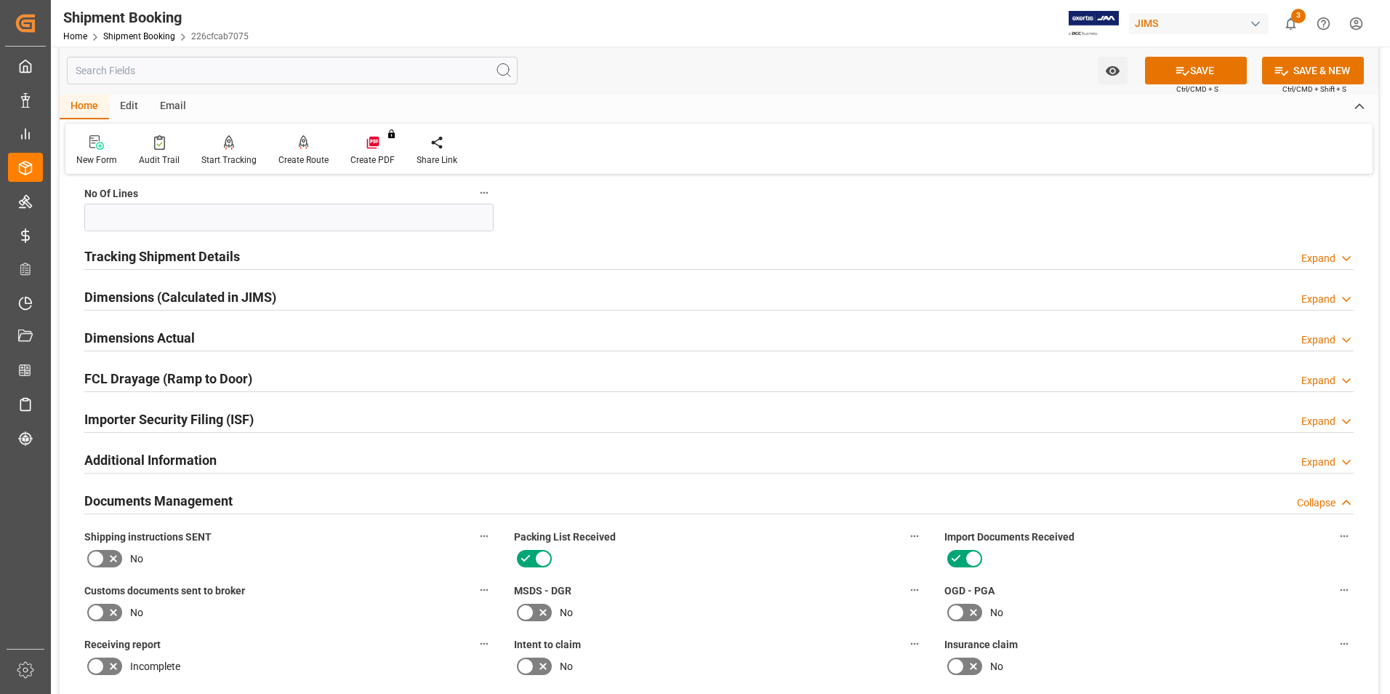
click at [0, 0] on input "checkbox" at bounding box center [0, 0] width 0 height 0
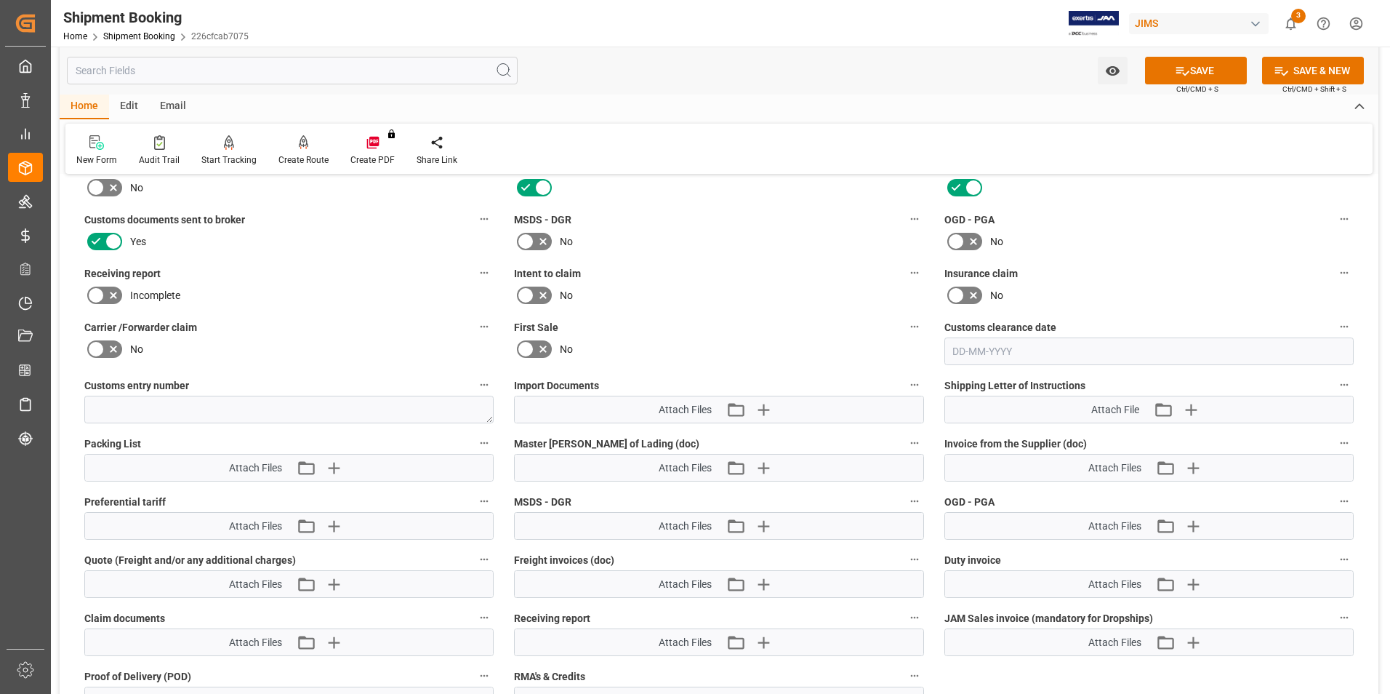
scroll to position [945, 0]
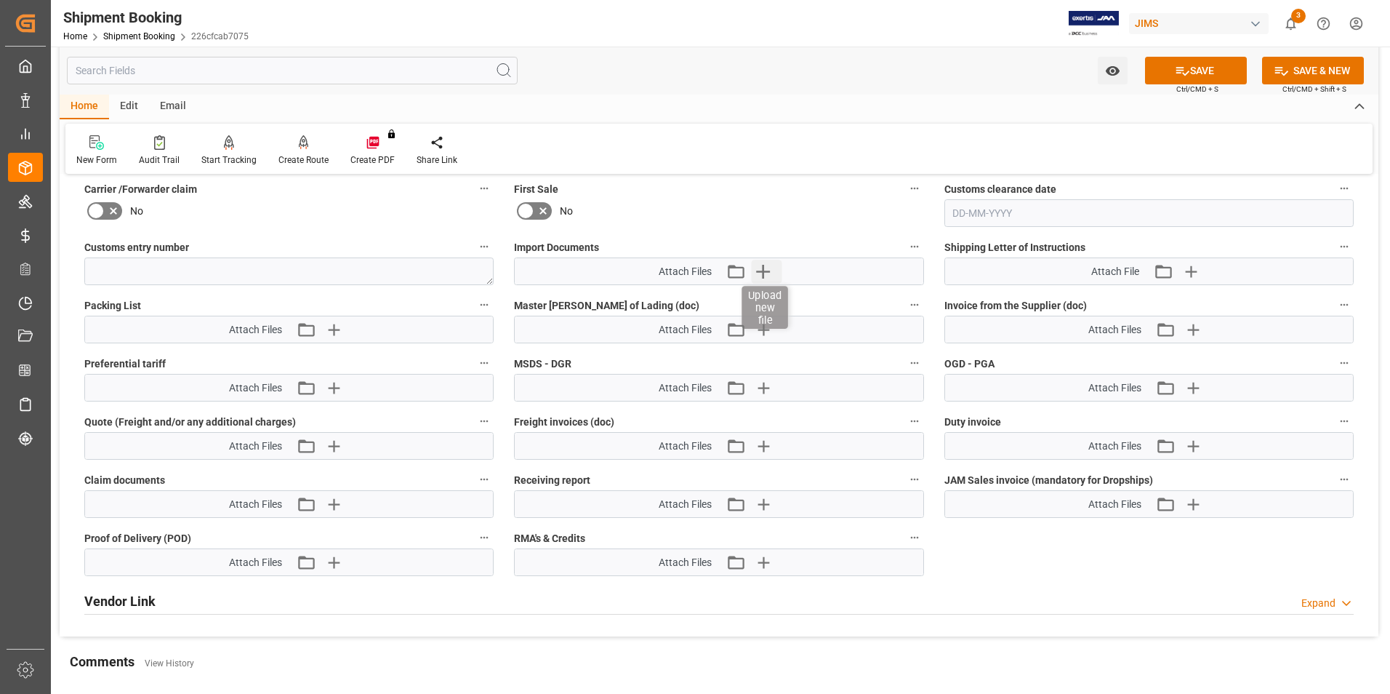
click at [763, 268] on icon "button" at bounding box center [763, 272] width 14 height 14
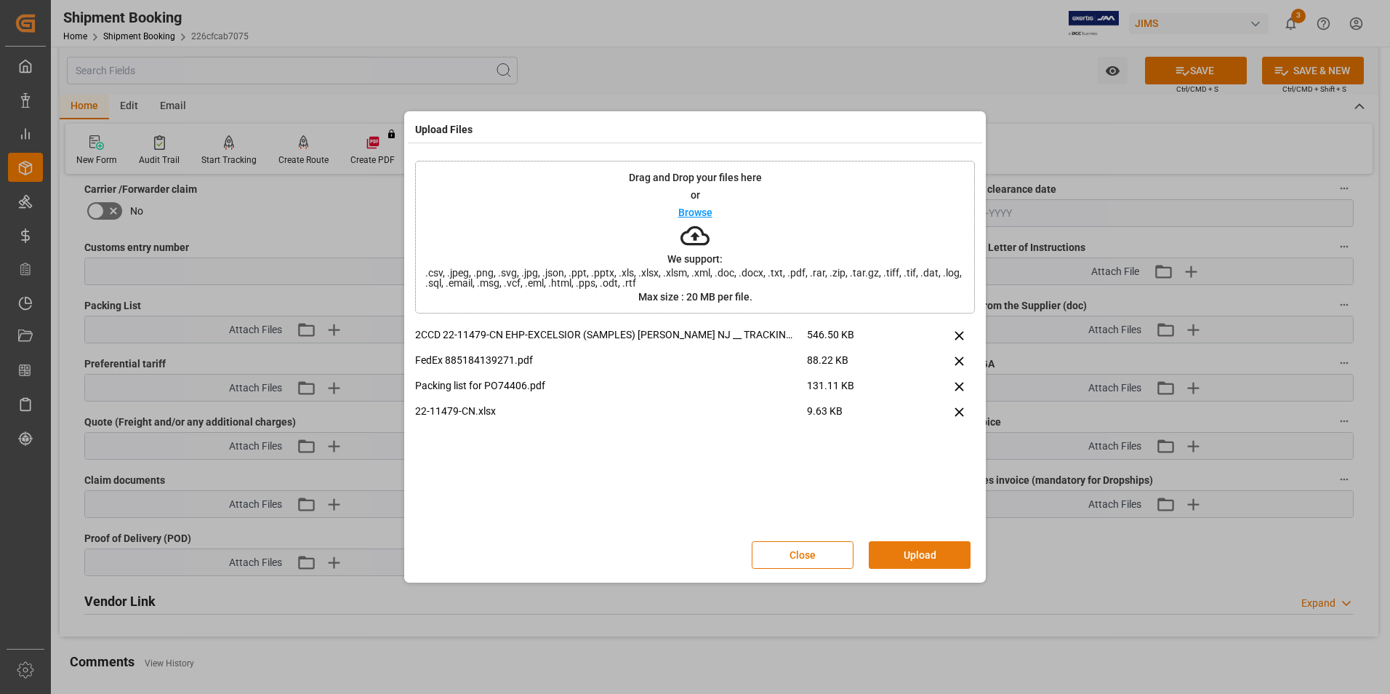
click at [936, 550] on button "Upload" at bounding box center [920, 555] width 102 height 28
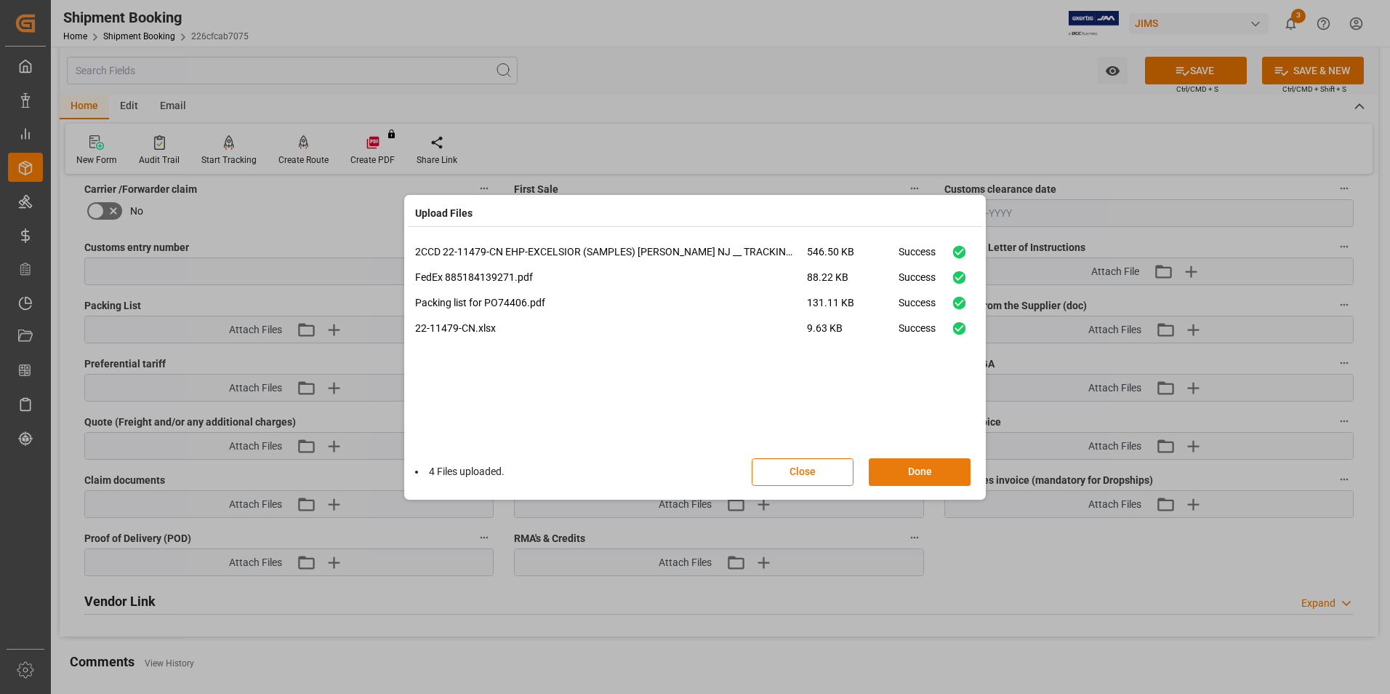
click at [895, 479] on button "Done" at bounding box center [920, 472] width 102 height 28
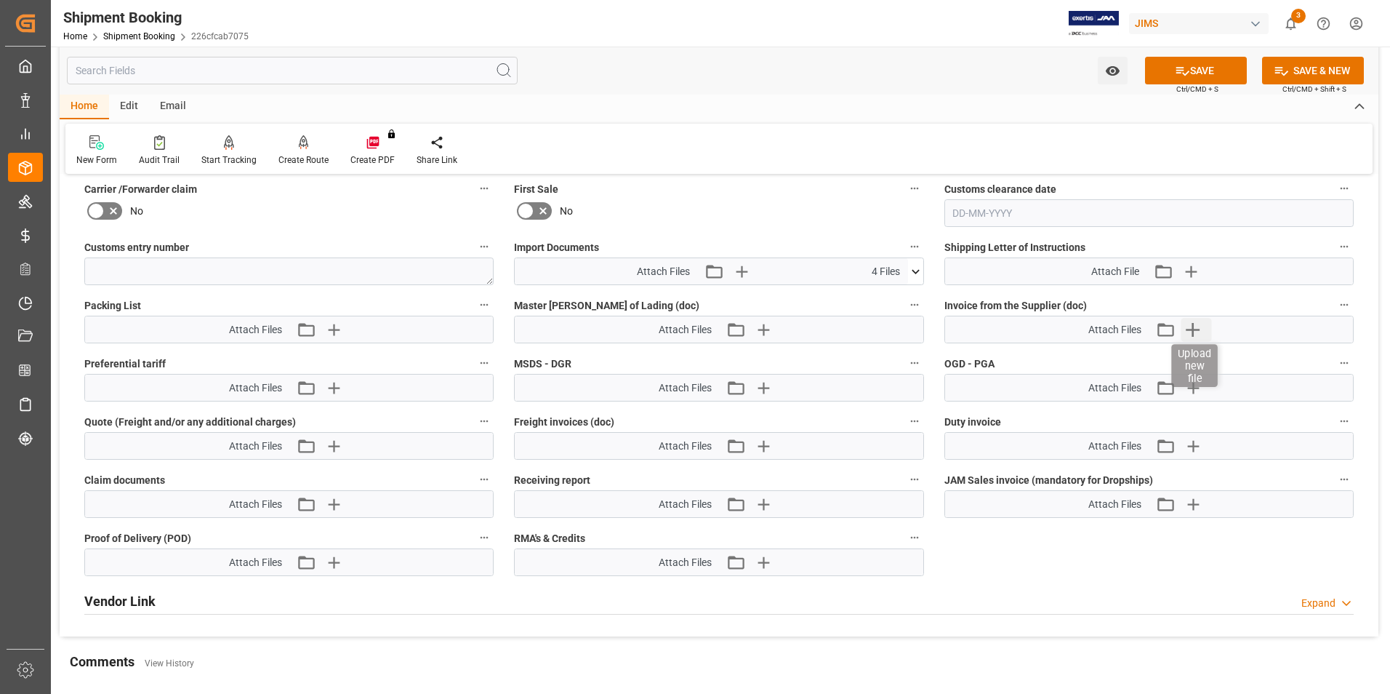
click at [1187, 324] on icon "button" at bounding box center [1193, 329] width 23 height 23
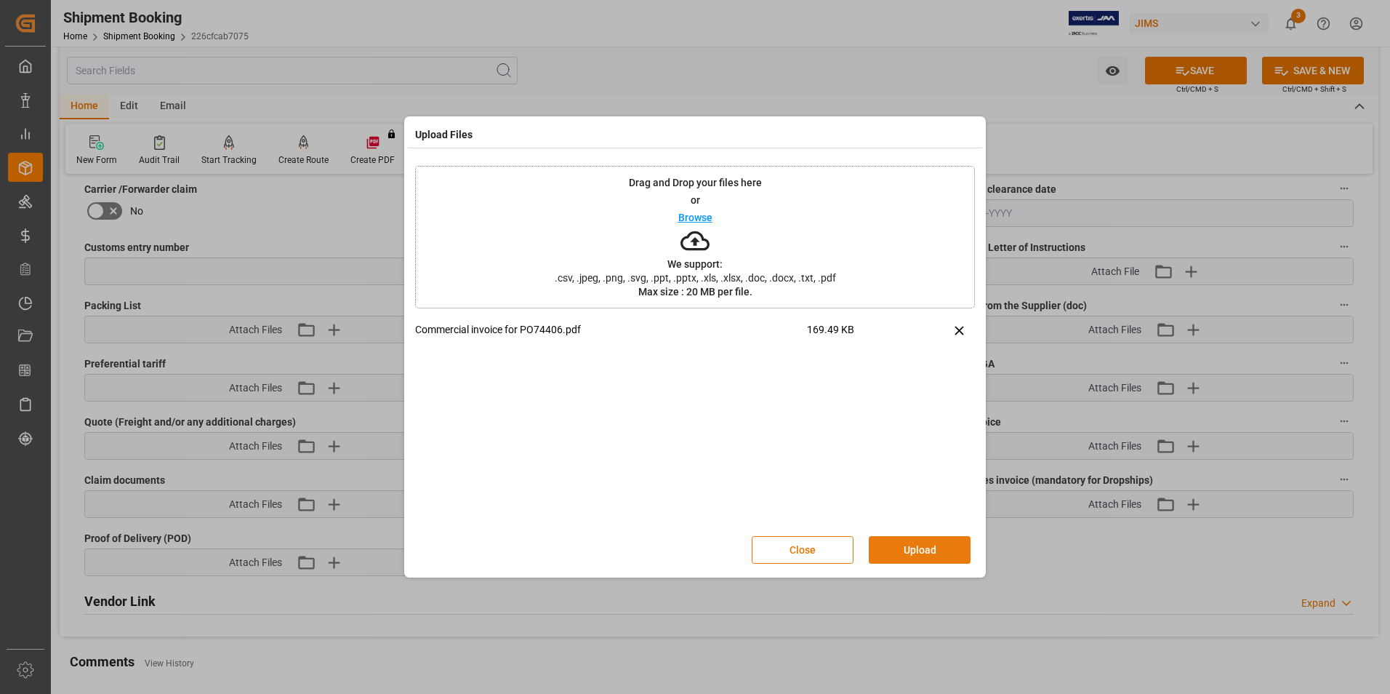
click at [926, 545] on button "Upload" at bounding box center [920, 550] width 102 height 28
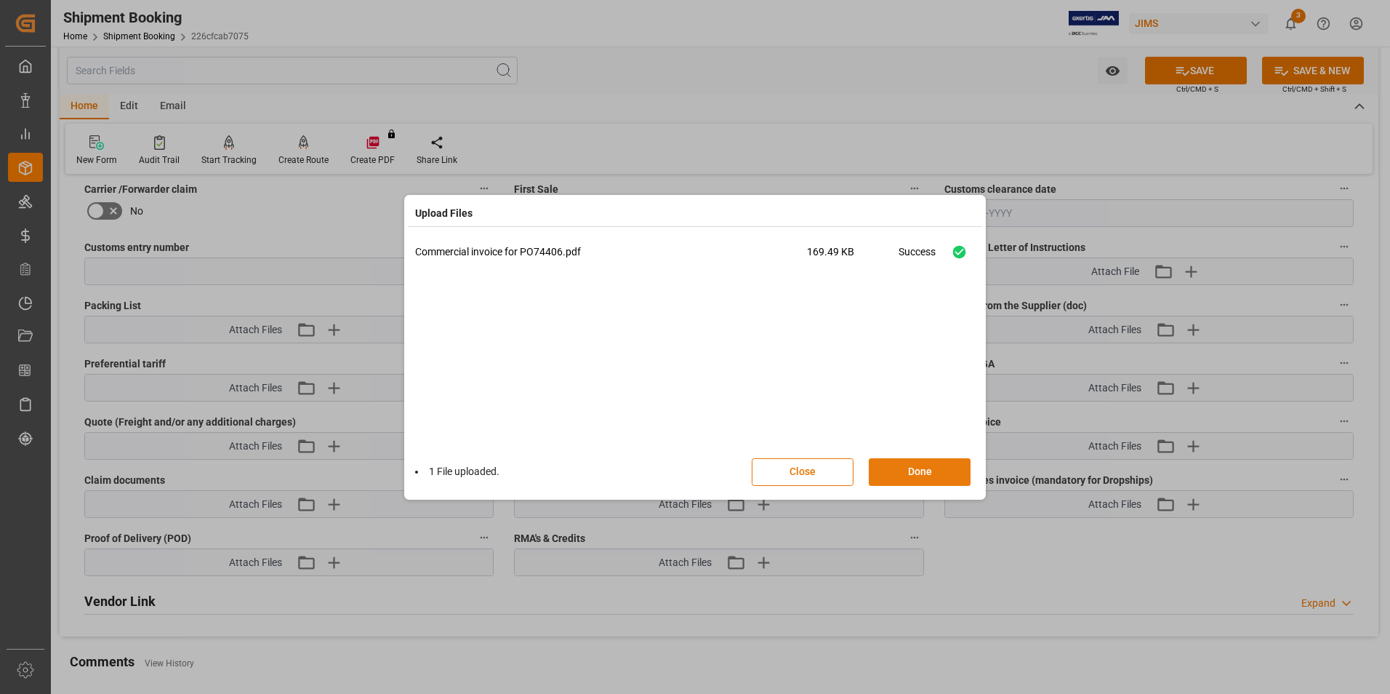
click at [915, 470] on button "Done" at bounding box center [920, 472] width 102 height 28
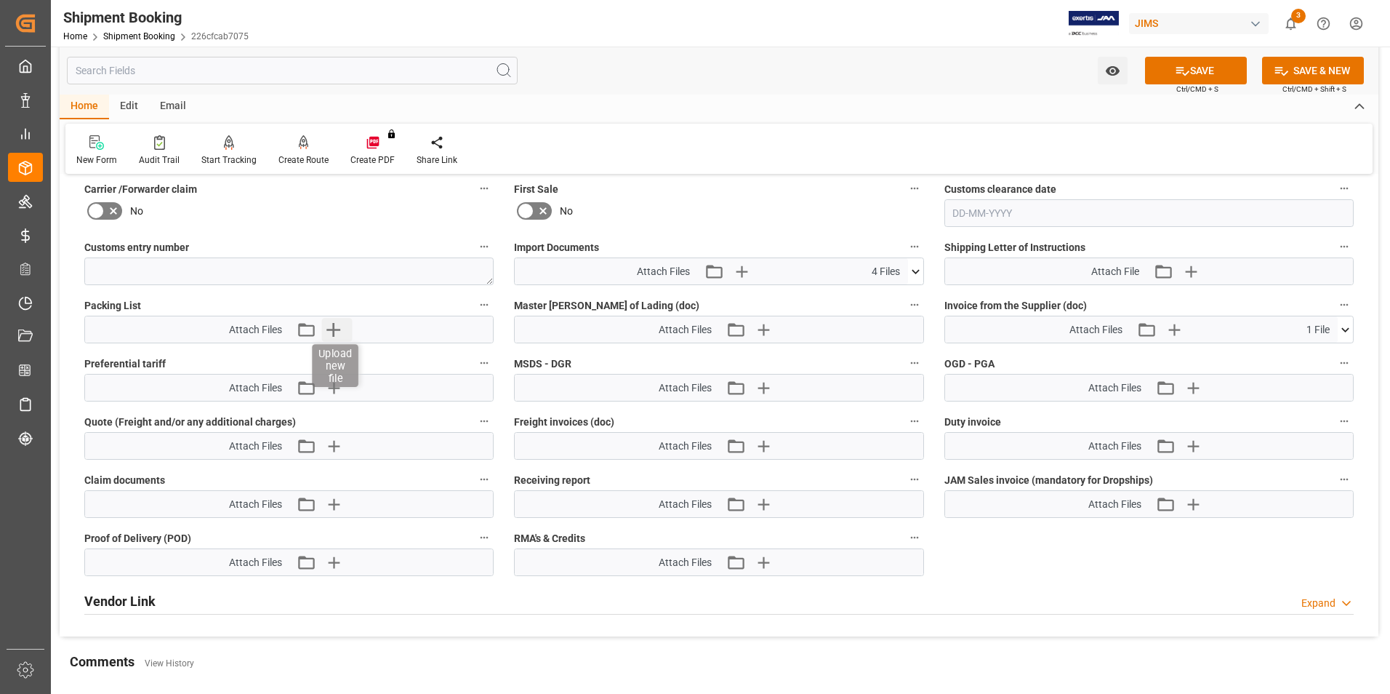
click at [331, 324] on icon "button" at bounding box center [332, 329] width 23 height 23
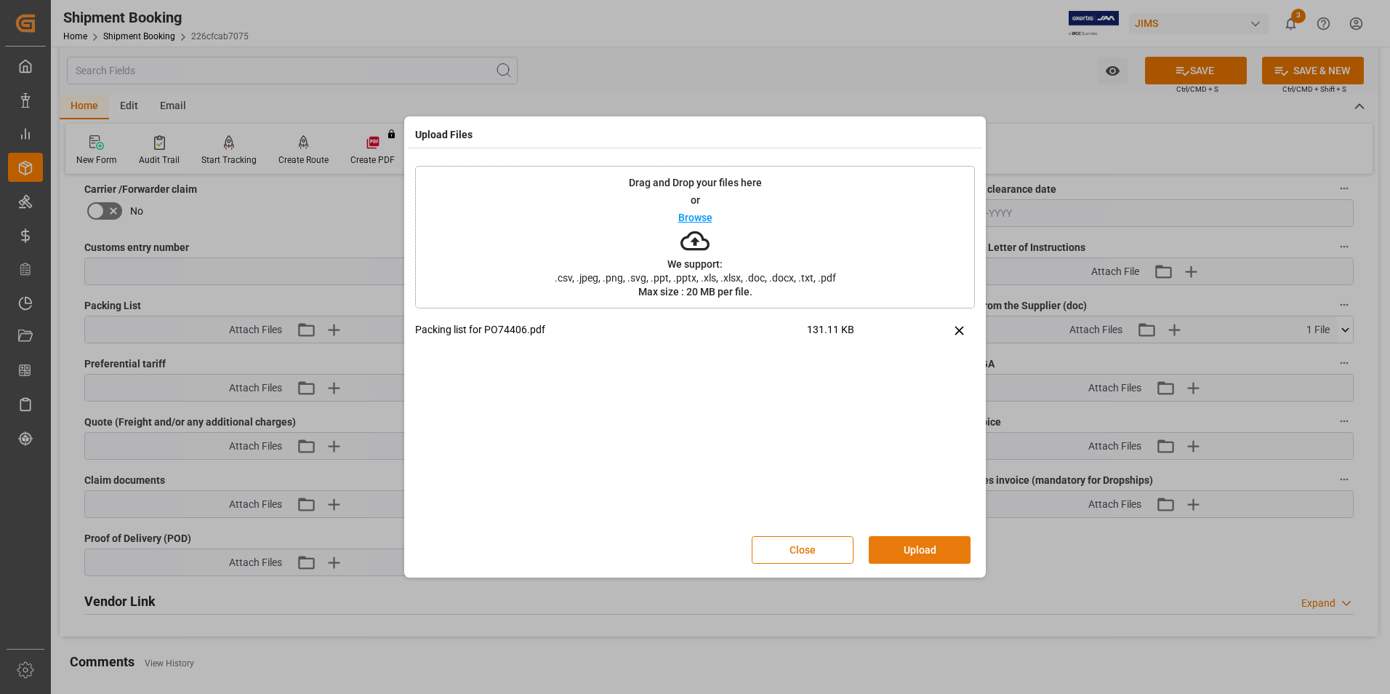
click at [946, 549] on button "Upload" at bounding box center [920, 550] width 102 height 28
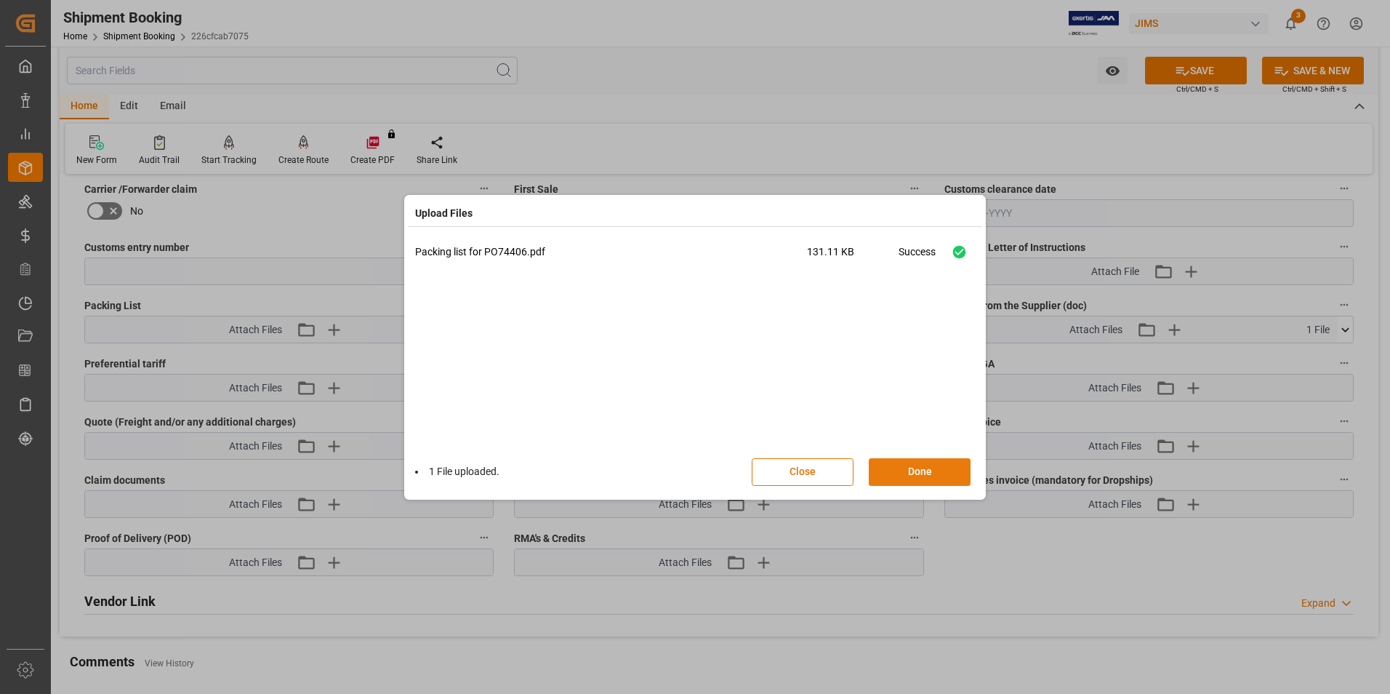
click at [934, 474] on button "Done" at bounding box center [920, 472] width 102 height 28
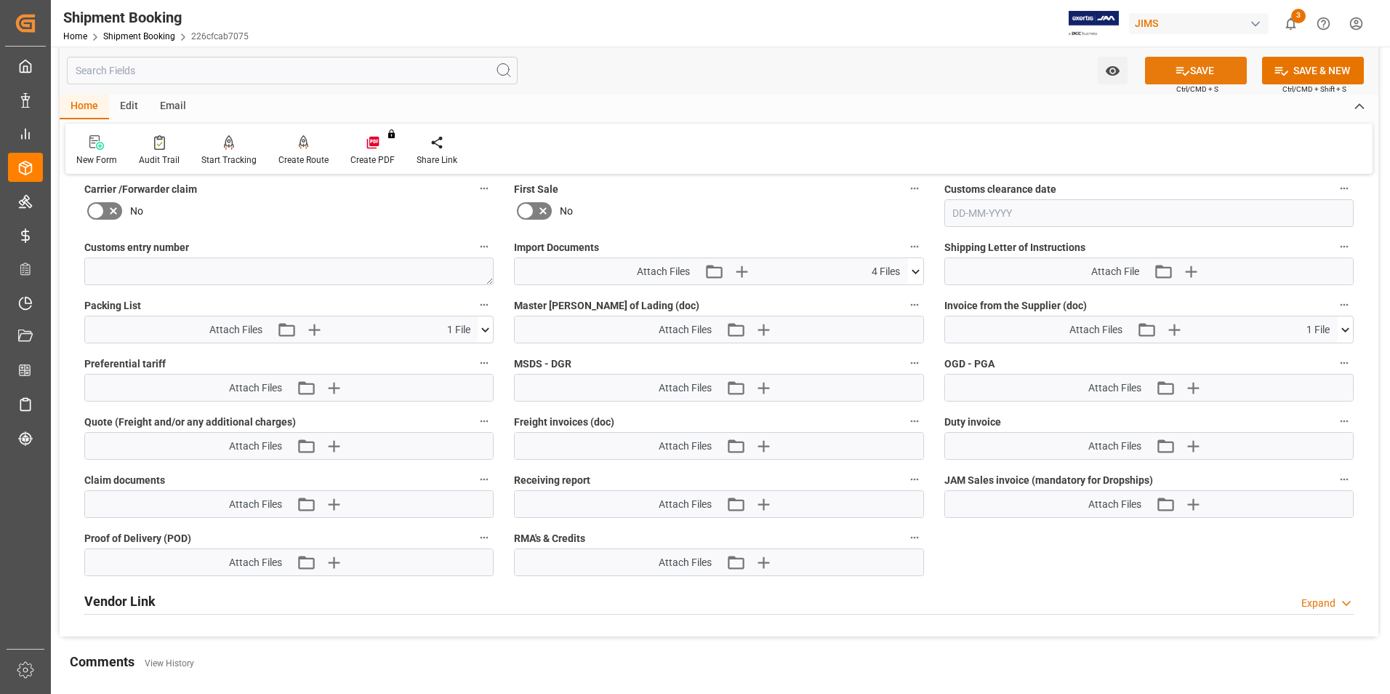
click at [1216, 67] on button "SAVE" at bounding box center [1196, 71] width 102 height 28
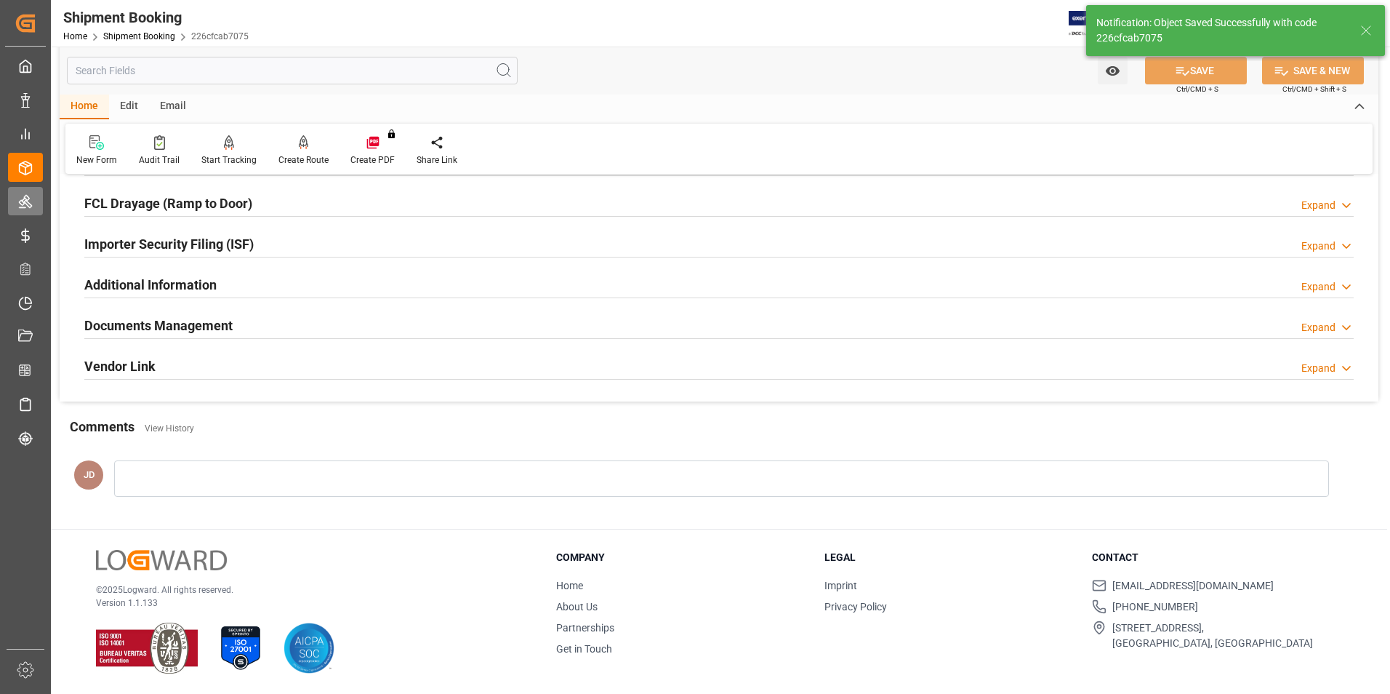
scroll to position [164, 0]
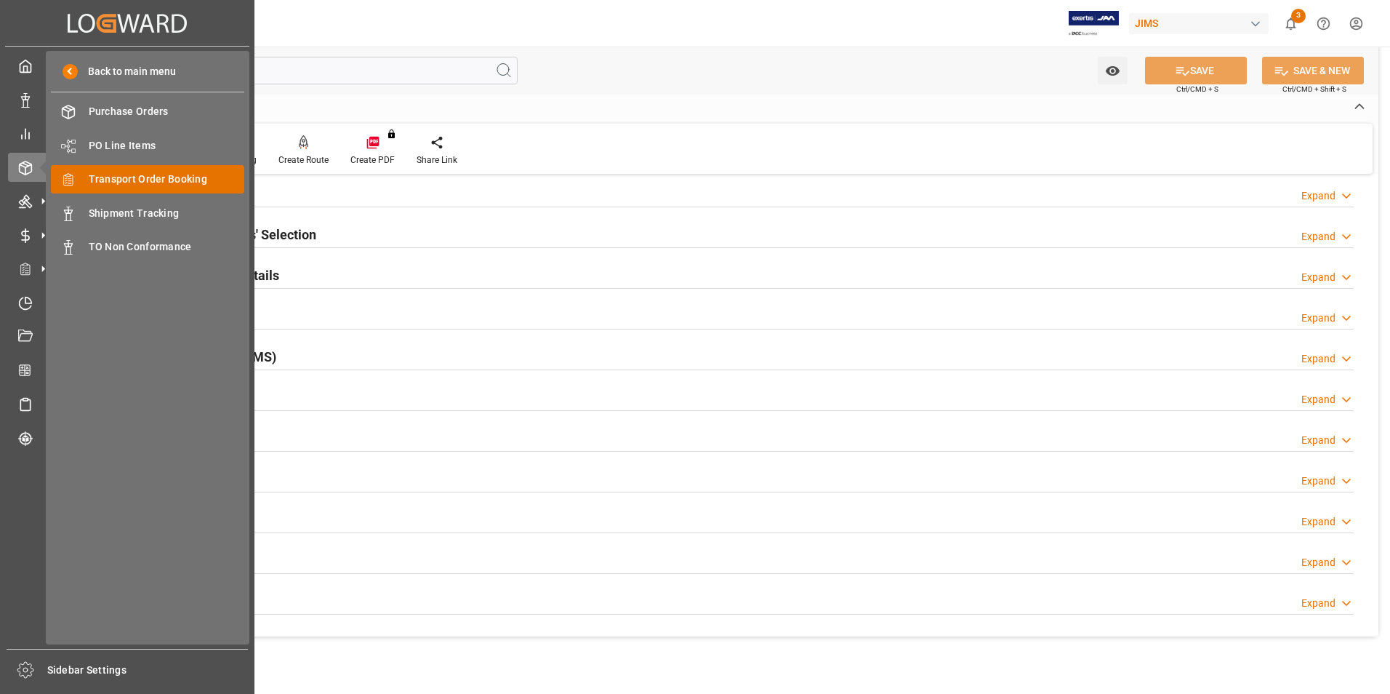
click at [135, 173] on span "Transport Order Booking" at bounding box center [167, 179] width 156 height 15
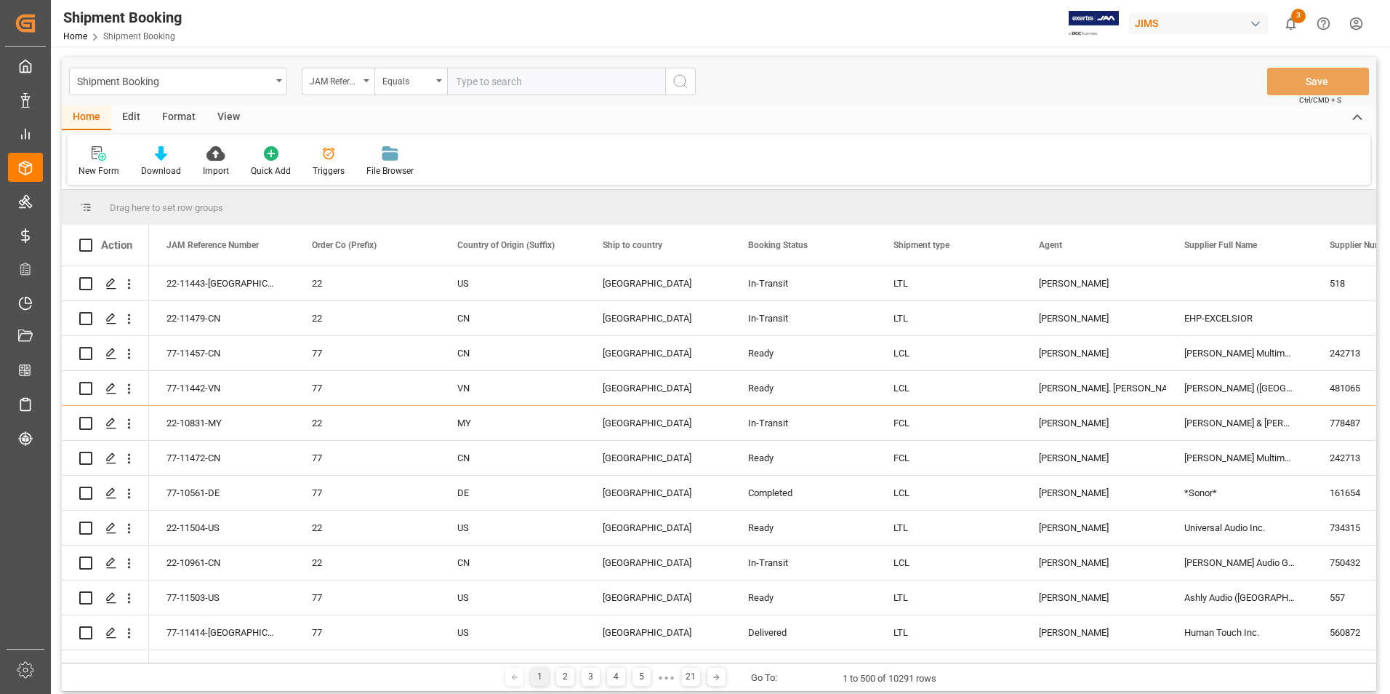
click at [547, 75] on input "text" at bounding box center [556, 82] width 218 height 28
paste input "22-10732-IT"
type input "22-10732-IT"
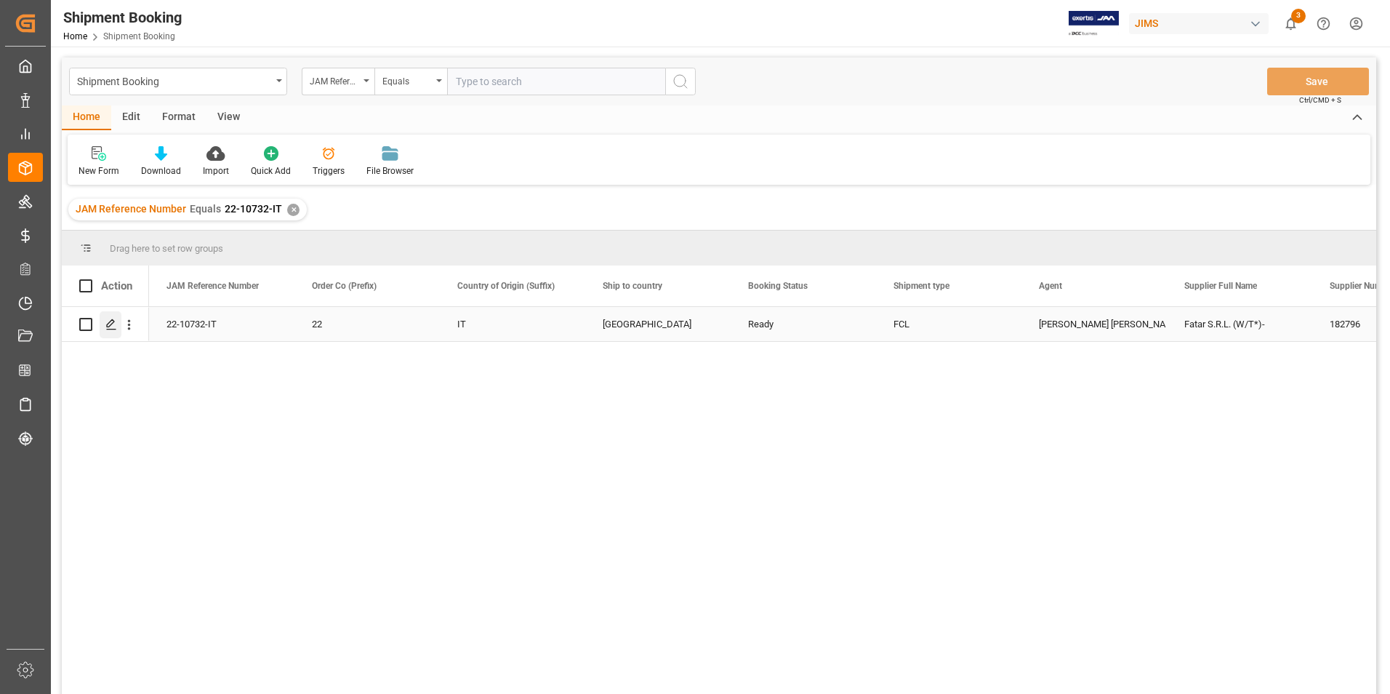
click at [115, 320] on icon "Press SPACE to select this row." at bounding box center [111, 324] width 12 height 12
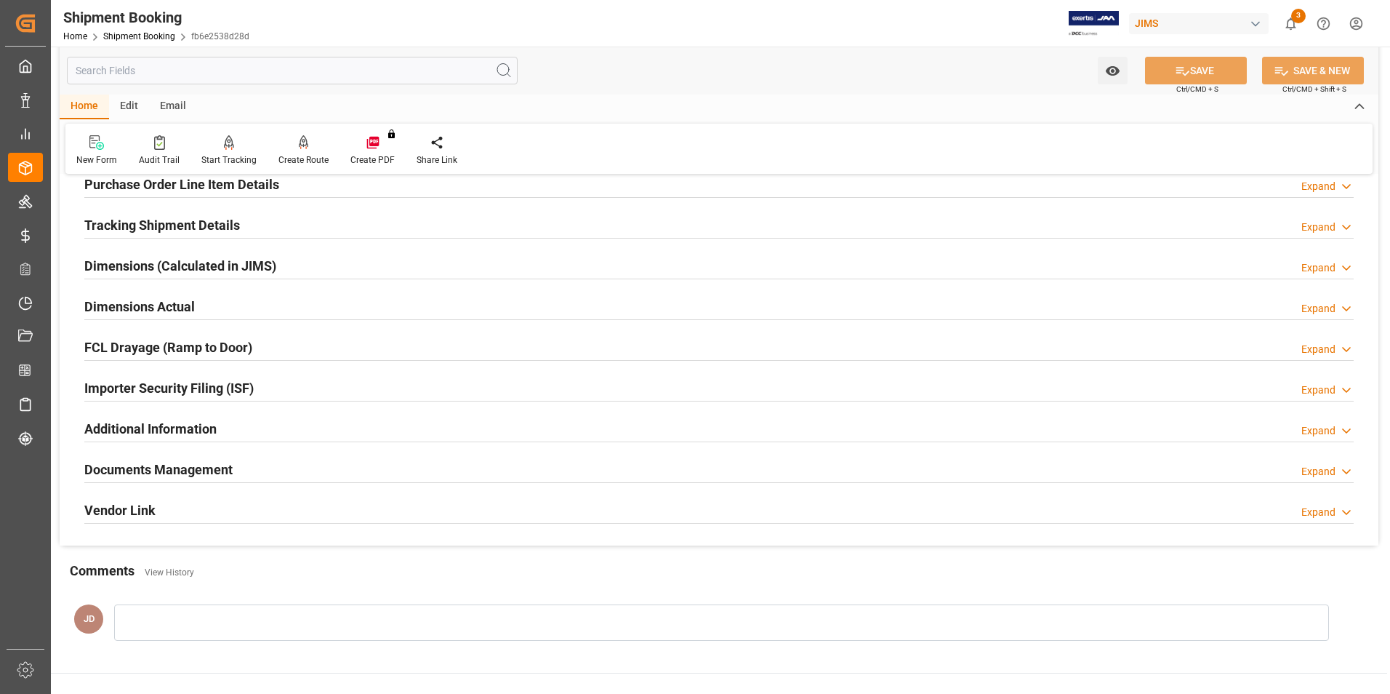
scroll to position [291, 0]
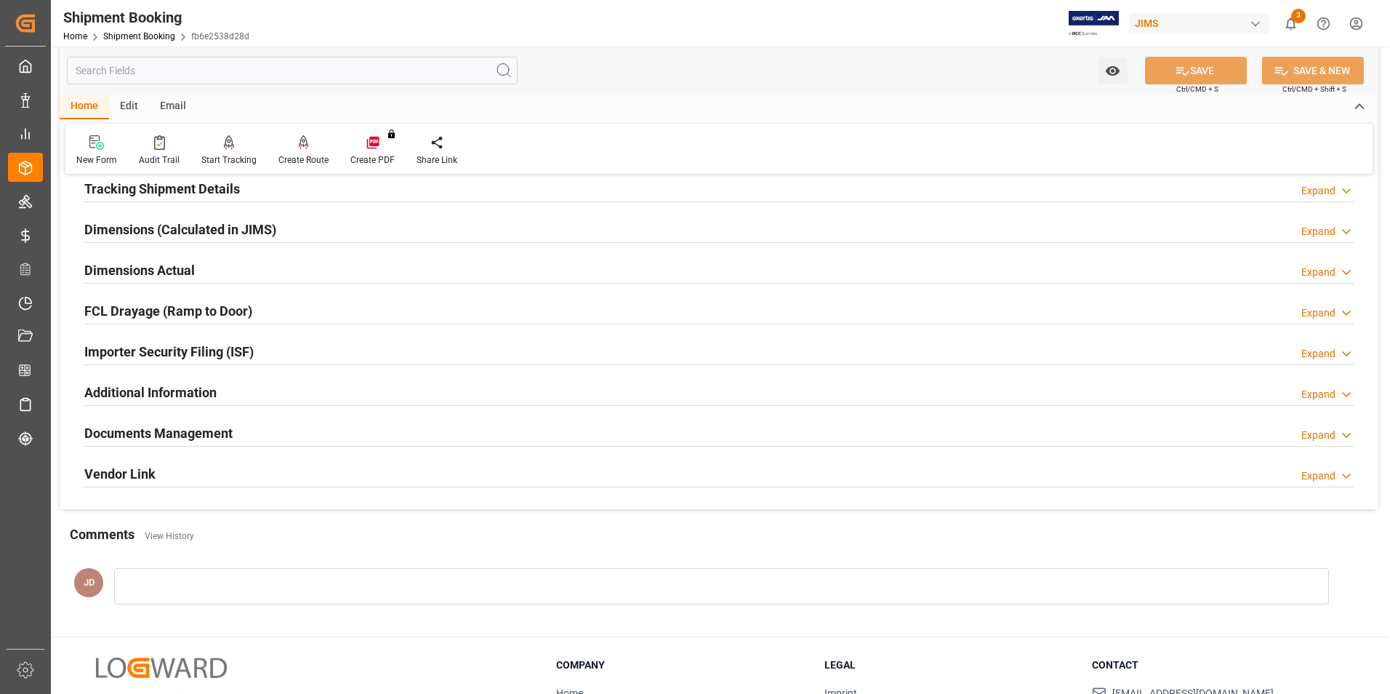
click at [143, 430] on h2 "Documents Management" at bounding box center [158, 433] width 148 height 20
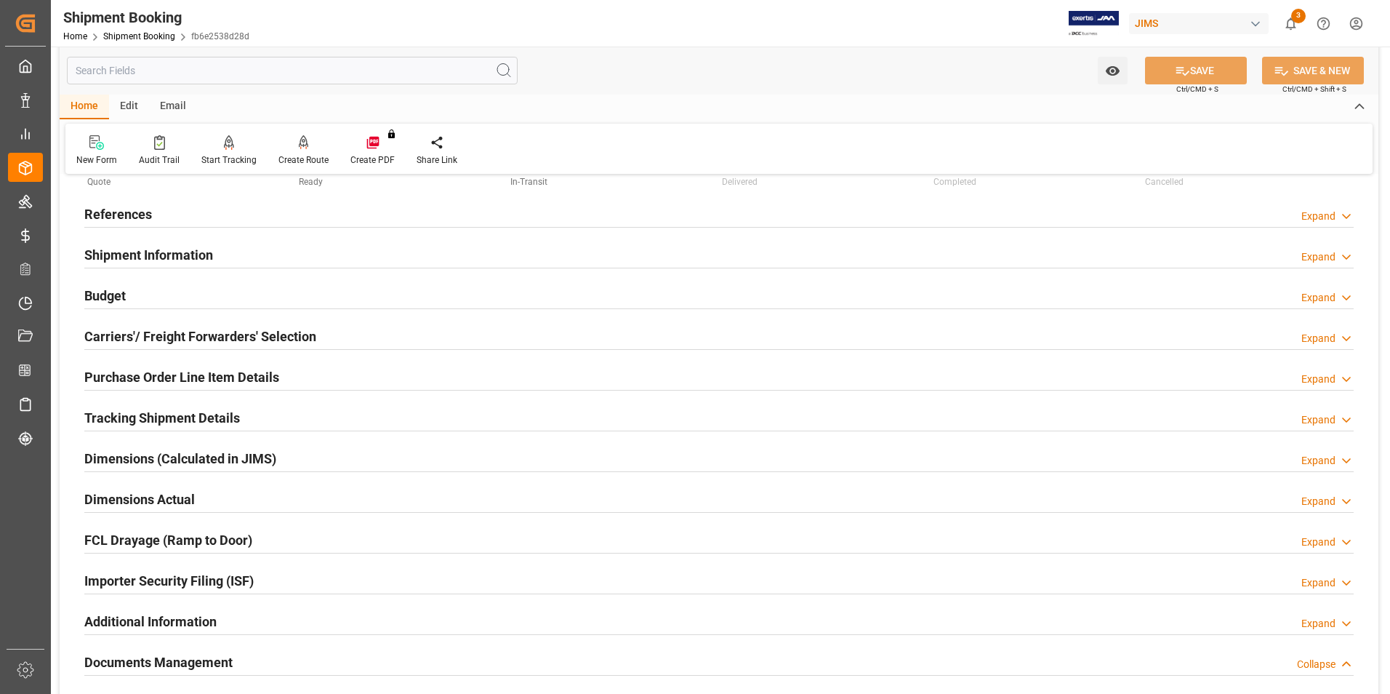
scroll to position [0, 0]
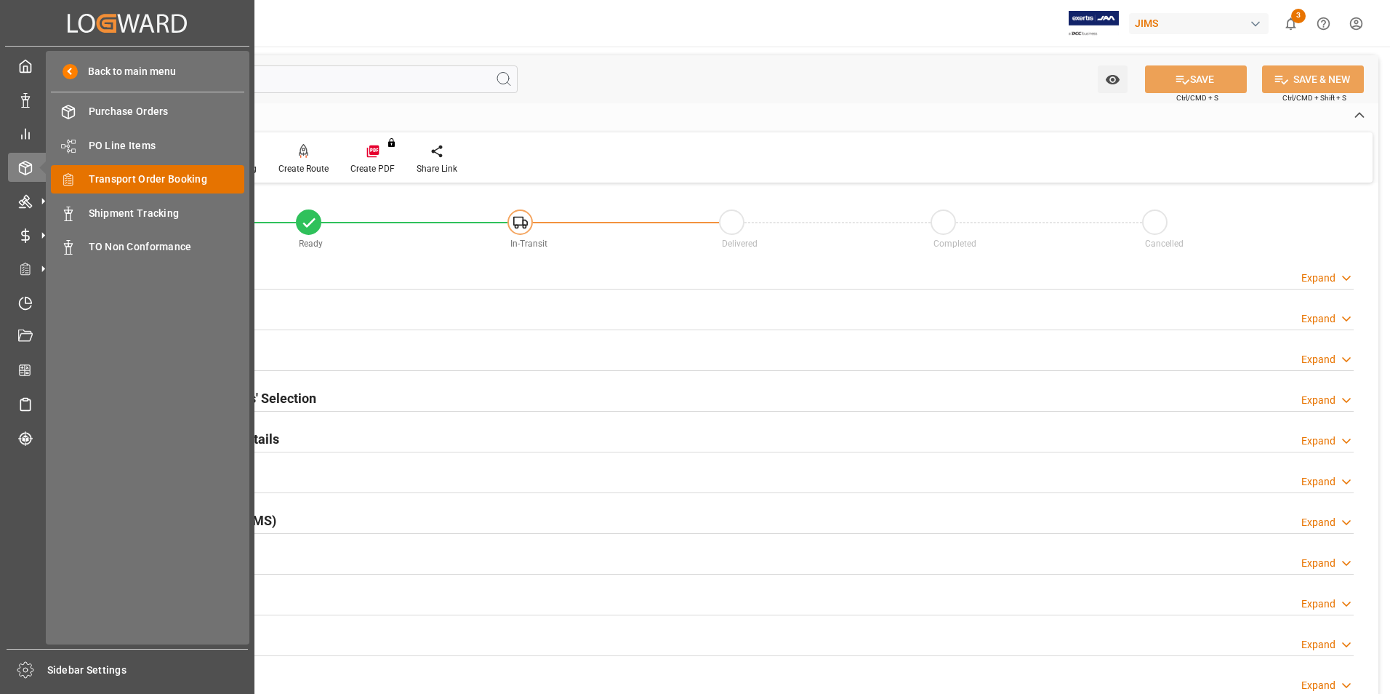
click at [204, 178] on span "Transport Order Booking" at bounding box center [167, 179] width 156 height 15
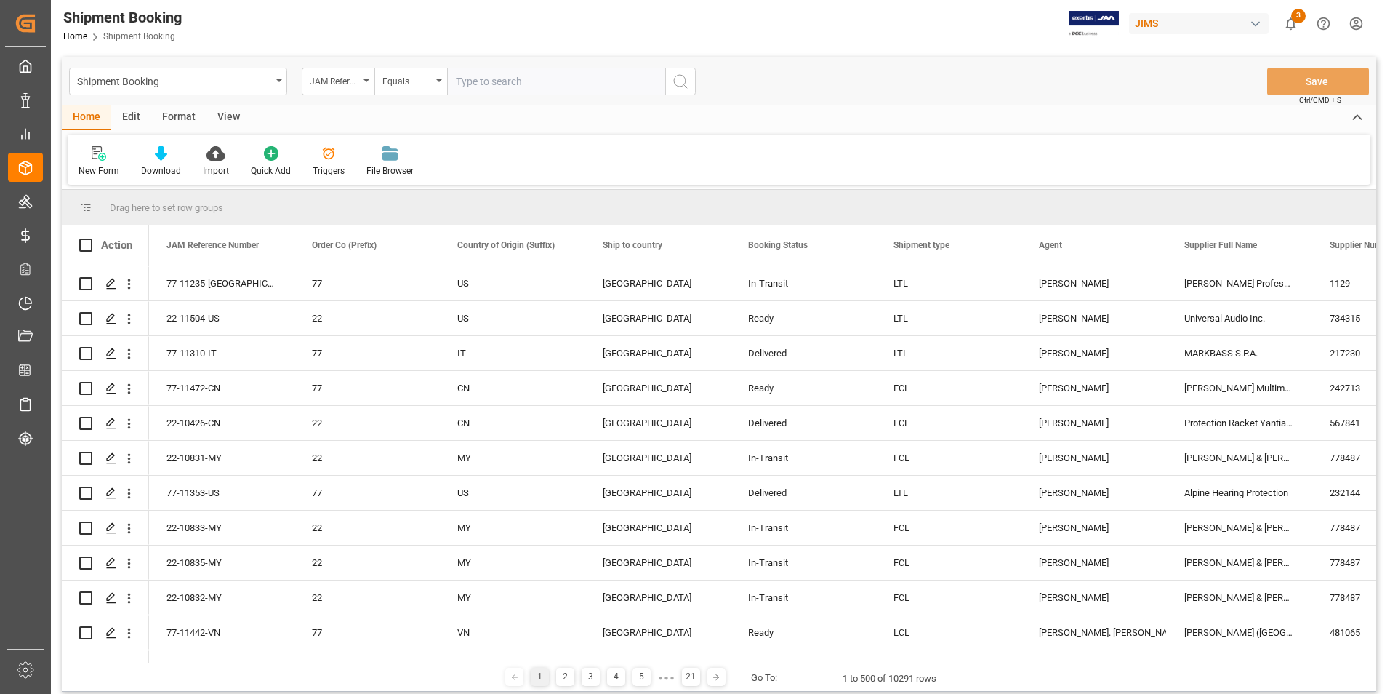
click at [518, 87] on input "text" at bounding box center [556, 82] width 218 height 28
paste input "22-10732-IT"
type input "22-10732-IT"
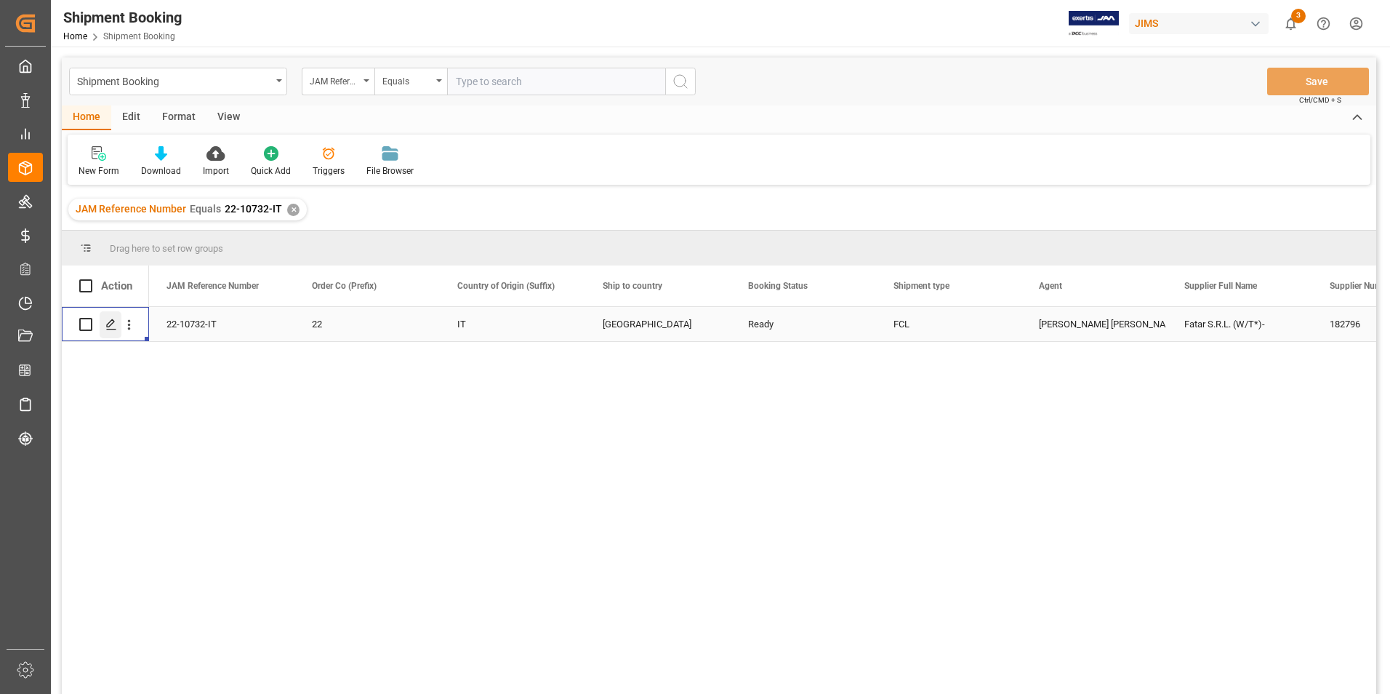
click at [114, 325] on icon "Press SPACE to select this row." at bounding box center [111, 324] width 12 height 12
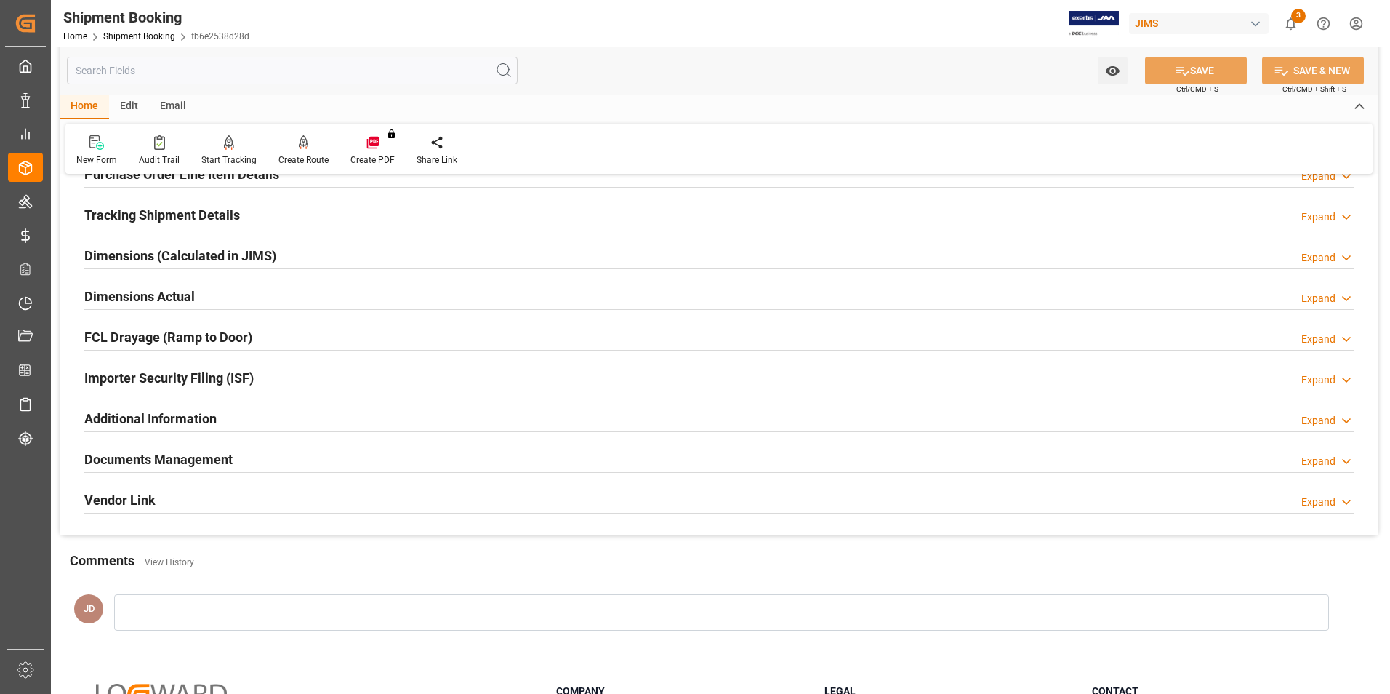
scroll to position [364, 0]
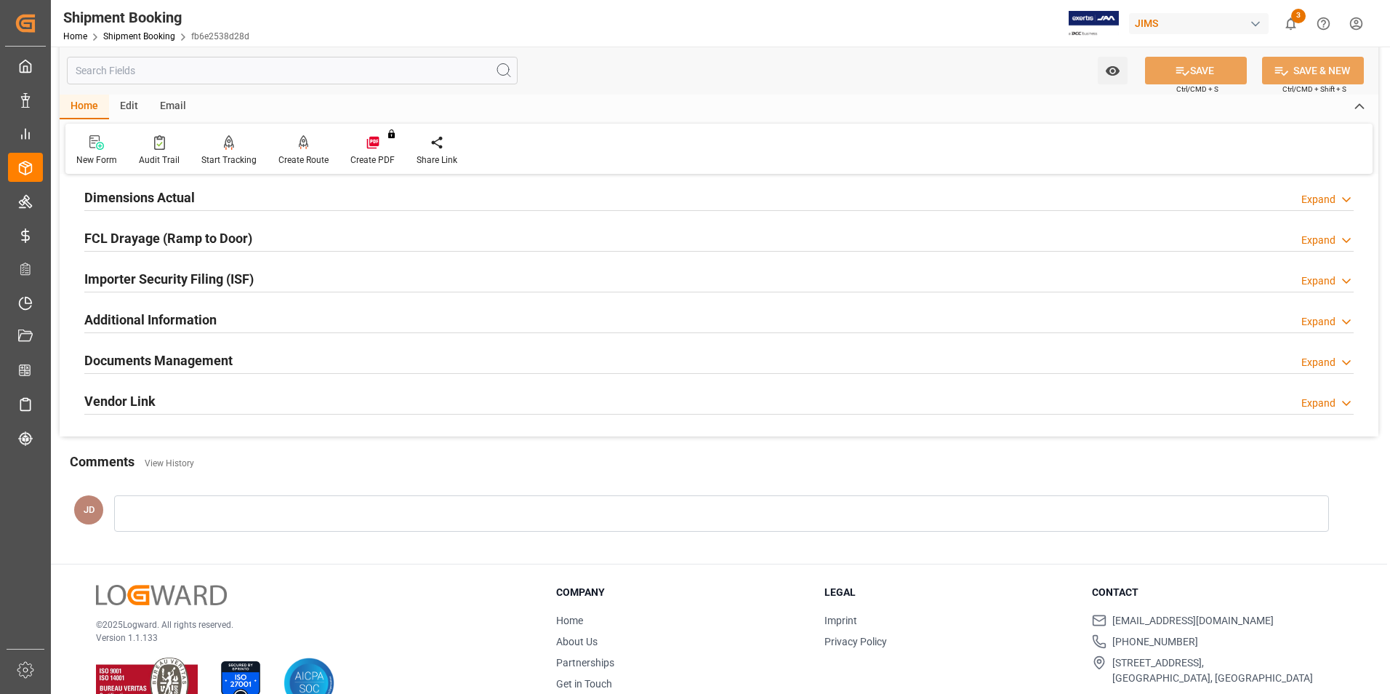
click at [175, 350] on h2 "Documents Management" at bounding box center [158, 360] width 148 height 20
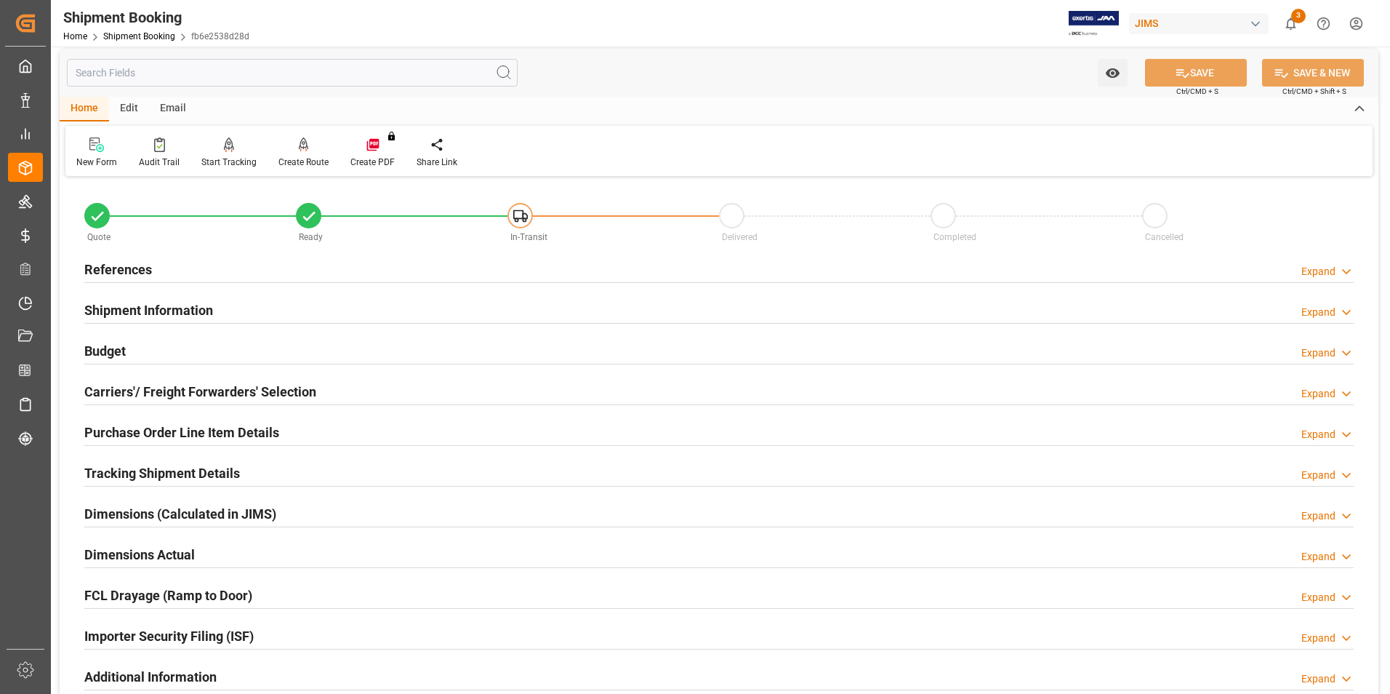
scroll to position [0, 0]
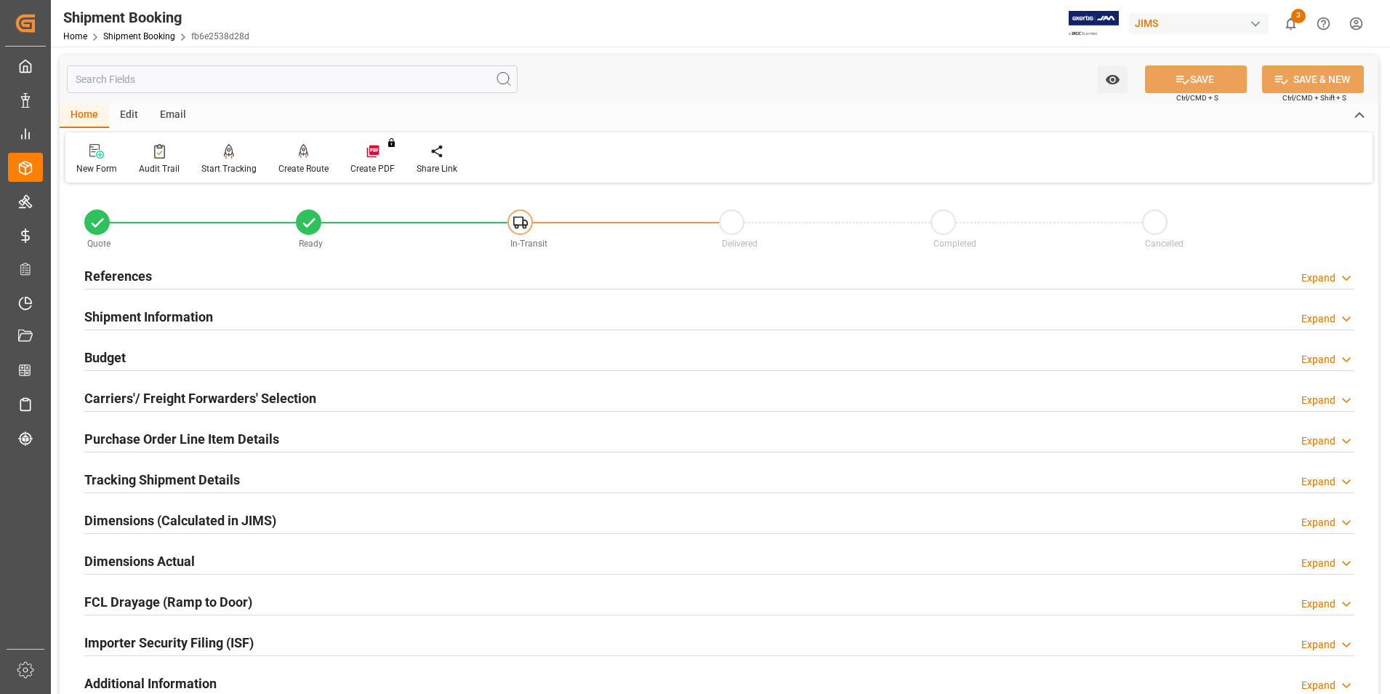
click at [148, 314] on h2 "Shipment Information" at bounding box center [148, 317] width 129 height 20
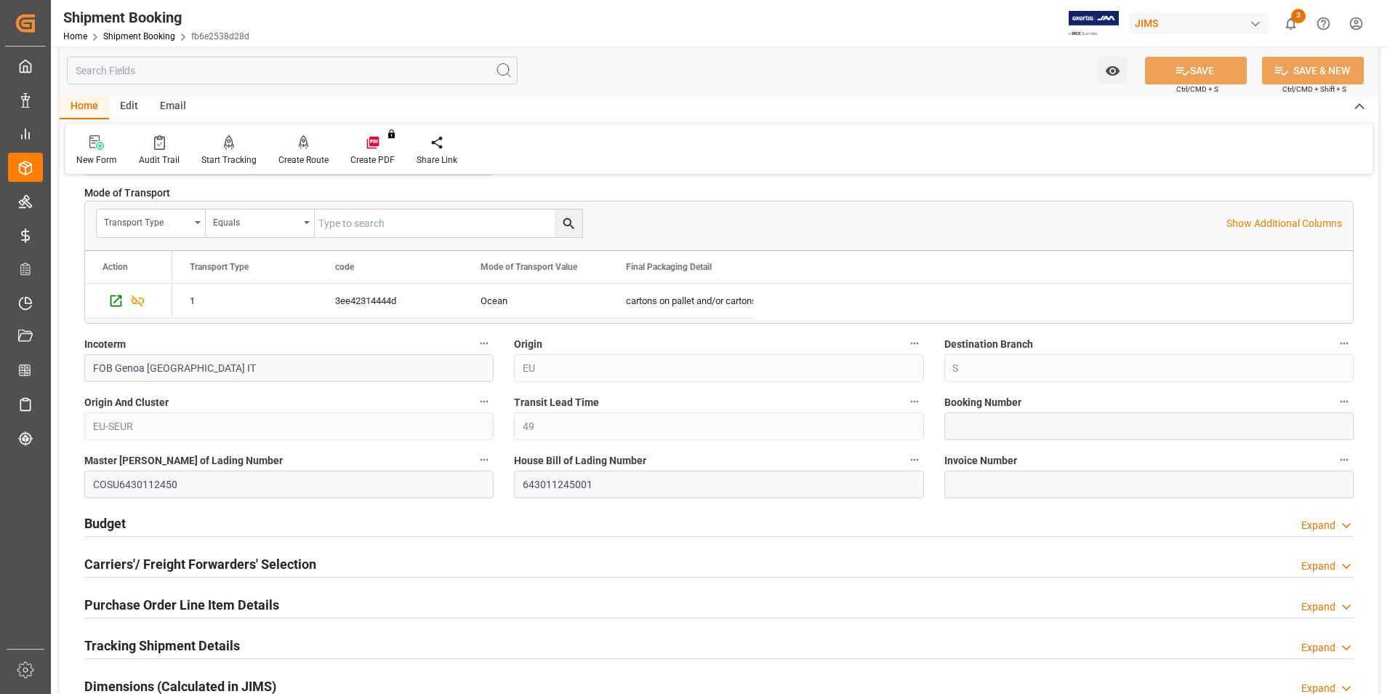
scroll to position [436, 0]
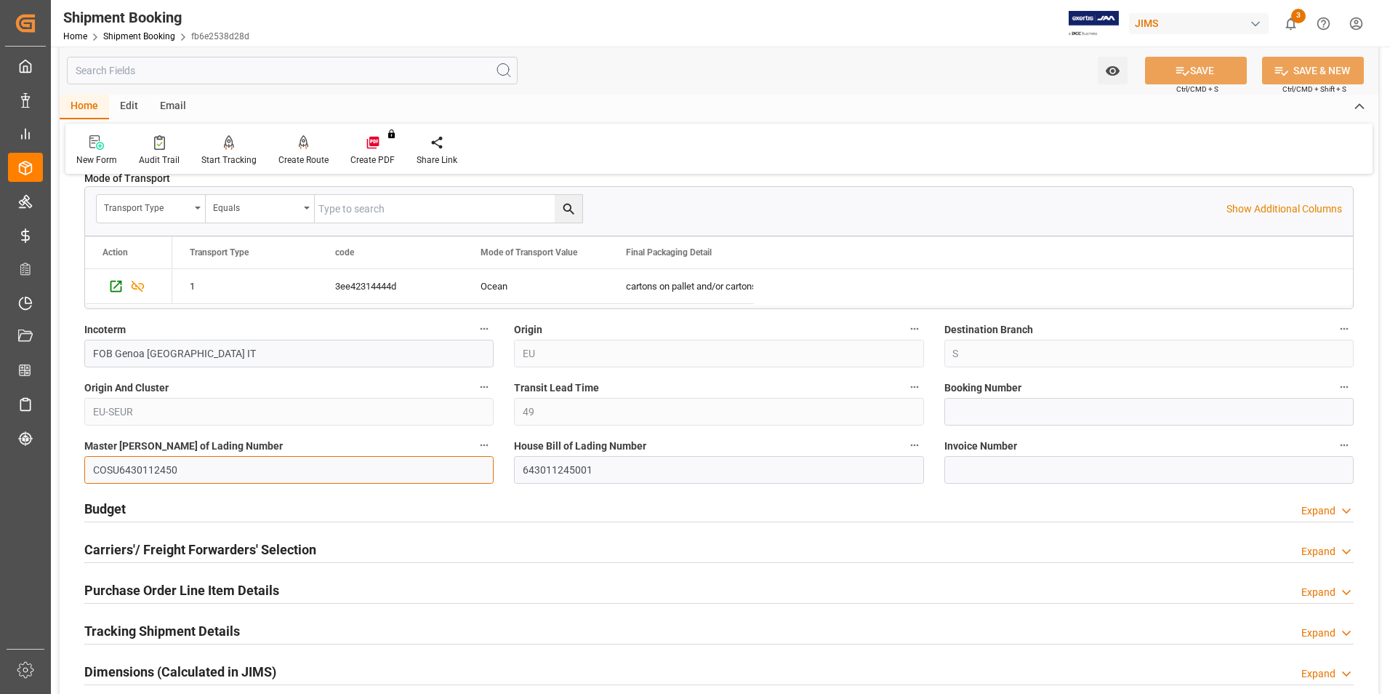
drag, startPoint x: 187, startPoint y: 470, endPoint x: 64, endPoint y: 465, distance: 123.0
click at [64, 465] on div "Quote Ready In-Transit Delivered Completed Cancelled References Expand JAM Refe…" at bounding box center [719, 635] width 1319 height 1769
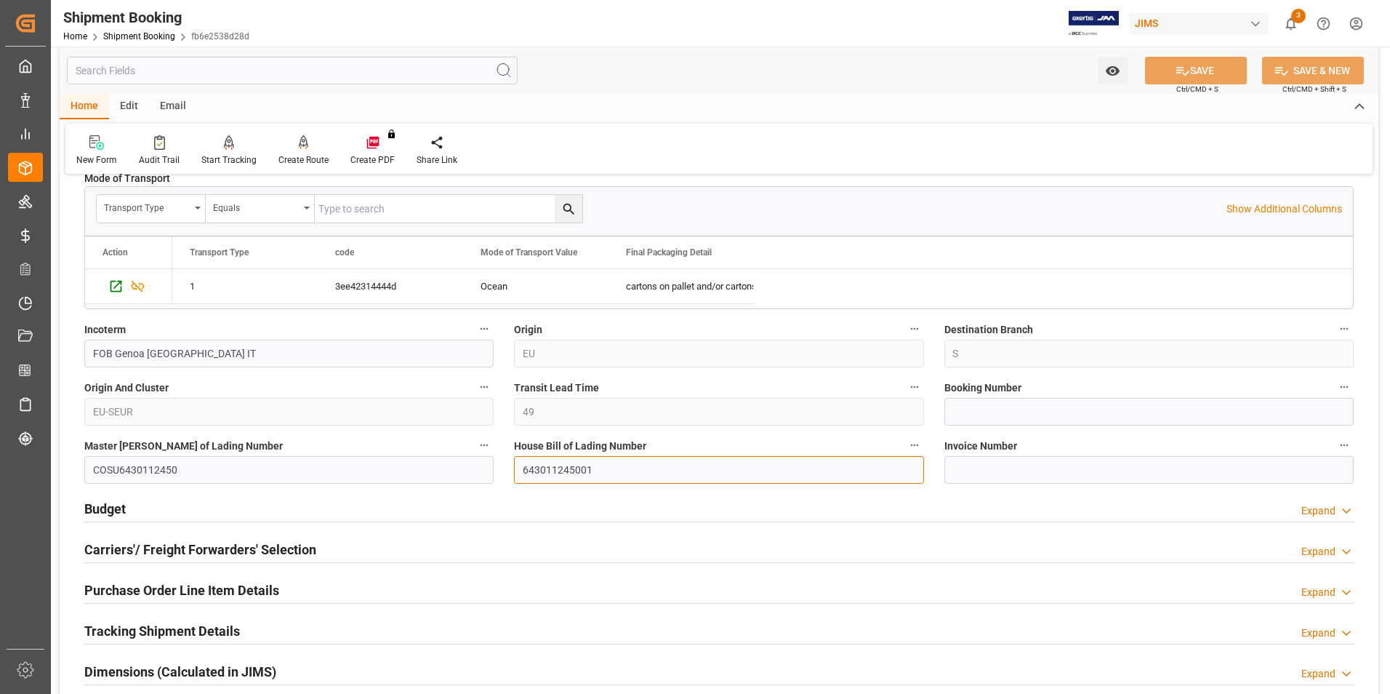
click at [613, 473] on input "643011245001" at bounding box center [718, 470] width 409 height 28
drag, startPoint x: 593, startPoint y: 472, endPoint x: 513, endPoint y: 472, distance: 79.3
click at [513, 472] on div "House Bill of Lading Number 643011245001" at bounding box center [719, 459] width 430 height 58
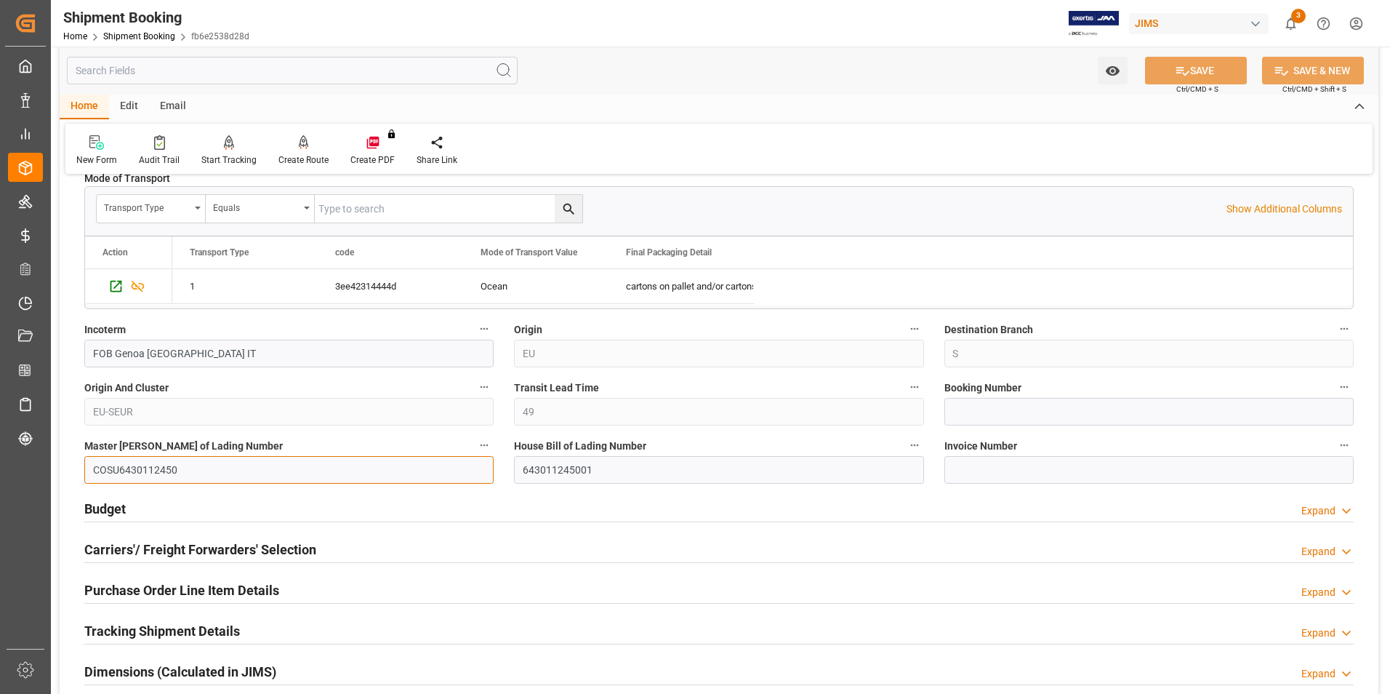
click at [236, 463] on input "COSU6430112450" at bounding box center [288, 470] width 409 height 28
drag, startPoint x: 199, startPoint y: 468, endPoint x: 120, endPoint y: 468, distance: 79.3
click at [120, 468] on input "COSU6430112450" at bounding box center [288, 470] width 409 height 28
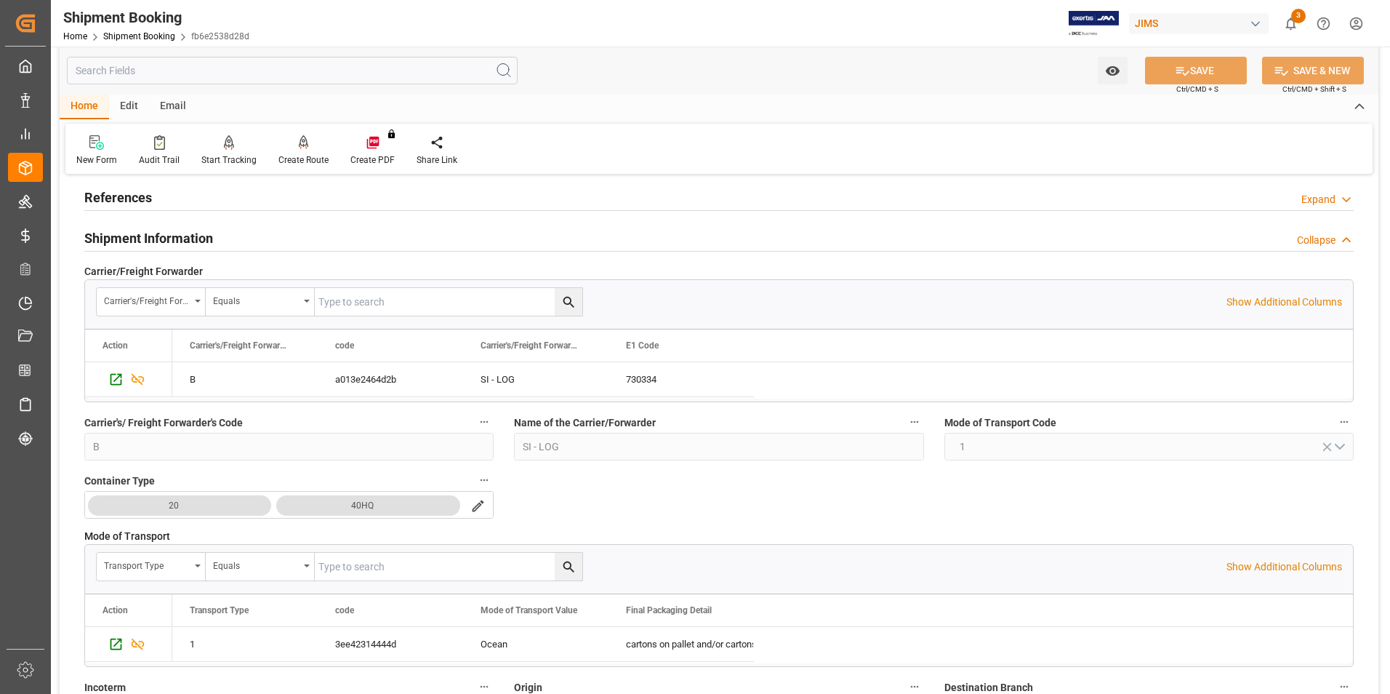
scroll to position [0, 0]
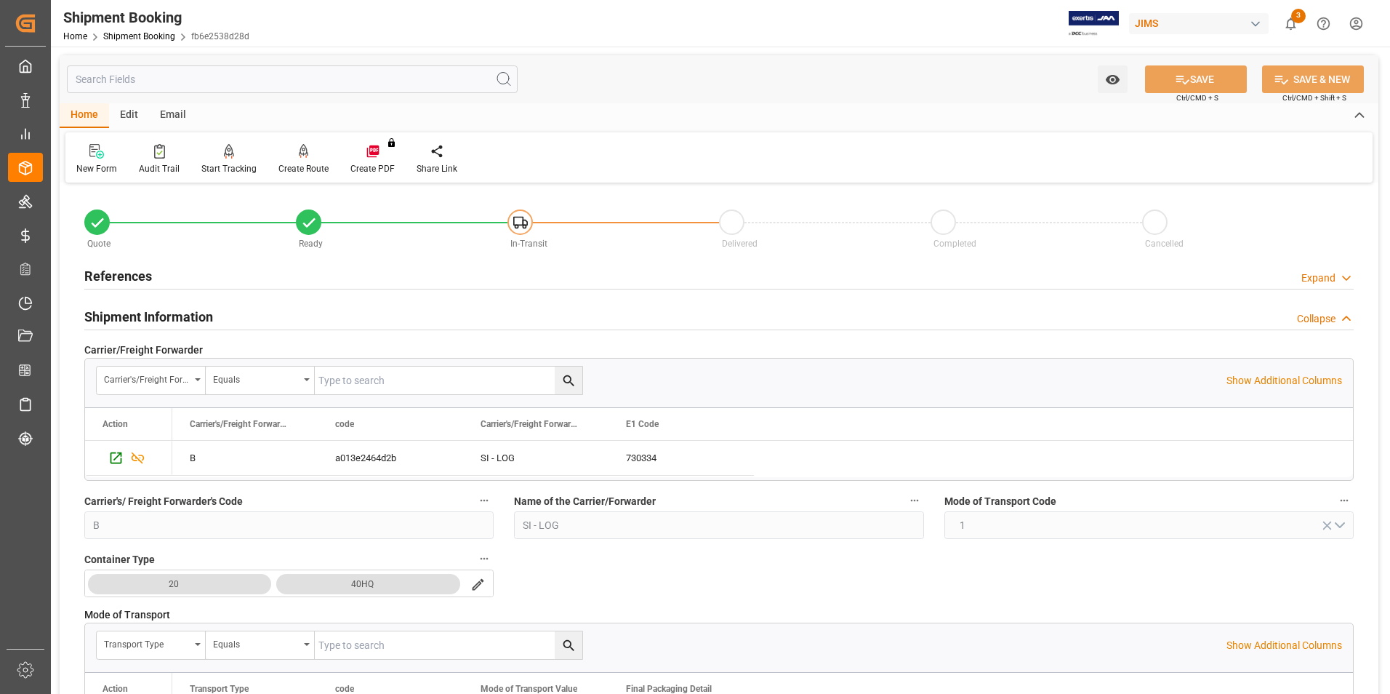
click at [116, 273] on h2 "References" at bounding box center [118, 276] width 68 height 20
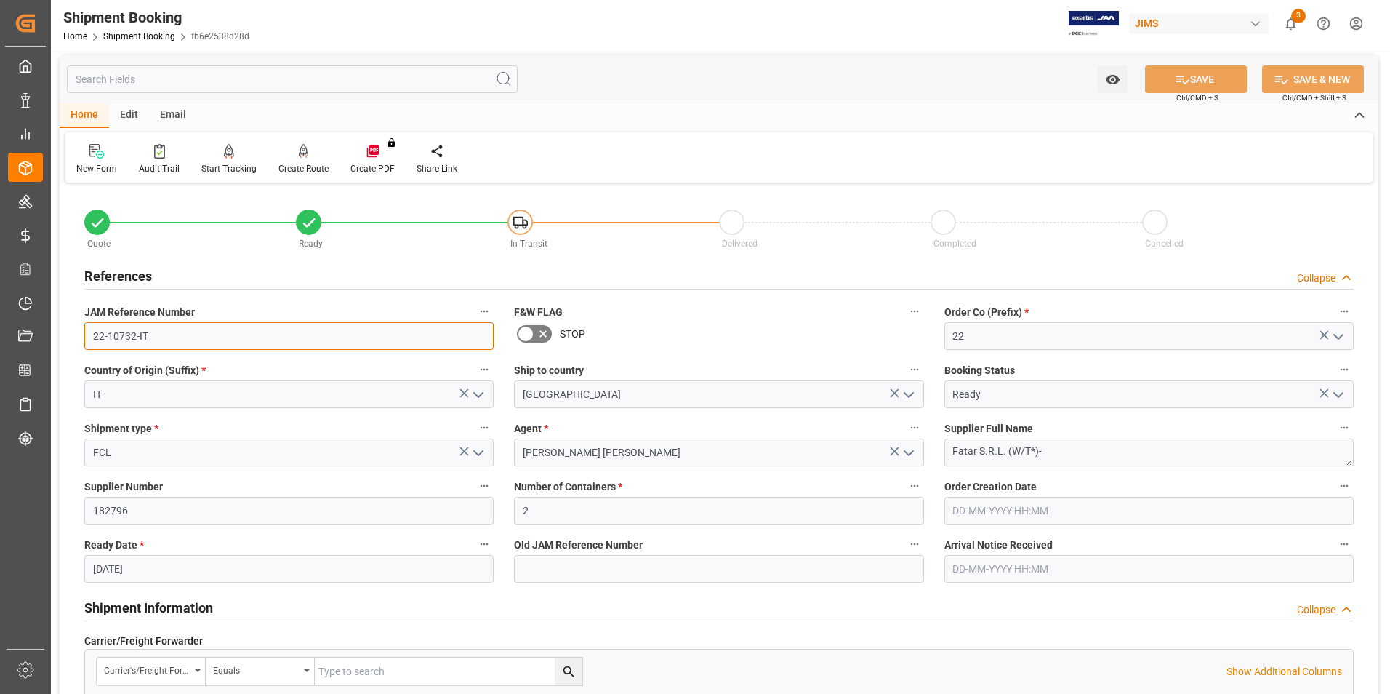
drag, startPoint x: 149, startPoint y: 334, endPoint x: 60, endPoint y: 336, distance: 89.4
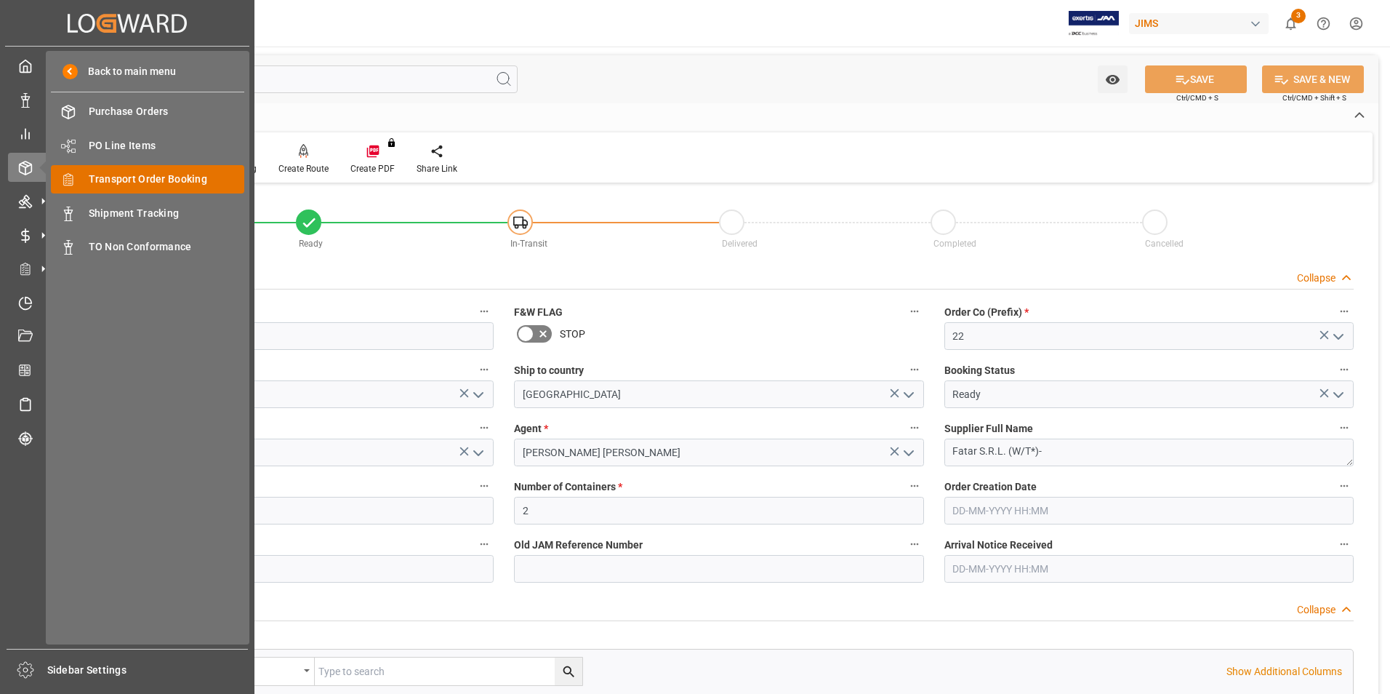
click at [206, 180] on span "Transport Order Booking" at bounding box center [167, 179] width 156 height 15
